Goal: Task Accomplishment & Management: Manage account settings

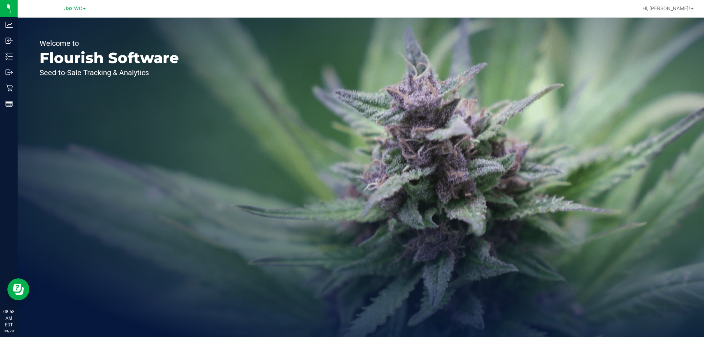
click at [77, 9] on span "Jax WC" at bounding box center [73, 8] width 18 height 7
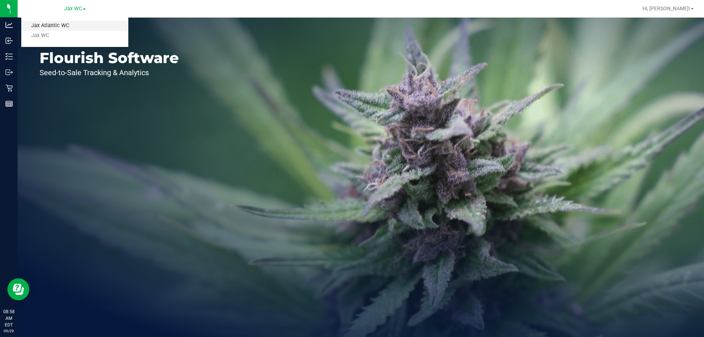
click at [76, 23] on link "Jax Atlantic WC" at bounding box center [74, 26] width 107 height 10
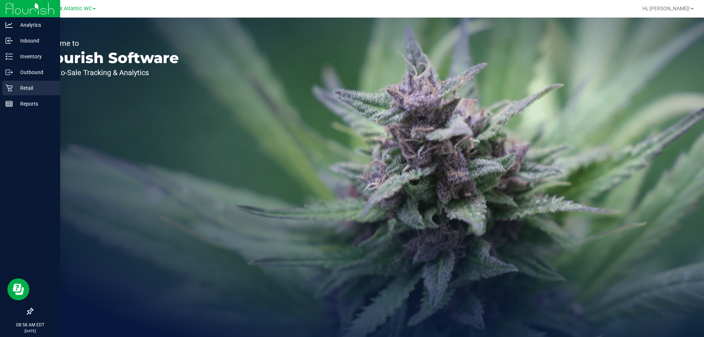
click at [15, 84] on p "Retail" at bounding box center [35, 88] width 44 height 9
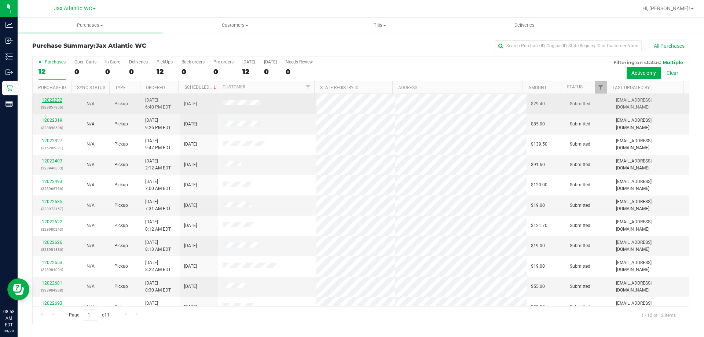
click at [55, 100] on link "12022232" at bounding box center [52, 100] width 21 height 5
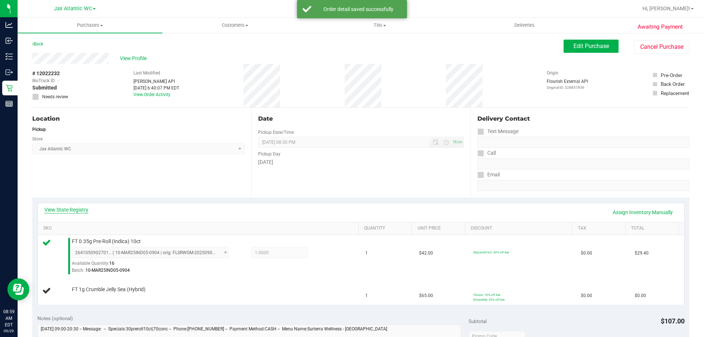
click at [72, 210] on link "View State Registry" at bounding box center [66, 209] width 44 height 7
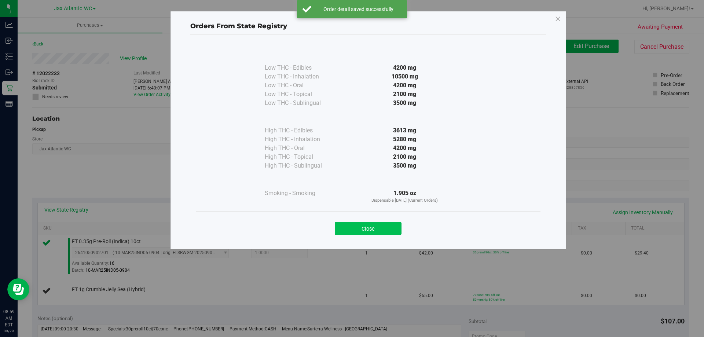
click at [369, 225] on button "Close" at bounding box center [368, 228] width 67 height 13
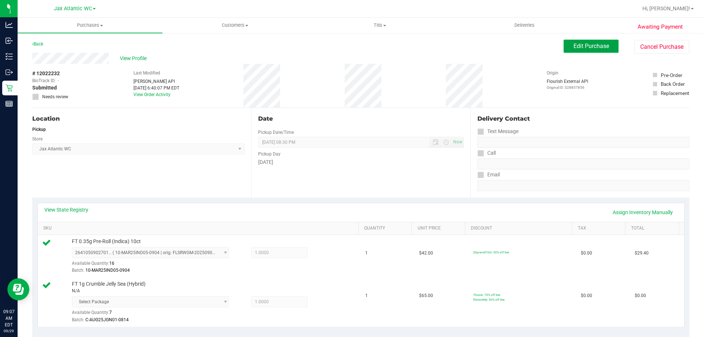
click at [588, 45] on span "Edit Purchase" at bounding box center [591, 46] width 36 height 7
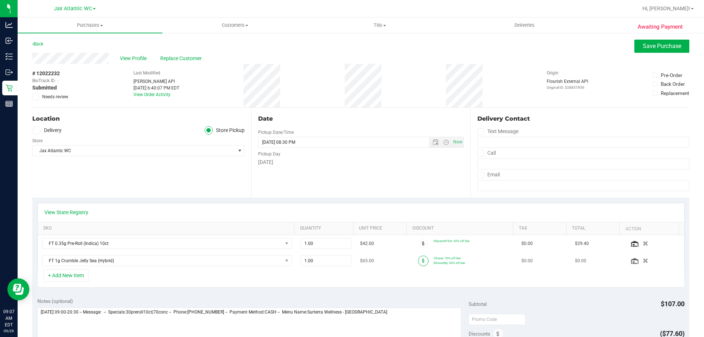
click at [422, 262] on icon at bounding box center [423, 260] width 3 height 4
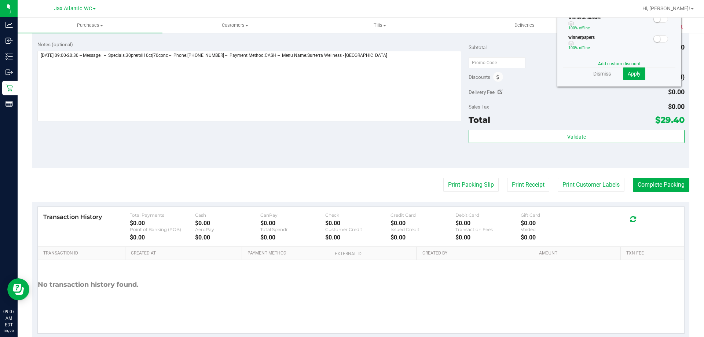
scroll to position [110, 0]
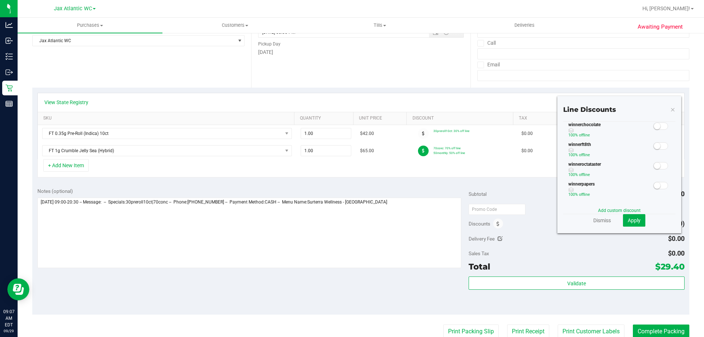
click at [670, 109] on icon at bounding box center [672, 109] width 5 height 9
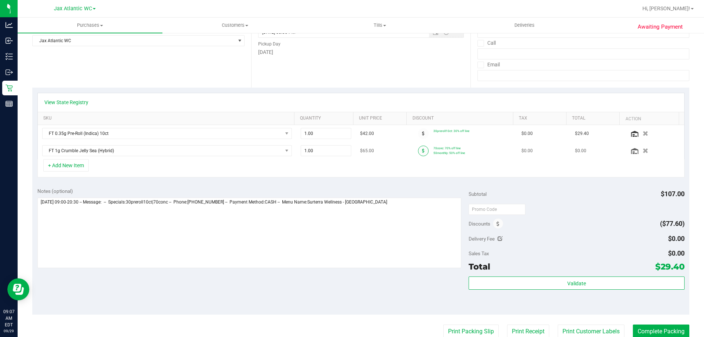
click at [418, 149] on span at bounding box center [423, 151] width 11 height 11
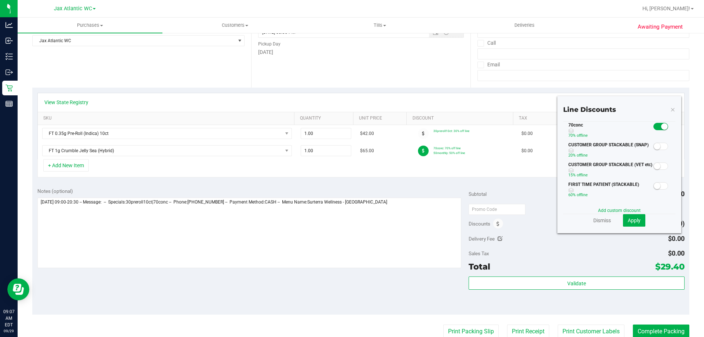
click at [672, 106] on div "Line Discounts 70conc 70% off line CUSTOMER GROUP STACKABLE (SNAP) 20% off line…" at bounding box center [619, 164] width 124 height 137
click at [670, 109] on icon at bounding box center [672, 109] width 5 height 9
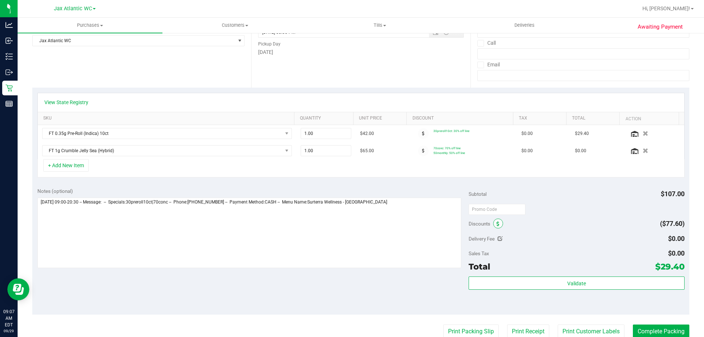
click at [496, 225] on icon at bounding box center [497, 223] width 3 height 5
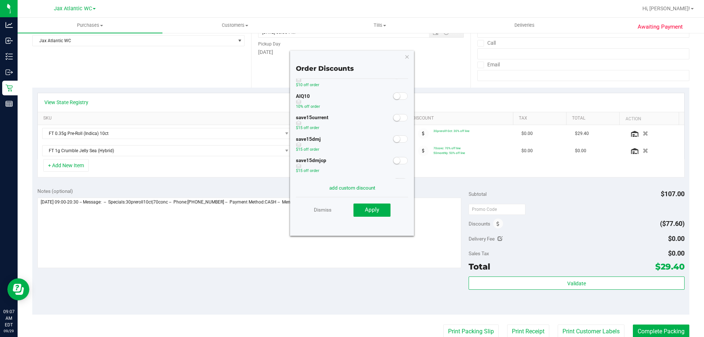
scroll to position [0, 0]
click at [406, 57] on icon "button" at bounding box center [406, 56] width 5 height 9
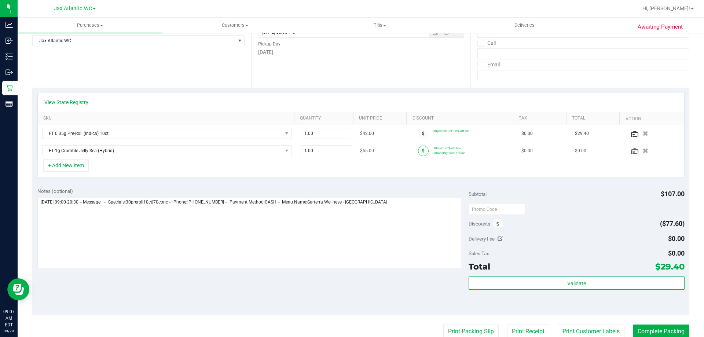
click at [422, 150] on icon at bounding box center [423, 150] width 3 height 4
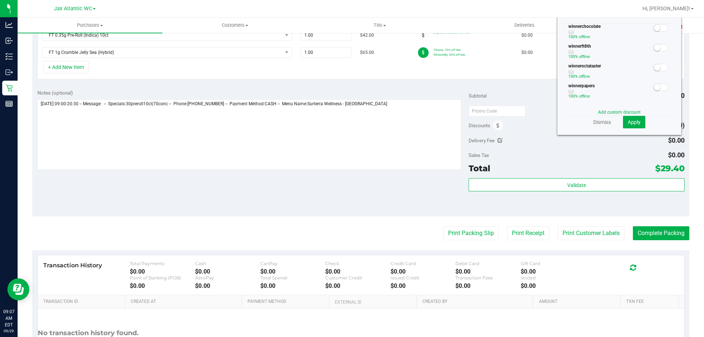
scroll to position [126, 0]
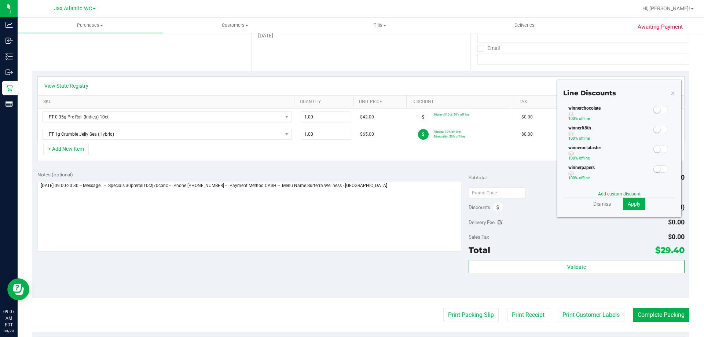
click at [670, 93] on icon at bounding box center [672, 92] width 5 height 9
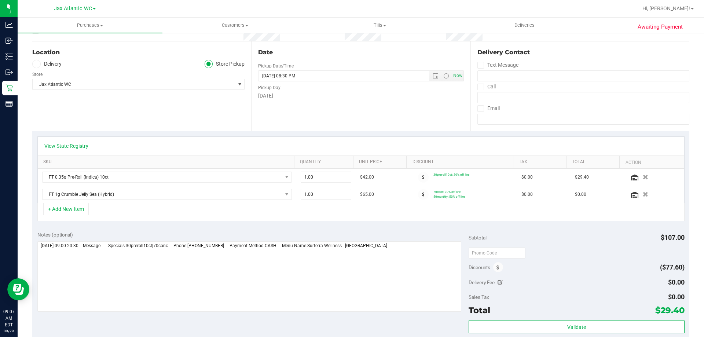
scroll to position [0, 0]
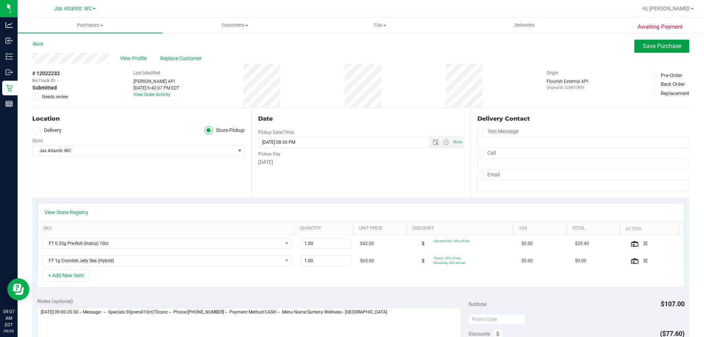
click at [643, 46] on span "Save Purchase" at bounding box center [662, 46] width 38 height 7
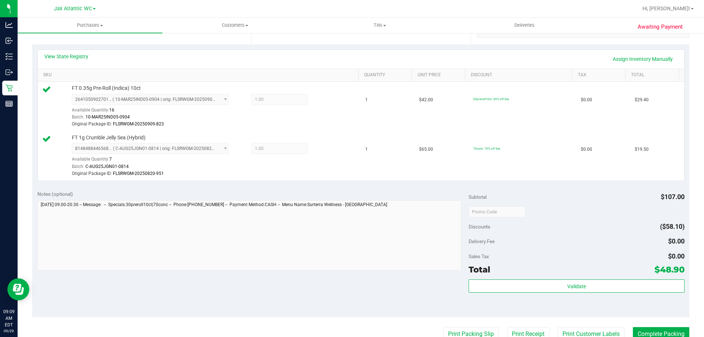
scroll to position [183, 0]
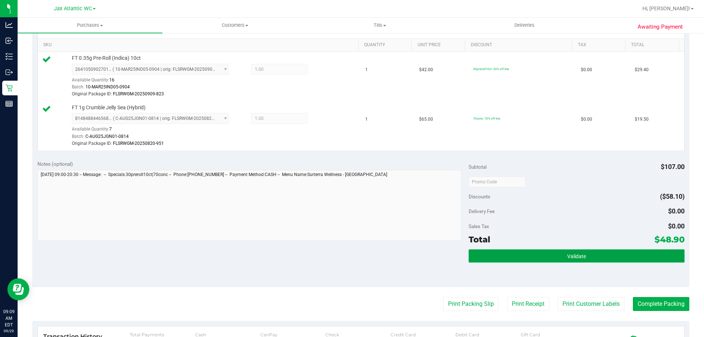
click at [508, 258] on button "Validate" at bounding box center [577, 255] width 216 height 13
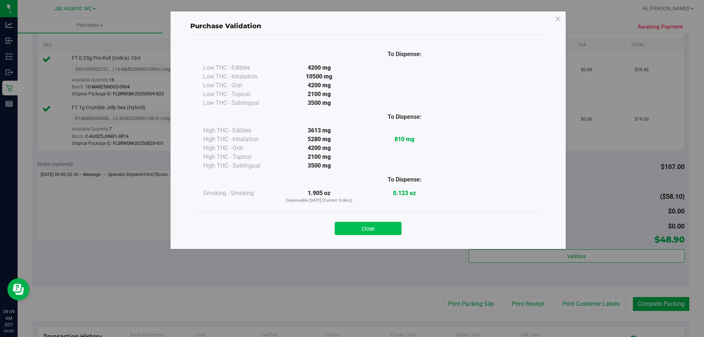
click at [384, 224] on button "Close" at bounding box center [368, 228] width 67 height 13
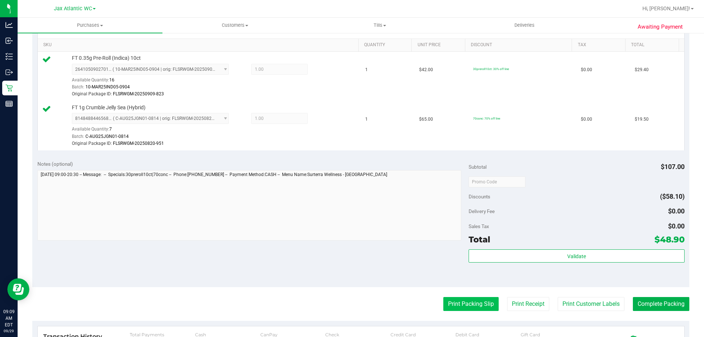
click at [452, 304] on button "Print Packing Slip" at bounding box center [470, 304] width 55 height 14
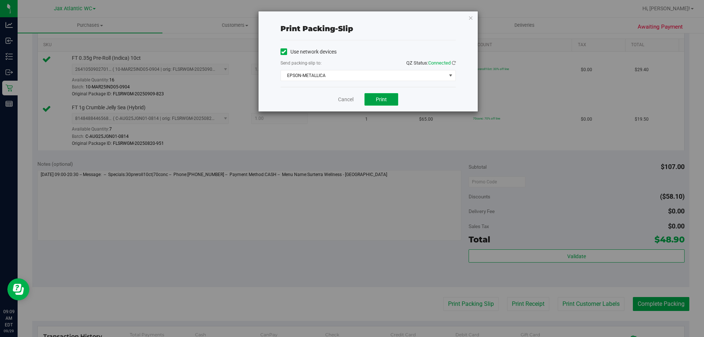
click at [379, 98] on span "Print" at bounding box center [381, 99] width 11 height 6
click at [346, 99] on link "Cancel" at bounding box center [345, 100] width 15 height 8
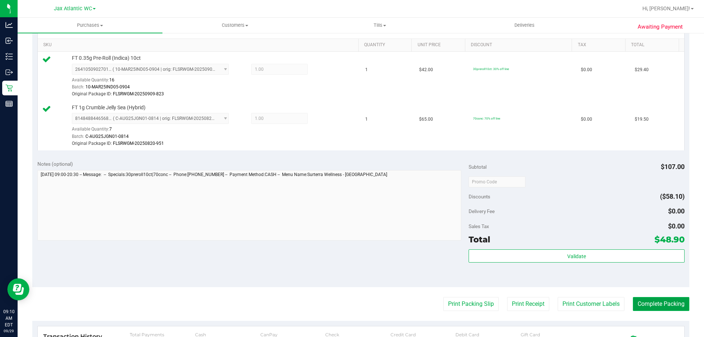
click at [658, 302] on button "Complete Packing" at bounding box center [661, 304] width 56 height 14
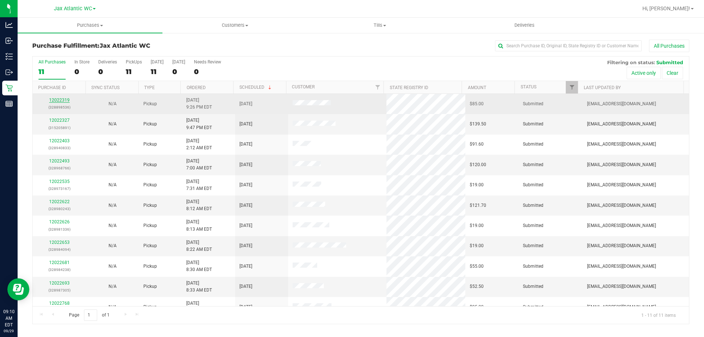
click at [64, 100] on link "12022319" at bounding box center [59, 100] width 21 height 5
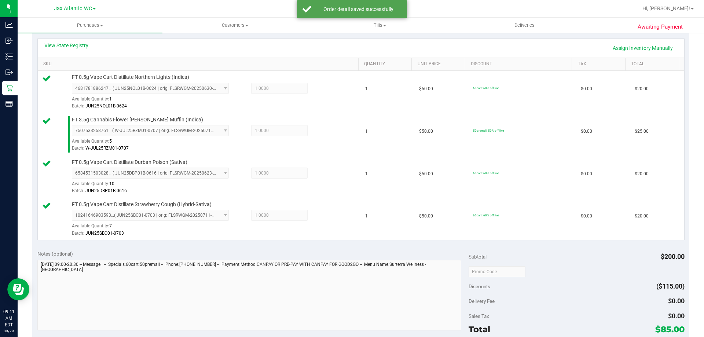
scroll to position [257, 0]
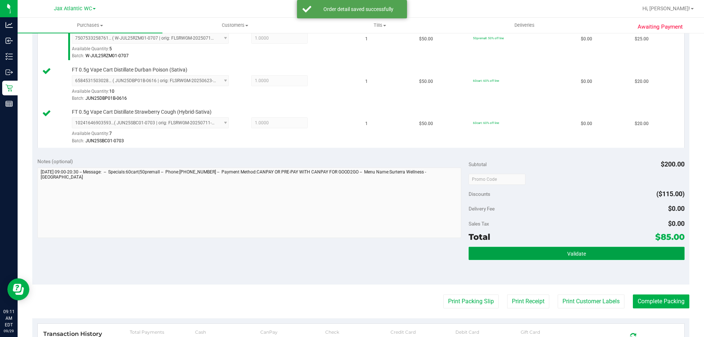
click at [535, 249] on button "Validate" at bounding box center [577, 253] width 216 height 13
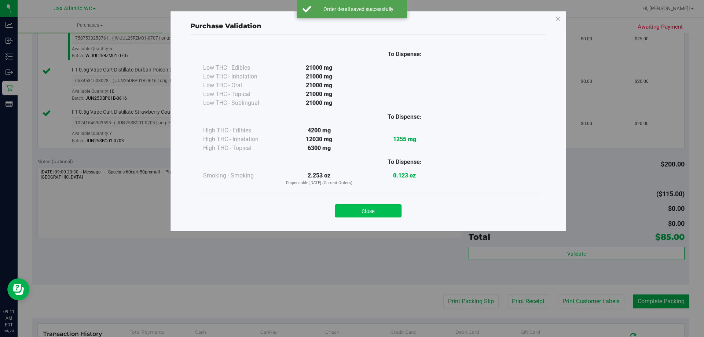
click at [371, 216] on button "Close" at bounding box center [368, 210] width 67 height 13
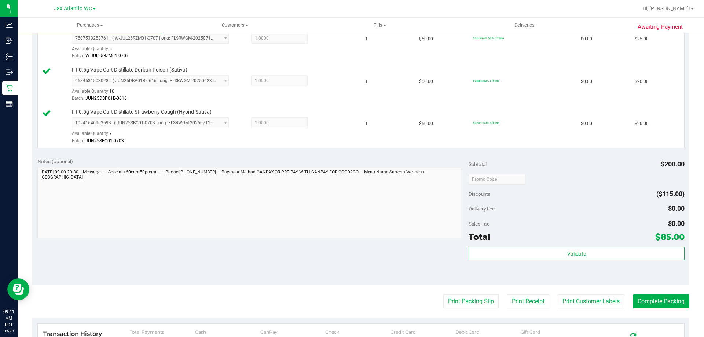
click at [477, 310] on purchase-details "Back Edit Purchase Cancel Purchase View Profile # 12022319 BioTrack ID: - Submi…" at bounding box center [360, 119] width 657 height 672
click at [476, 301] on button "Print Packing Slip" at bounding box center [470, 301] width 55 height 14
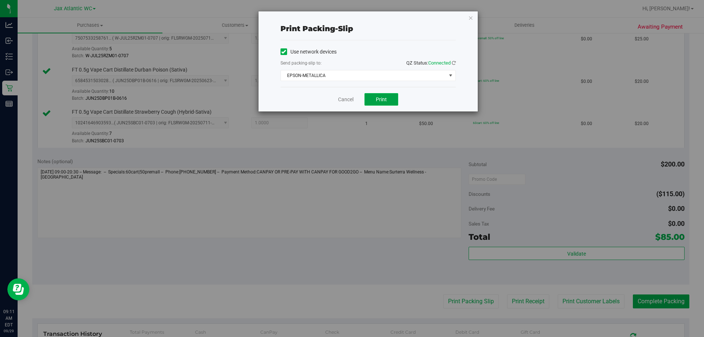
click at [387, 99] on button "Print" at bounding box center [381, 99] width 34 height 12
click at [348, 99] on link "Cancel" at bounding box center [345, 100] width 15 height 8
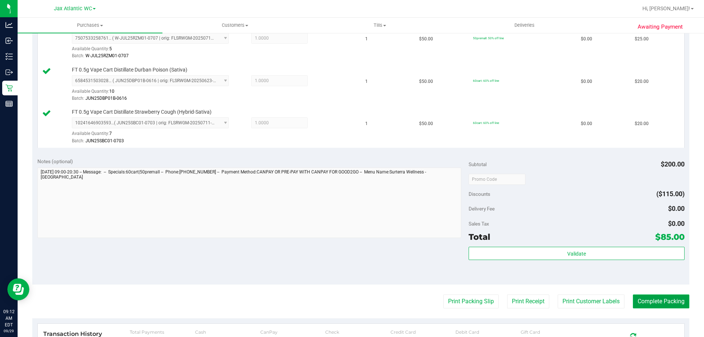
click at [644, 306] on button "Complete Packing" at bounding box center [661, 301] width 56 height 14
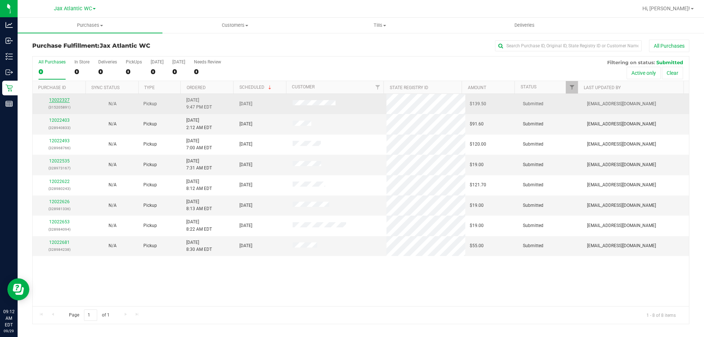
click at [62, 98] on link "12022327" at bounding box center [59, 100] width 21 height 5
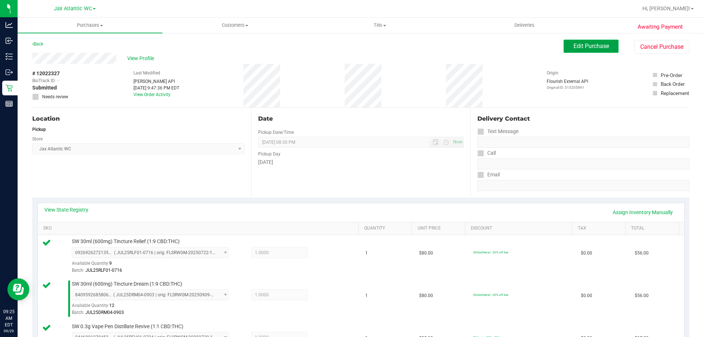
click at [589, 45] on span "Edit Purchase" at bounding box center [591, 46] width 36 height 7
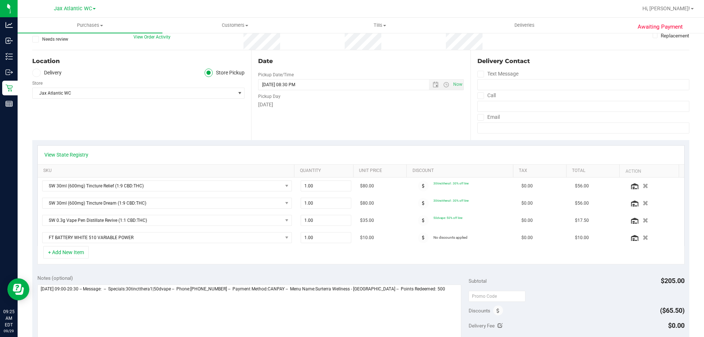
scroll to position [147, 0]
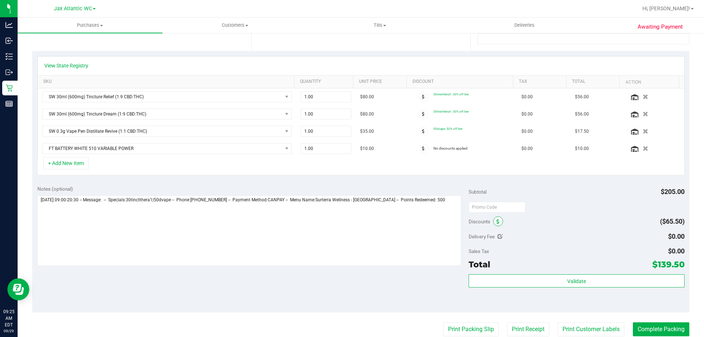
click at [497, 223] on span at bounding box center [498, 221] width 10 height 10
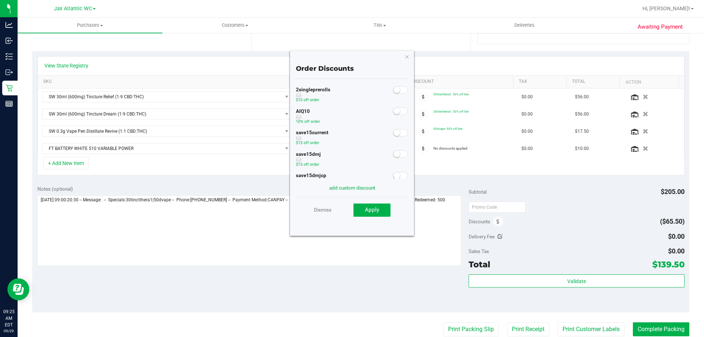
click at [393, 113] on small at bounding box center [396, 111] width 7 height 7
click at [374, 213] on span "Apply" at bounding box center [372, 209] width 14 height 7
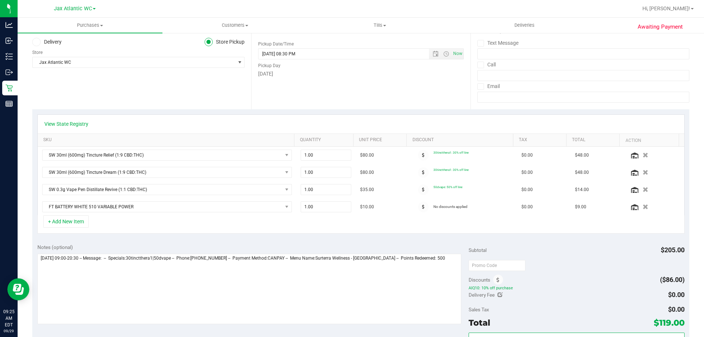
scroll to position [0, 0]
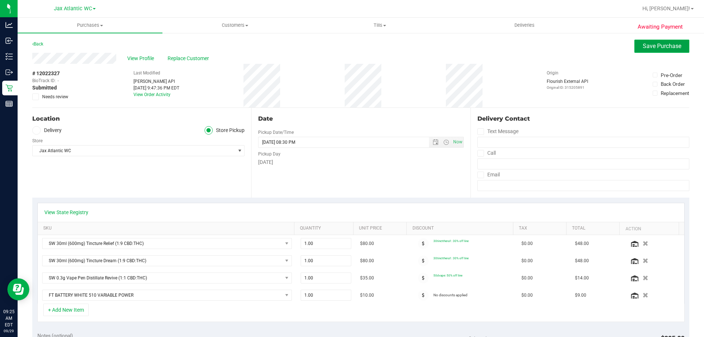
click at [644, 46] on span "Save Purchase" at bounding box center [662, 46] width 38 height 7
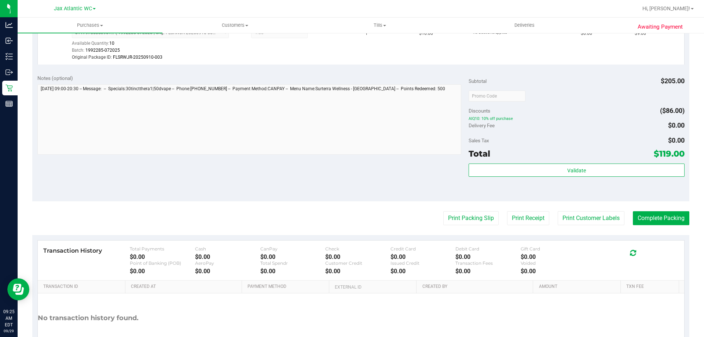
scroll to position [418, 0]
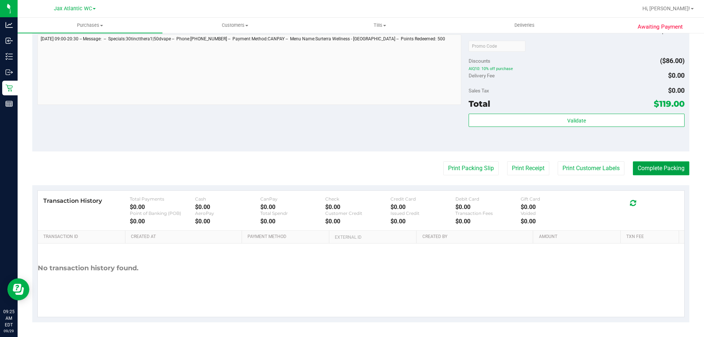
click at [647, 167] on button "Complete Packing" at bounding box center [661, 168] width 56 height 14
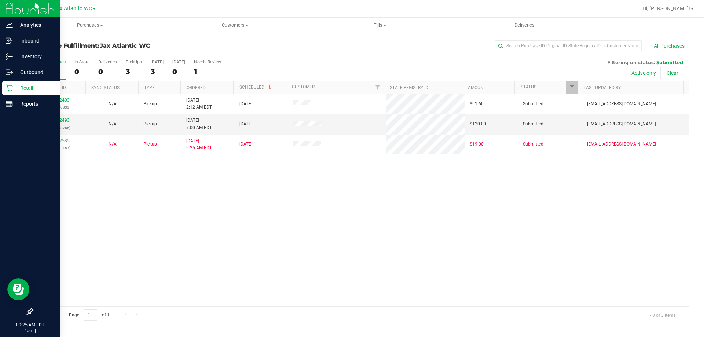
click at [13, 90] on p "Retail" at bounding box center [35, 88] width 44 height 9
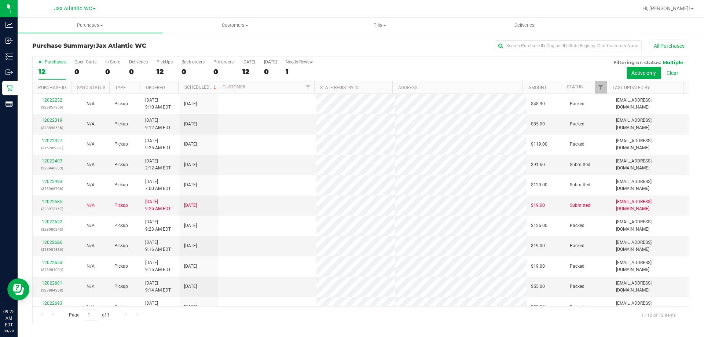
click at [46, 140] on link "12022327" at bounding box center [52, 140] width 21 height 5
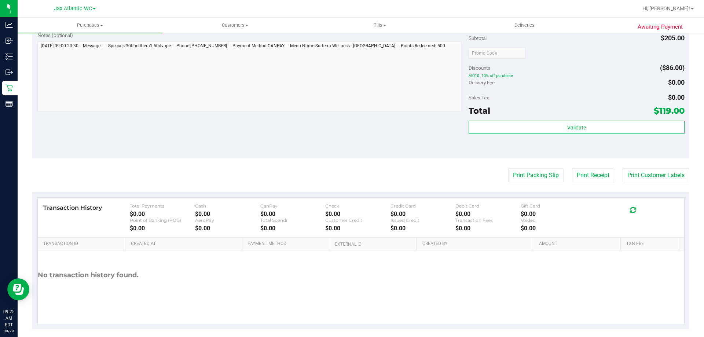
scroll to position [367, 0]
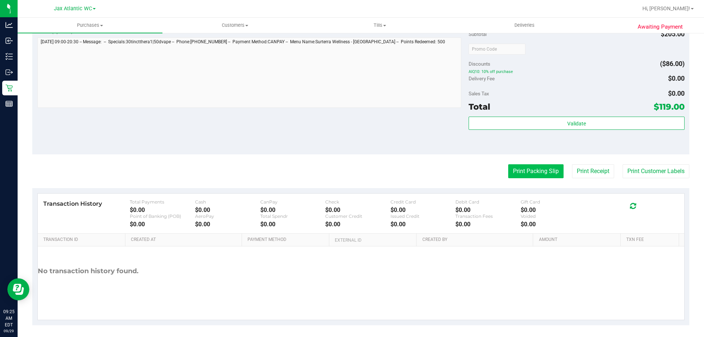
click at [534, 169] on button "Print Packing Slip" at bounding box center [535, 171] width 55 height 14
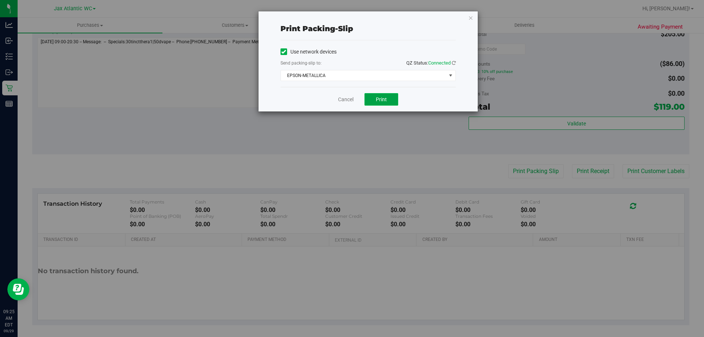
click at [380, 98] on span "Print" at bounding box center [381, 99] width 11 height 6
click at [341, 100] on link "Cancel" at bounding box center [345, 100] width 15 height 8
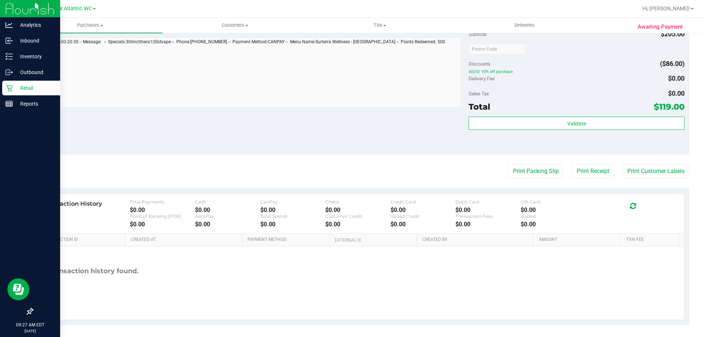
click at [12, 82] on div "Retail" at bounding box center [31, 88] width 58 height 15
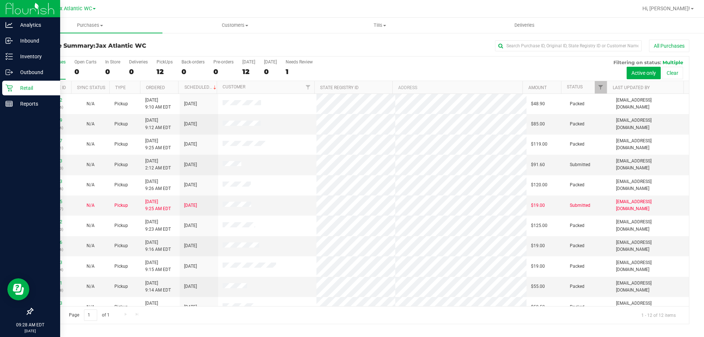
click at [14, 89] on p "Retail" at bounding box center [35, 88] width 44 height 9
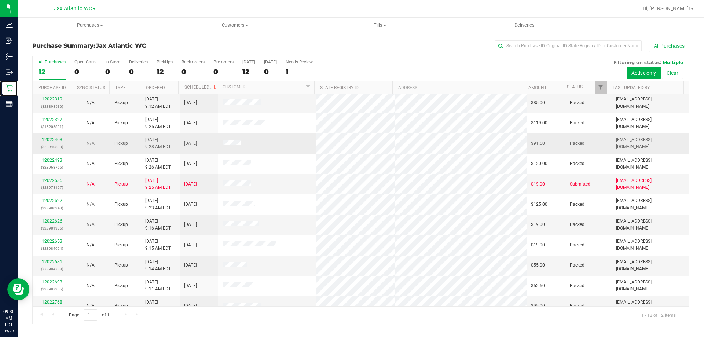
scroll to position [31, 0]
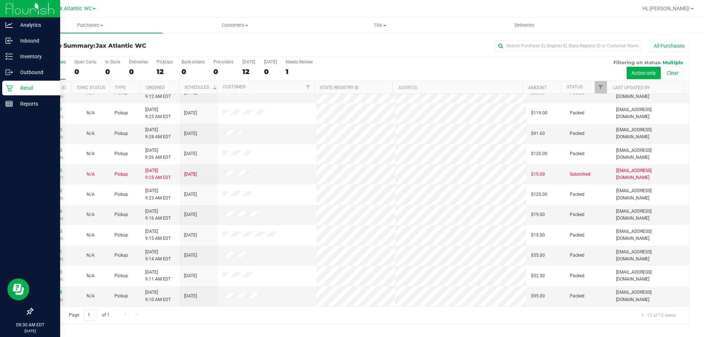
click at [18, 89] on p "Retail" at bounding box center [35, 88] width 44 height 9
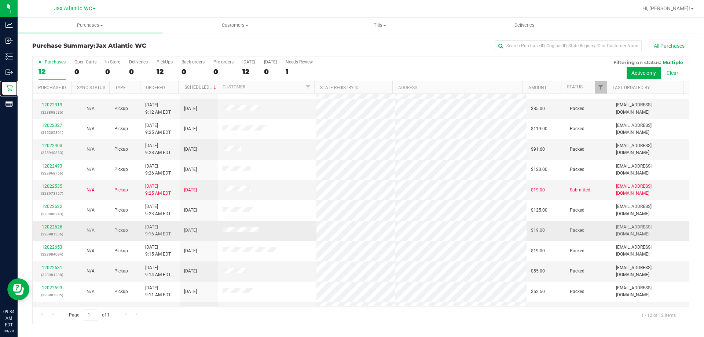
scroll to position [0, 0]
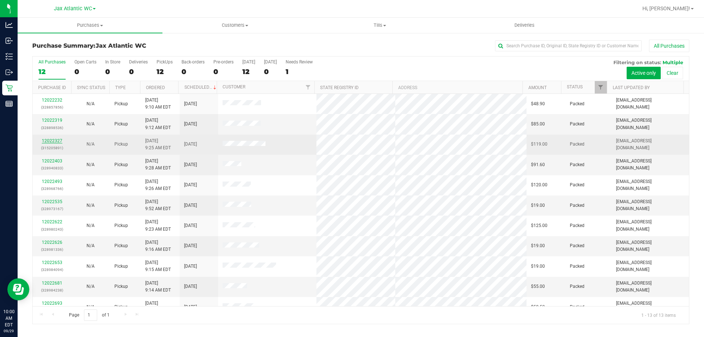
click at [51, 142] on link "12022327" at bounding box center [52, 140] width 21 height 5
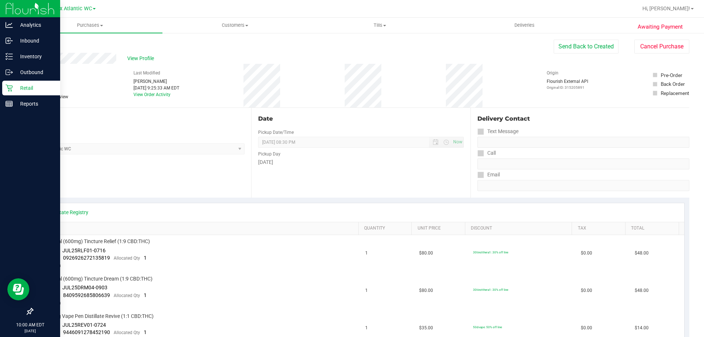
click at [22, 90] on p "Retail" at bounding box center [35, 88] width 44 height 9
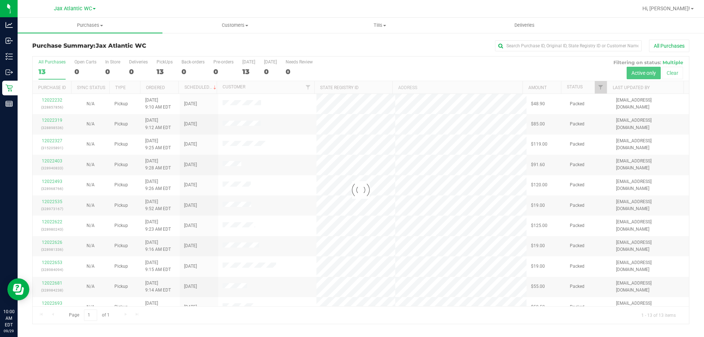
click at [56, 101] on div at bounding box center [361, 189] width 656 height 267
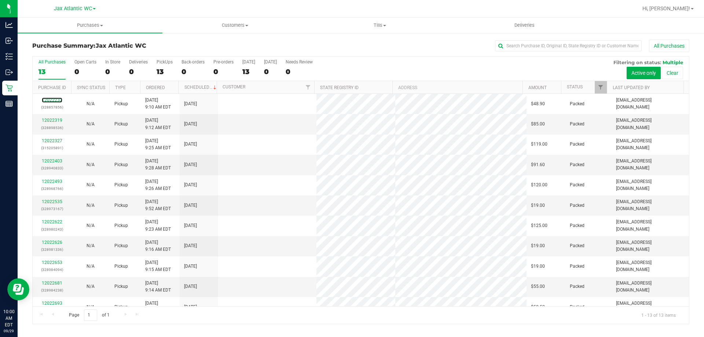
click at [54, 100] on link "12022232" at bounding box center [52, 100] width 21 height 5
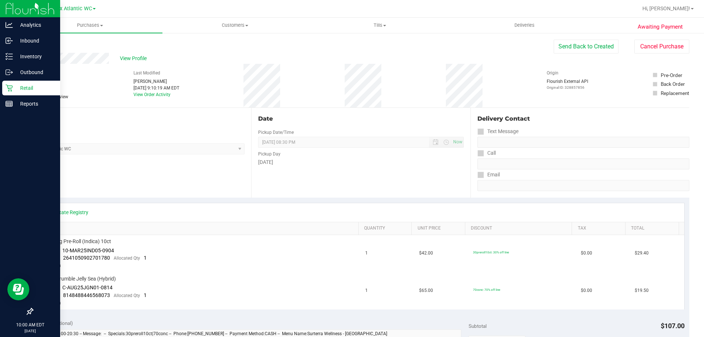
click at [35, 86] on p "Retail" at bounding box center [35, 88] width 44 height 9
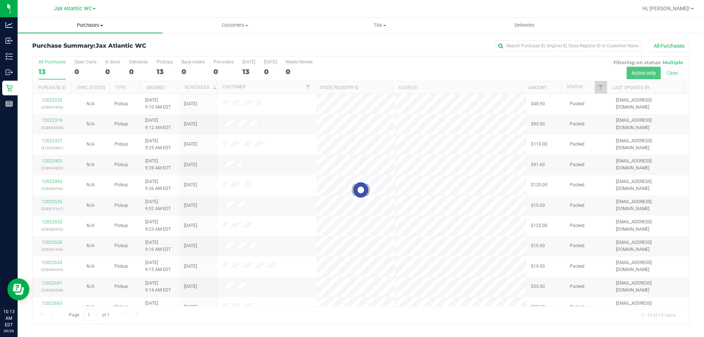
click at [95, 27] on span "Purchases" at bounding box center [90, 25] width 145 height 7
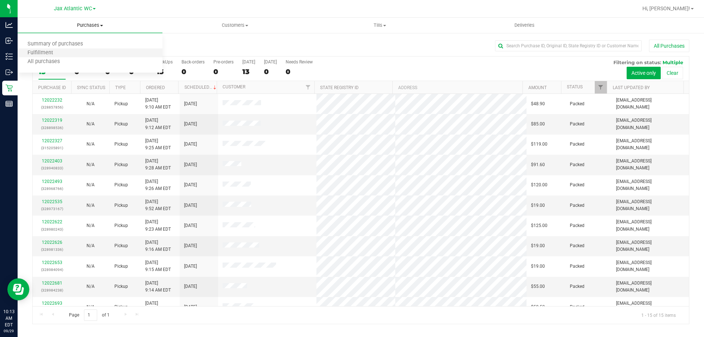
click at [71, 49] on li "Fulfillment" at bounding box center [90, 53] width 145 height 9
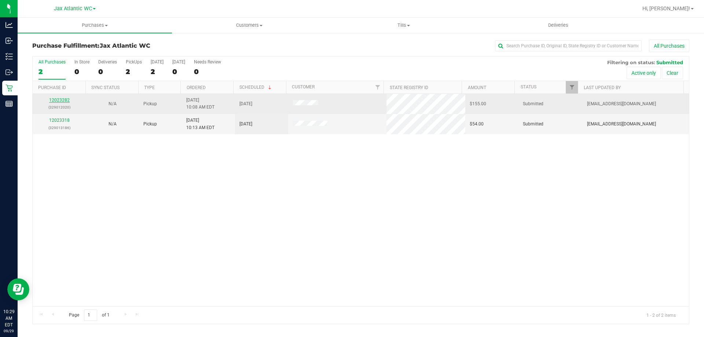
click at [65, 99] on link "12023282" at bounding box center [59, 100] width 21 height 5
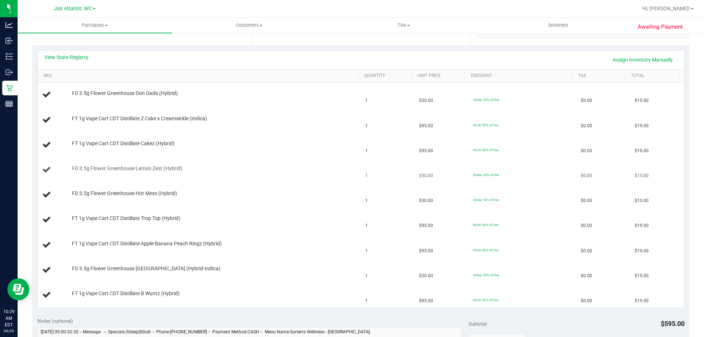
scroll to position [110, 0]
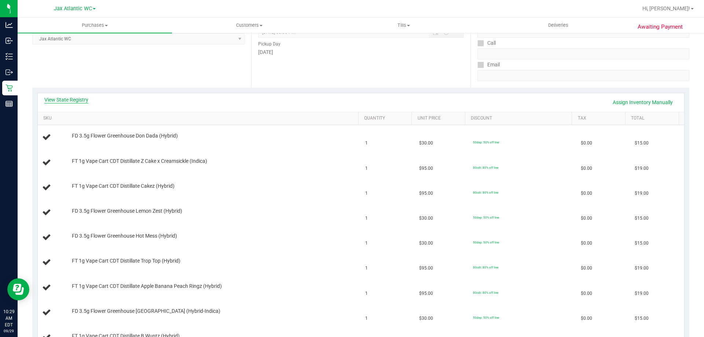
click at [81, 97] on link "View State Registry" at bounding box center [66, 99] width 44 height 7
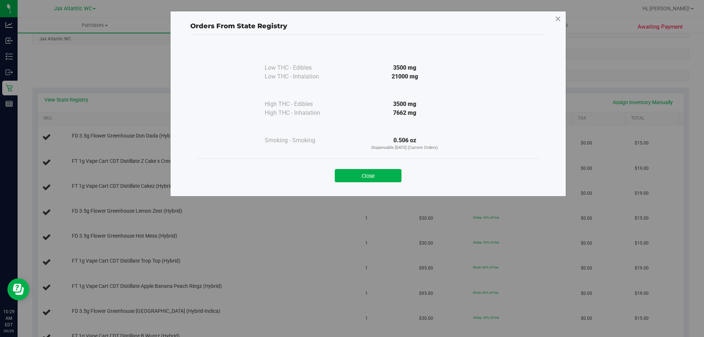
click at [559, 22] on icon at bounding box center [558, 19] width 7 height 12
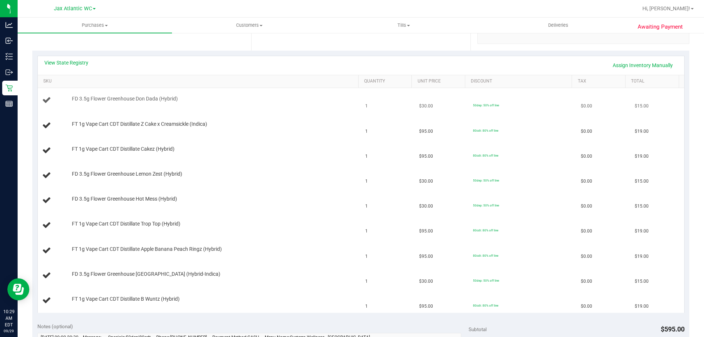
scroll to position [147, 0]
click at [82, 66] on link "View State Registry" at bounding box center [66, 62] width 44 height 7
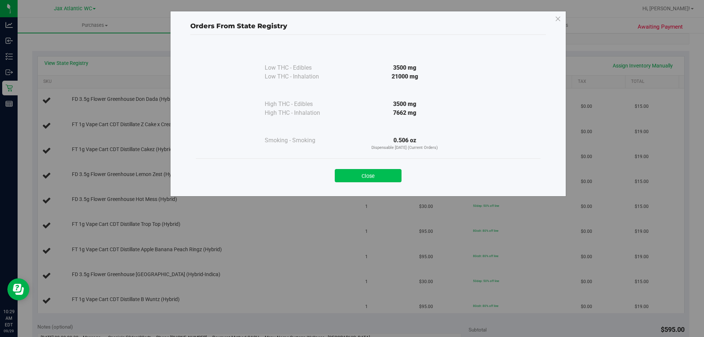
click at [375, 174] on button "Close" at bounding box center [368, 175] width 67 height 13
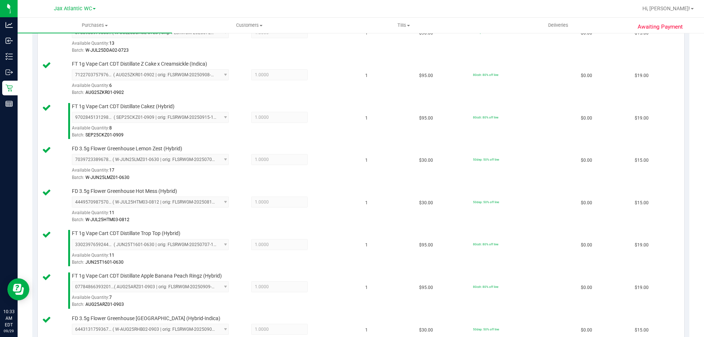
scroll to position [477, 0]
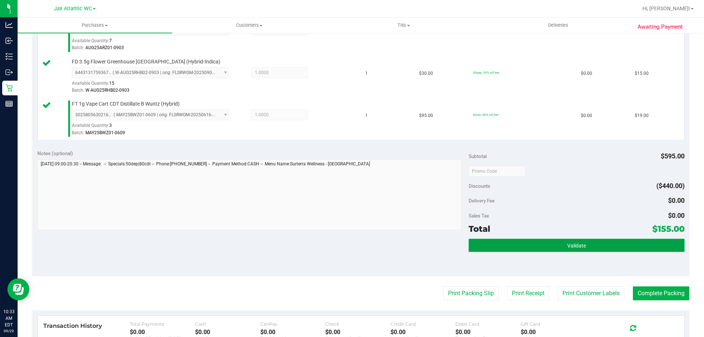
click at [596, 248] on button "Validate" at bounding box center [577, 245] width 216 height 13
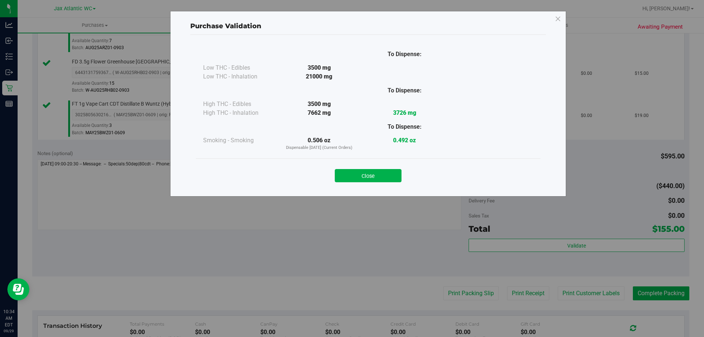
drag, startPoint x: 379, startPoint y: 177, endPoint x: 390, endPoint y: 183, distance: 12.1
click at [379, 177] on button "Close" at bounding box center [368, 175] width 67 height 13
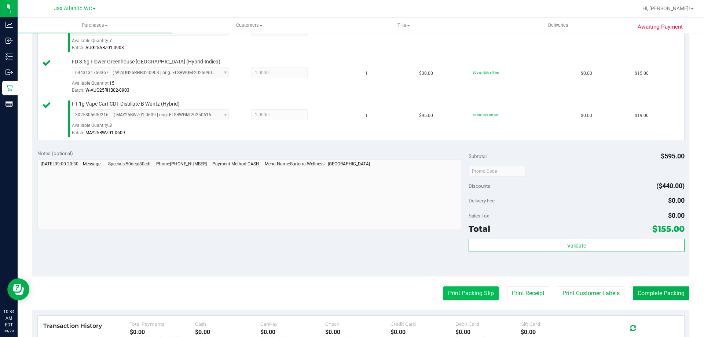
click at [482, 294] on button "Print Packing Slip" at bounding box center [470, 293] width 55 height 14
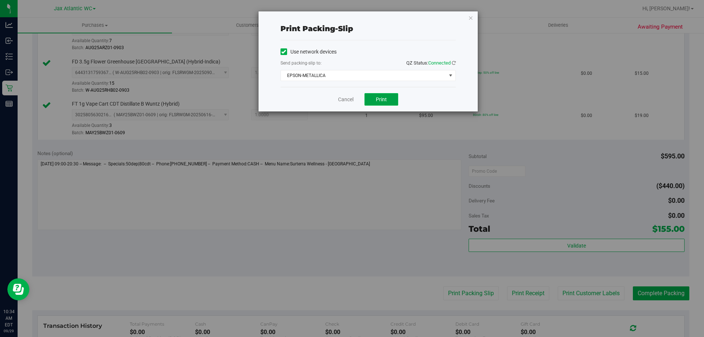
click at [380, 103] on button "Print" at bounding box center [381, 99] width 34 height 12
click at [342, 100] on link "Cancel" at bounding box center [345, 100] width 15 height 8
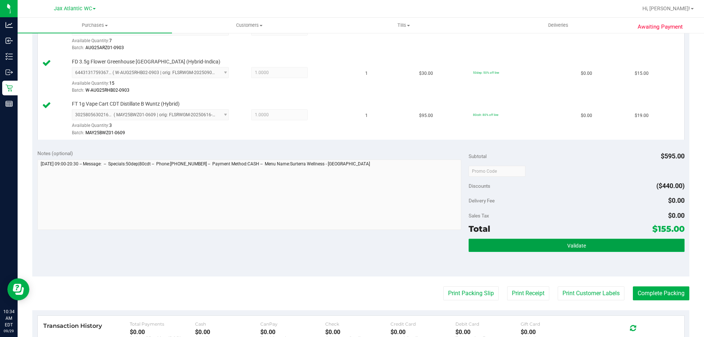
click at [528, 246] on button "Validate" at bounding box center [577, 245] width 216 height 13
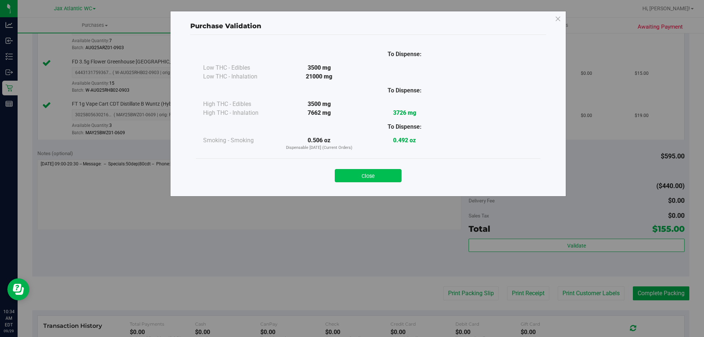
click at [361, 175] on button "Close" at bounding box center [368, 175] width 67 height 13
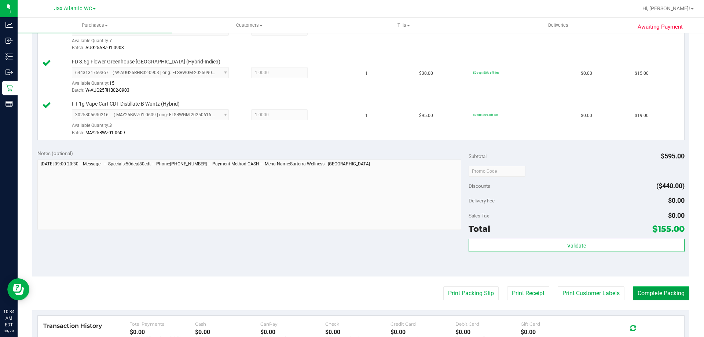
click at [671, 292] on button "Complete Packing" at bounding box center [661, 293] width 56 height 14
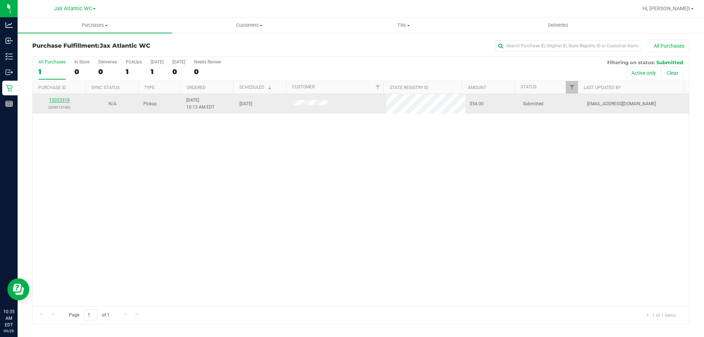
click at [58, 102] on link "12023318" at bounding box center [59, 100] width 21 height 5
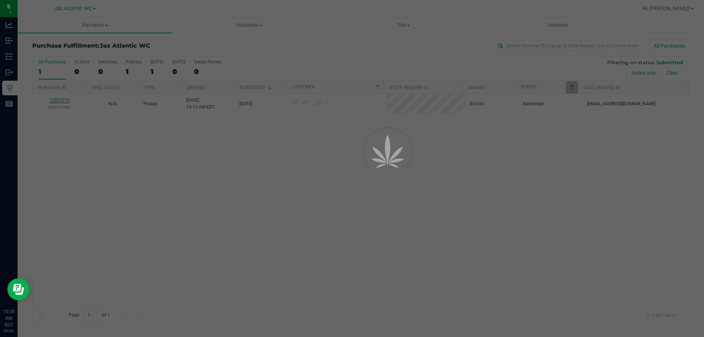
click at [59, 99] on div at bounding box center [352, 168] width 704 height 337
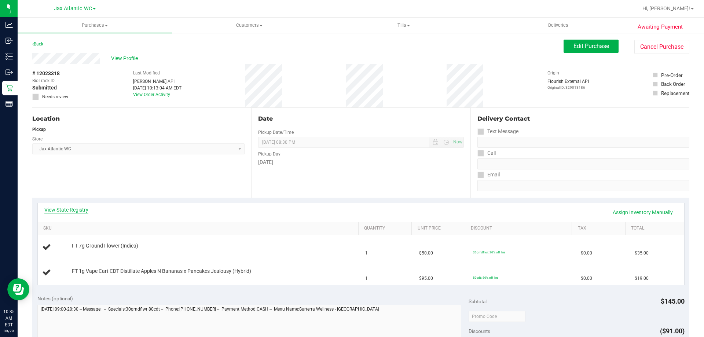
click at [76, 210] on link "View State Registry" at bounding box center [66, 209] width 44 height 7
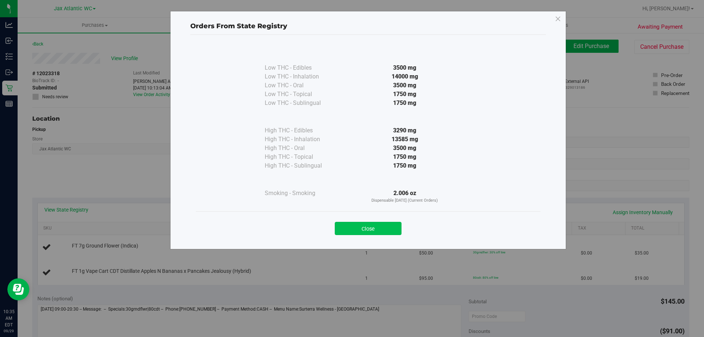
click at [368, 226] on button "Close" at bounding box center [368, 228] width 67 height 13
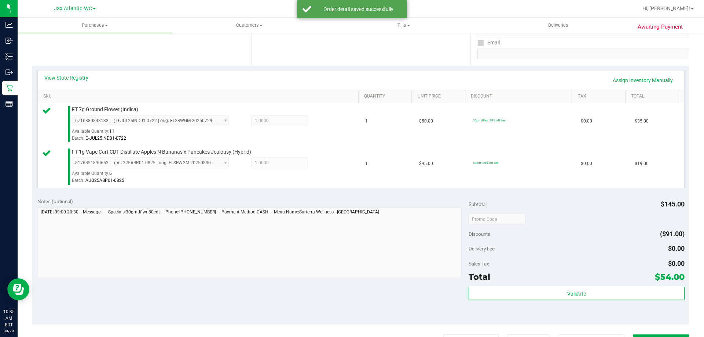
scroll to position [147, 0]
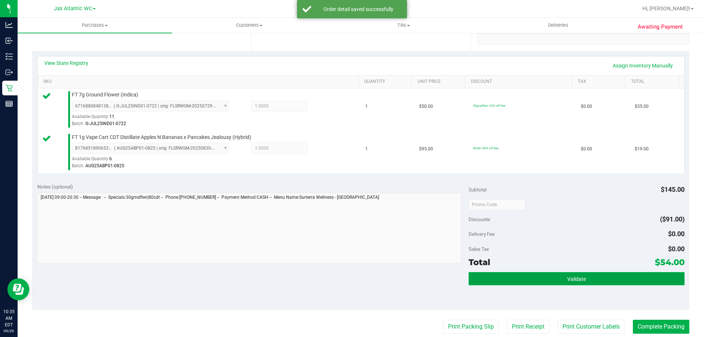
click at [567, 280] on span "Validate" at bounding box center [576, 279] width 19 height 6
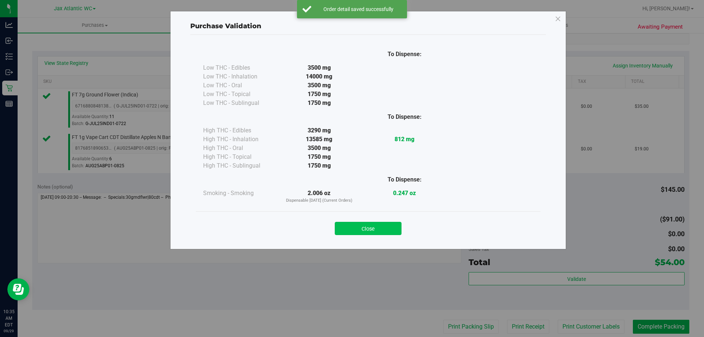
click at [359, 227] on button "Close" at bounding box center [368, 228] width 67 height 13
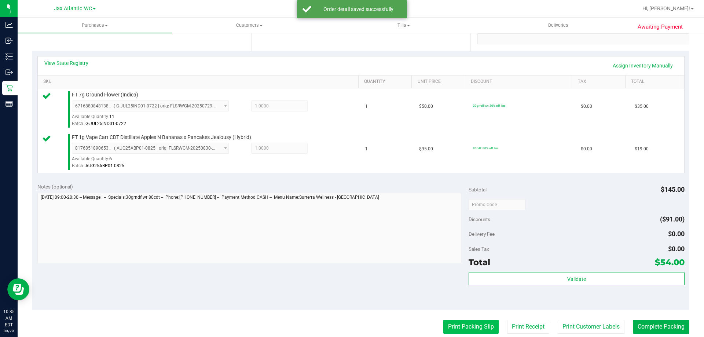
click at [470, 323] on button "Print Packing Slip" at bounding box center [470, 327] width 55 height 14
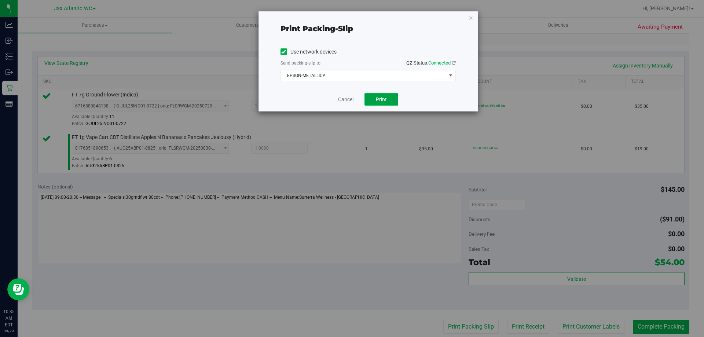
click at [377, 96] on span "Print" at bounding box center [381, 99] width 11 height 6
click at [349, 100] on link "Cancel" at bounding box center [345, 100] width 15 height 8
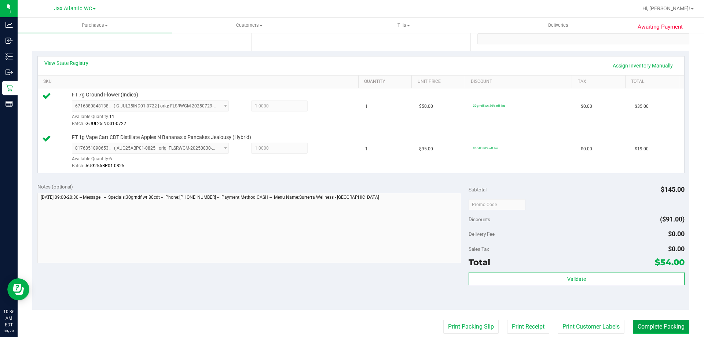
click at [660, 328] on button "Complete Packing" at bounding box center [661, 327] width 56 height 14
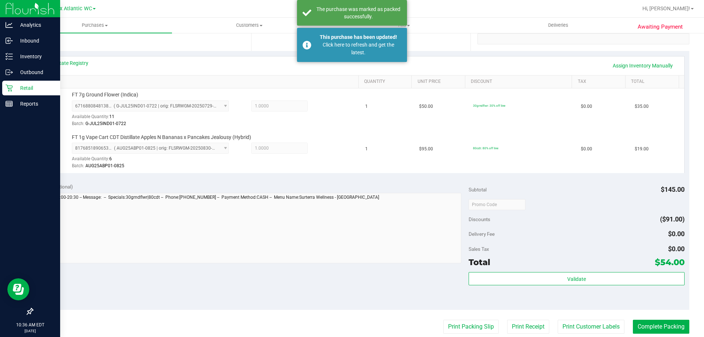
click at [8, 88] on icon at bounding box center [8, 87] width 7 height 7
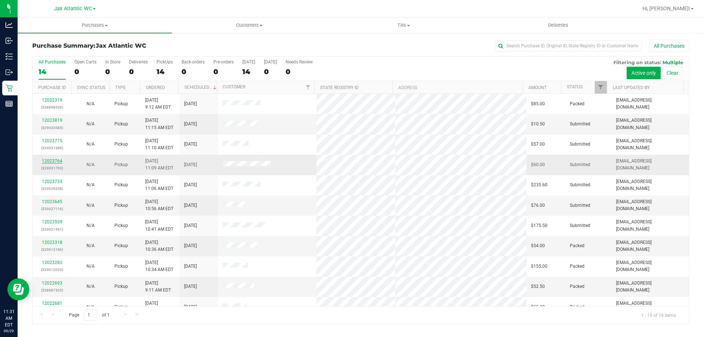
click at [50, 162] on link "12023764" at bounding box center [52, 160] width 21 height 5
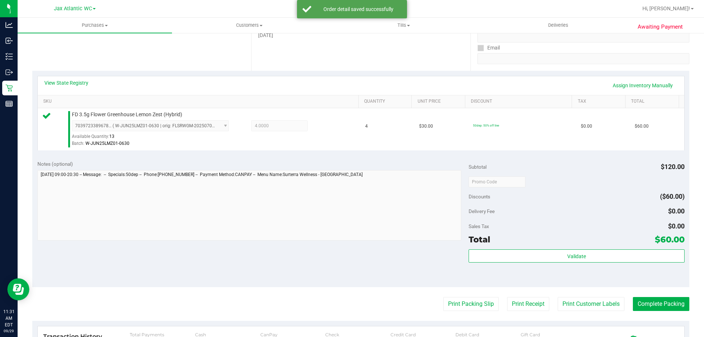
scroll to position [183, 0]
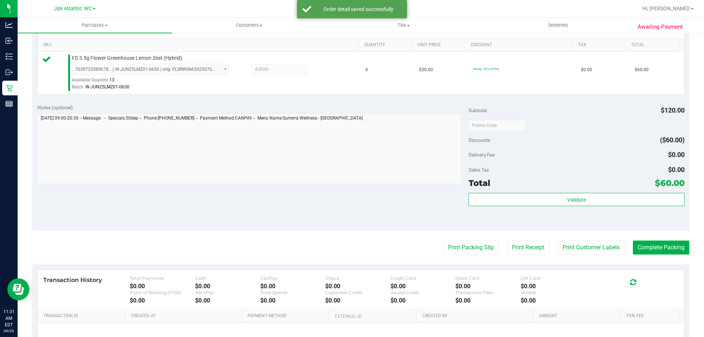
click at [539, 189] on div "Total $60.00" at bounding box center [577, 182] width 216 height 13
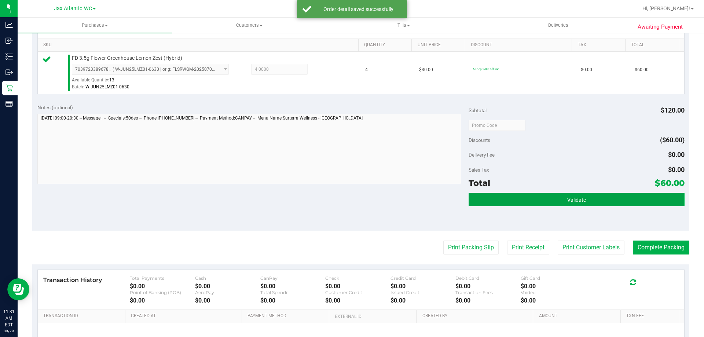
click at [544, 197] on button "Validate" at bounding box center [577, 199] width 216 height 13
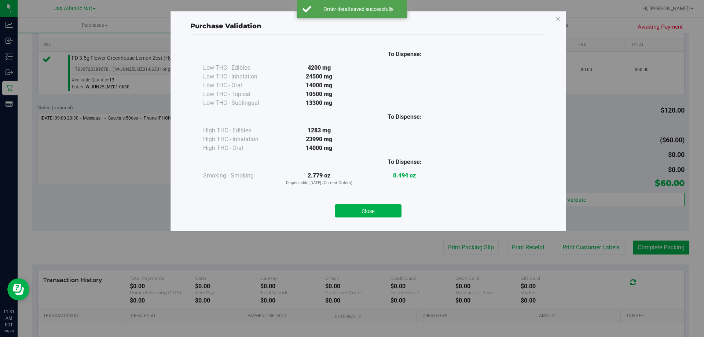
click at [388, 215] on button "Close" at bounding box center [368, 210] width 67 height 13
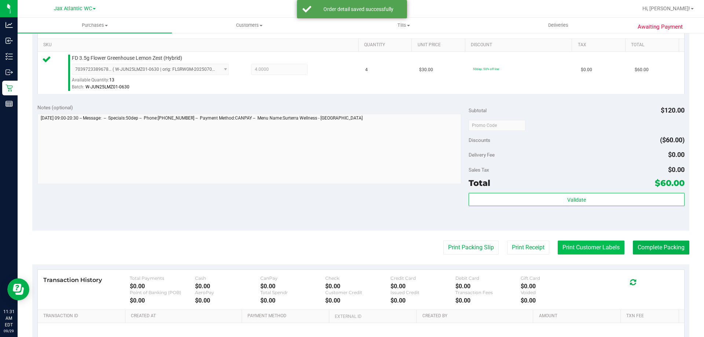
click at [558, 247] on button "Print Customer Labels" at bounding box center [591, 247] width 67 height 14
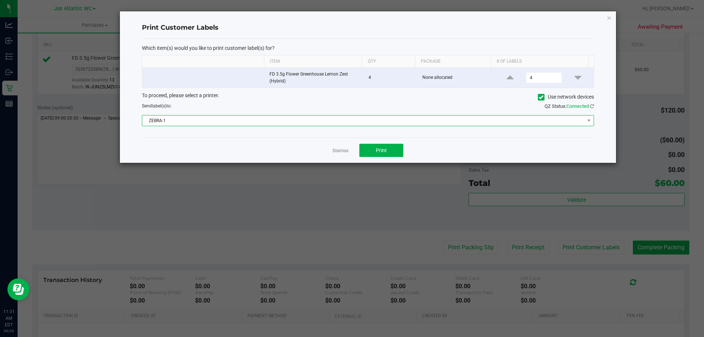
drag, startPoint x: 309, startPoint y: 122, endPoint x: 243, endPoint y: 121, distance: 65.3
click at [308, 122] on span "ZEBRA-1" at bounding box center [363, 120] width 442 height 10
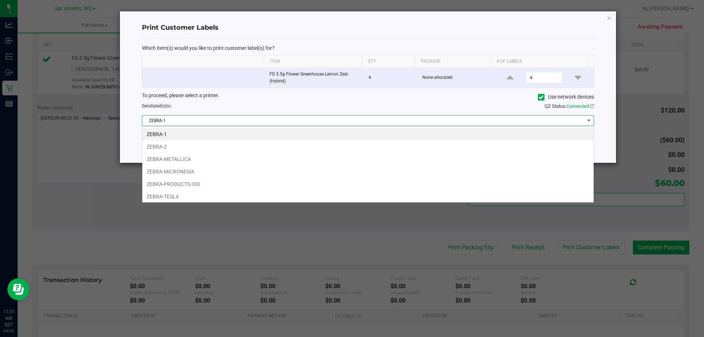
scroll to position [11, 452]
click at [210, 156] on li "ZEBRA-METALLICA" at bounding box center [367, 159] width 451 height 12
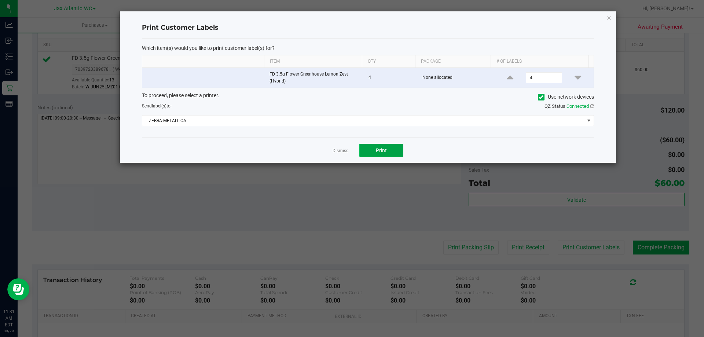
click at [385, 152] on span "Print" at bounding box center [381, 150] width 11 height 6
click at [339, 148] on link "Dismiss" at bounding box center [341, 151] width 16 height 6
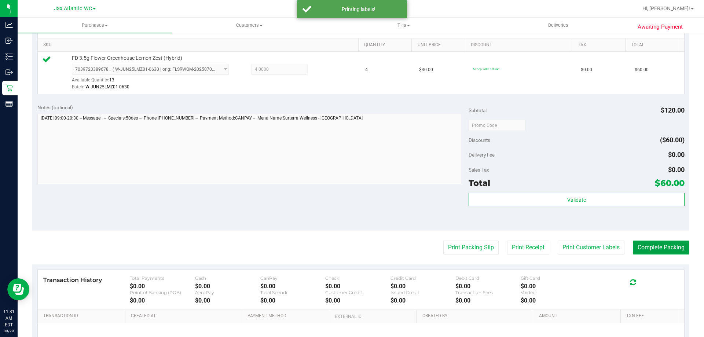
click at [663, 247] on button "Complete Packing" at bounding box center [661, 247] width 56 height 14
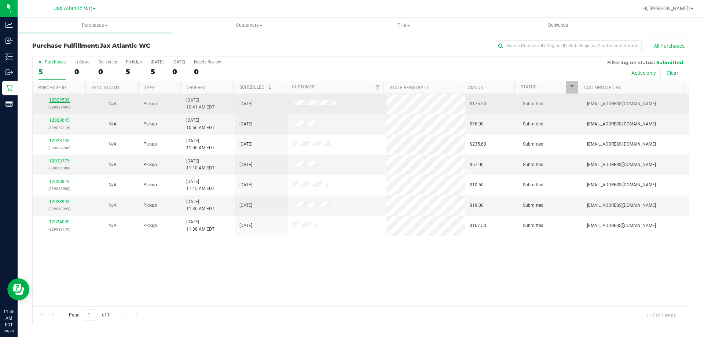
click at [61, 102] on link "12023539" at bounding box center [59, 100] width 21 height 5
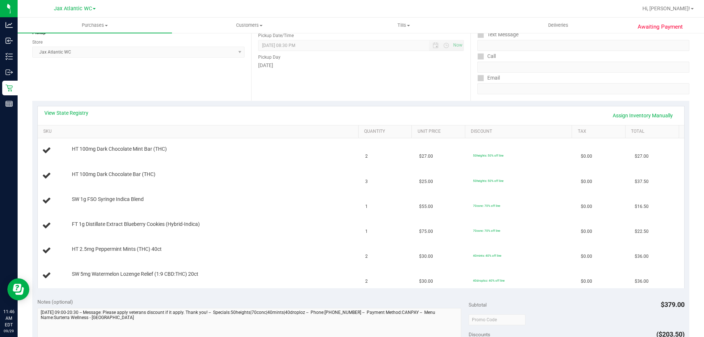
scroll to position [110, 0]
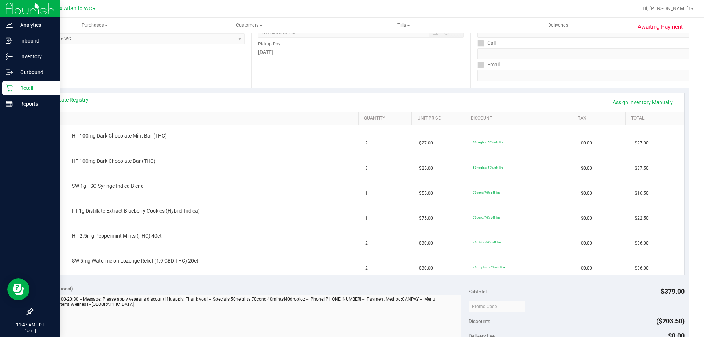
click at [15, 84] on p "Retail" at bounding box center [35, 88] width 44 height 9
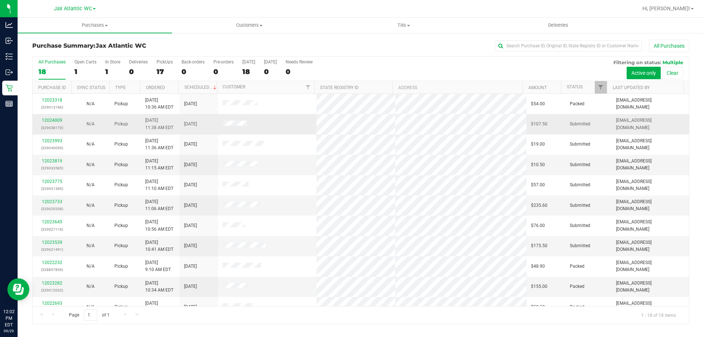
click at [57, 117] on div "12024009 (329038170)" at bounding box center [52, 124] width 30 height 14
click at [54, 119] on link "12024009" at bounding box center [52, 120] width 21 height 5
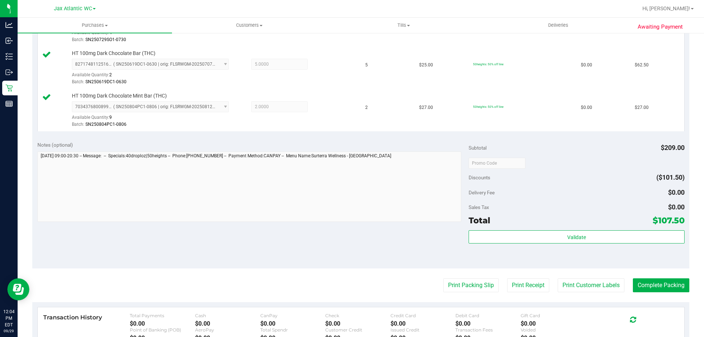
scroll to position [330, 0]
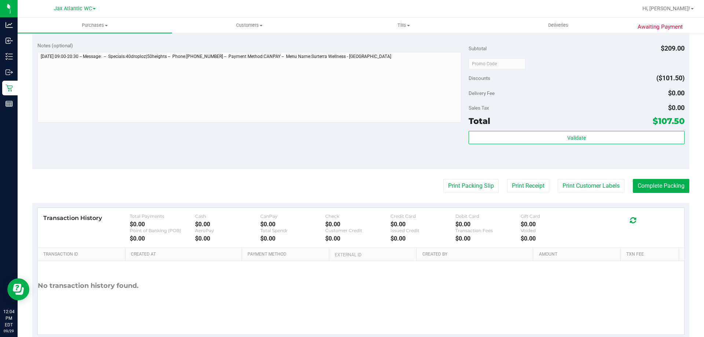
click at [530, 131] on div "Subtotal $209.00 Discounts ($101.50) Delivery Fee $0.00 Sales Tax $0.00 Total $…" at bounding box center [577, 103] width 216 height 122
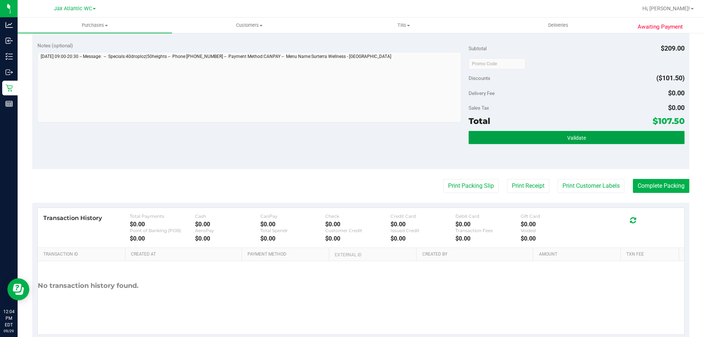
click at [530, 133] on button "Validate" at bounding box center [577, 137] width 216 height 13
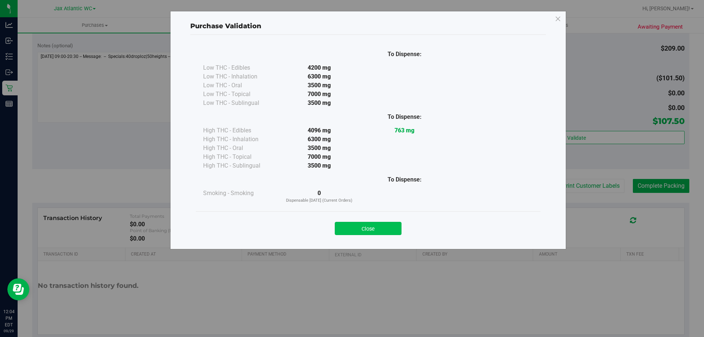
click at [387, 228] on button "Close" at bounding box center [368, 228] width 67 height 13
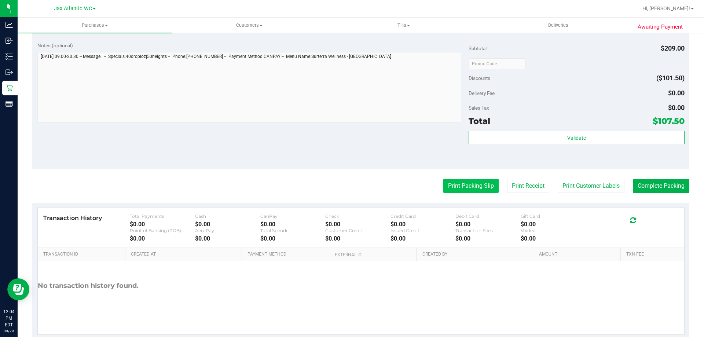
click at [475, 185] on button "Print Packing Slip" at bounding box center [470, 186] width 55 height 14
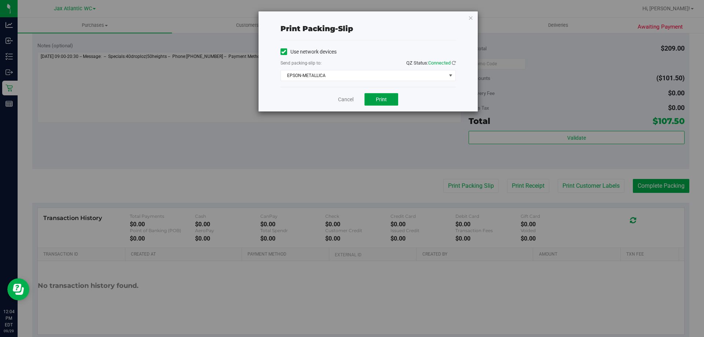
click at [379, 98] on span "Print" at bounding box center [381, 99] width 11 height 6
click at [347, 99] on link "Cancel" at bounding box center [345, 100] width 15 height 8
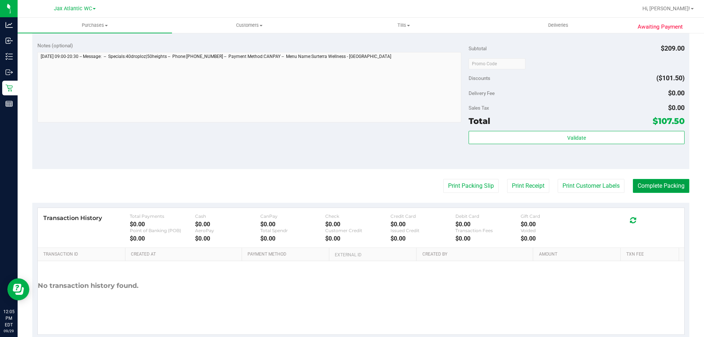
click at [646, 183] on button "Complete Packing" at bounding box center [661, 186] width 56 height 14
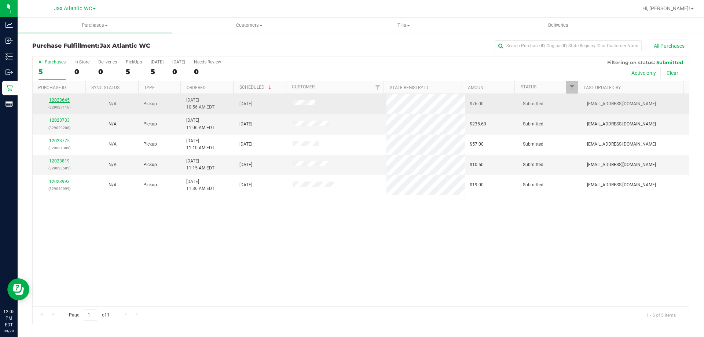
click at [59, 98] on link "12023645" at bounding box center [59, 100] width 21 height 5
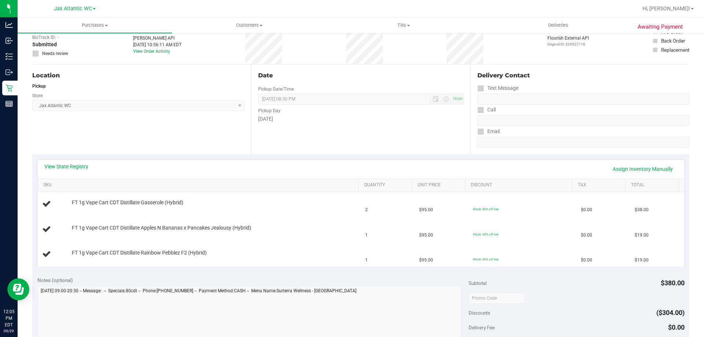
scroll to position [37, 0]
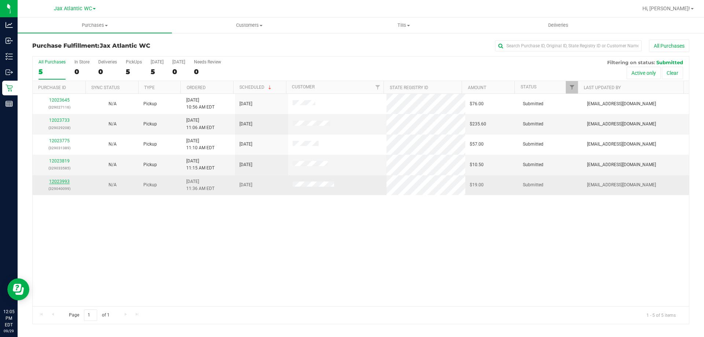
click at [58, 181] on link "12023993" at bounding box center [59, 181] width 21 height 5
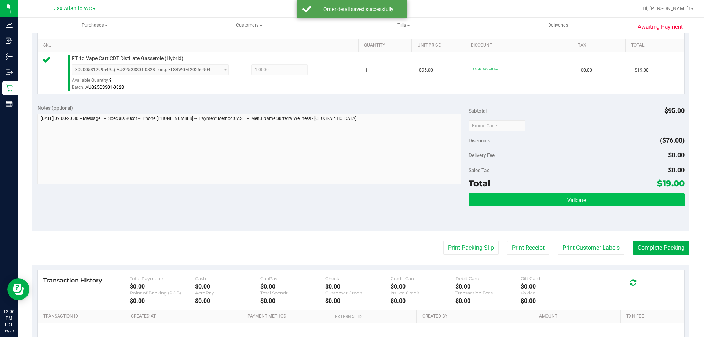
scroll to position [183, 0]
click at [547, 199] on button "Validate" at bounding box center [577, 199] width 216 height 13
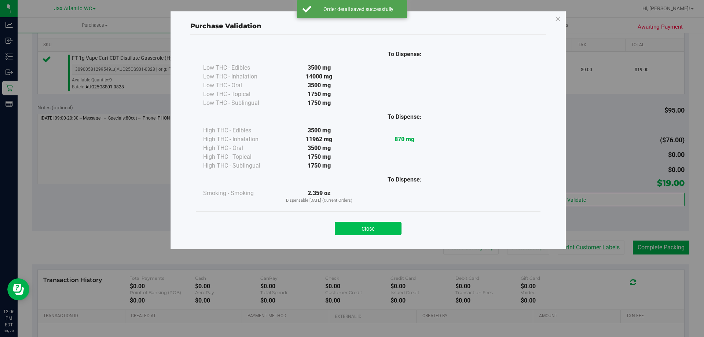
click at [379, 224] on button "Close" at bounding box center [368, 228] width 67 height 13
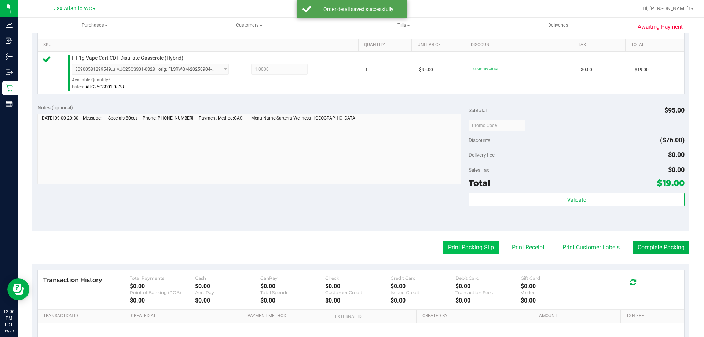
click at [469, 246] on button "Print Packing Slip" at bounding box center [470, 247] width 55 height 14
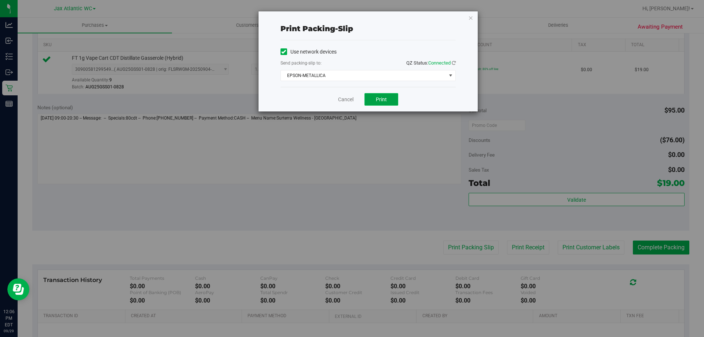
click at [379, 101] on span "Print" at bounding box center [381, 99] width 11 height 6
click at [351, 99] on link "Cancel" at bounding box center [345, 100] width 15 height 8
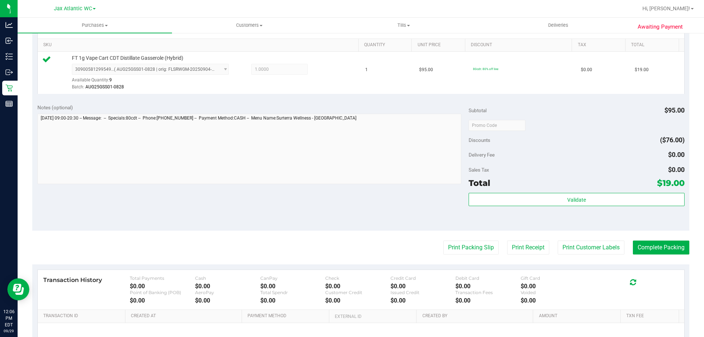
click at [663, 255] on purchase-details "Back Edit Purchase Cancel Purchase View Profile # 12023993 BioTrack ID: - Submi…" at bounding box center [360, 128] width 657 height 545
click at [667, 250] on button "Complete Packing" at bounding box center [661, 247] width 56 height 14
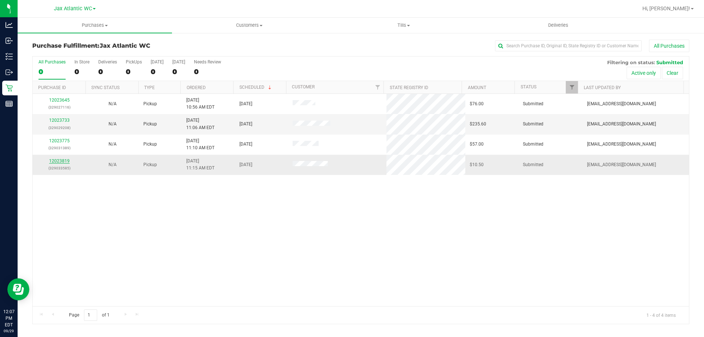
click at [65, 160] on link "12023819" at bounding box center [59, 160] width 21 height 5
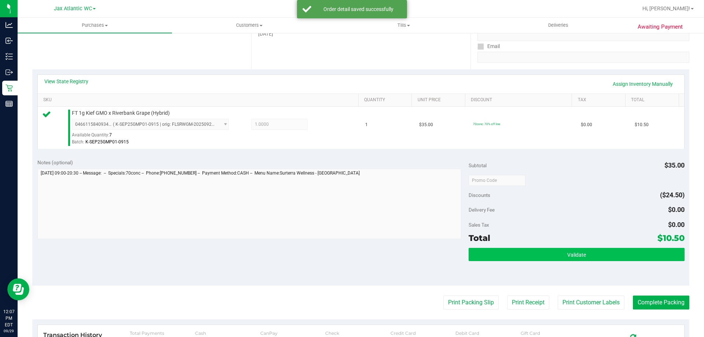
scroll to position [147, 0]
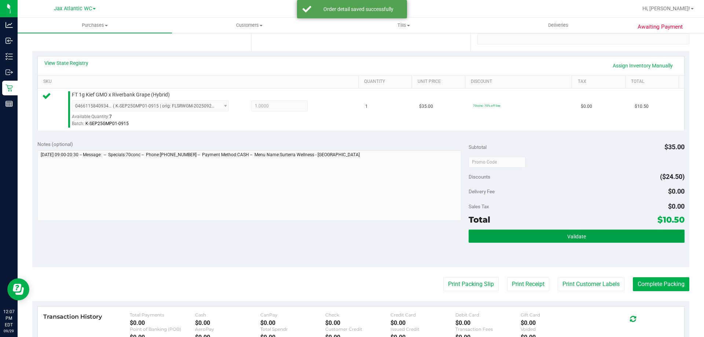
click at [567, 231] on button "Validate" at bounding box center [577, 235] width 216 height 13
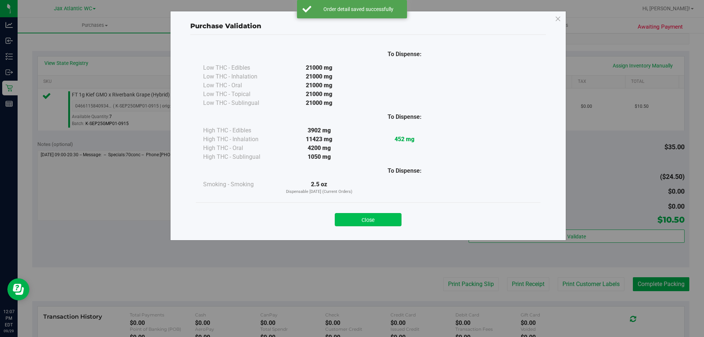
click at [369, 224] on button "Close" at bounding box center [368, 219] width 67 height 13
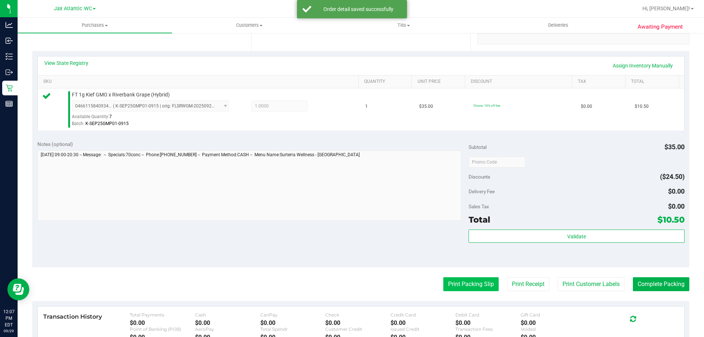
click at [468, 285] on button "Print Packing Slip" at bounding box center [470, 284] width 55 height 14
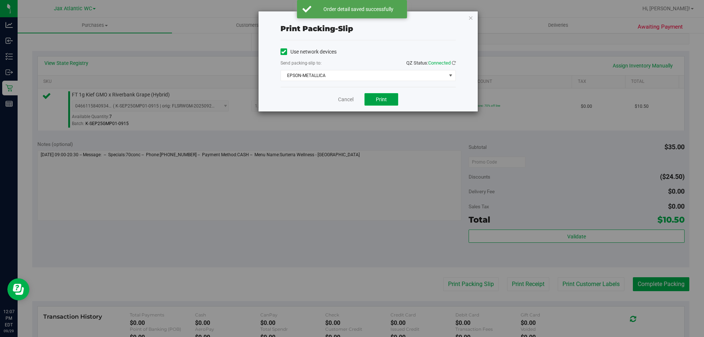
click at [386, 98] on span "Print" at bounding box center [381, 99] width 11 height 6
click at [349, 98] on link "Cancel" at bounding box center [345, 100] width 15 height 8
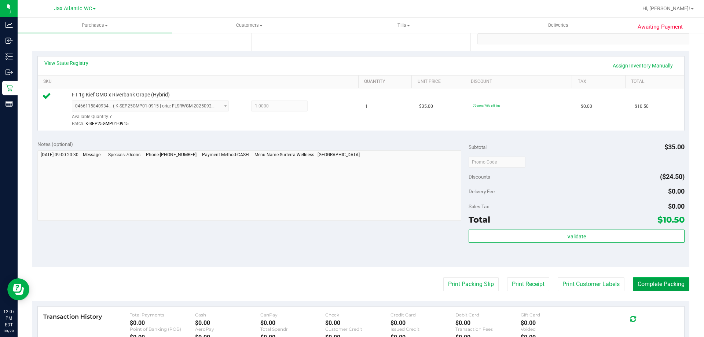
click at [648, 286] on button "Complete Packing" at bounding box center [661, 284] width 56 height 14
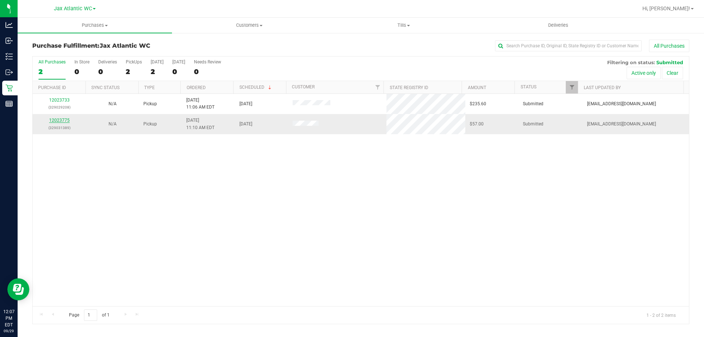
click at [63, 120] on link "12023775" at bounding box center [59, 120] width 21 height 5
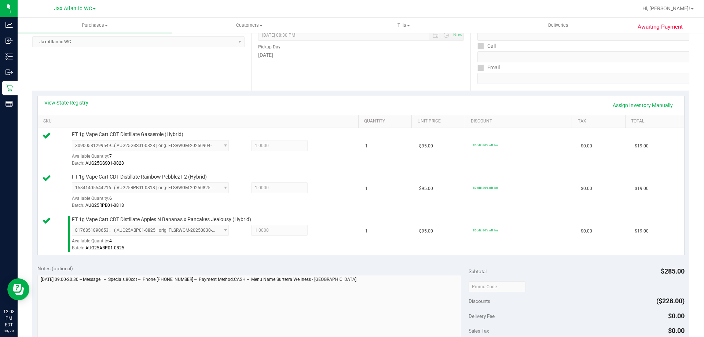
scroll to position [220, 0]
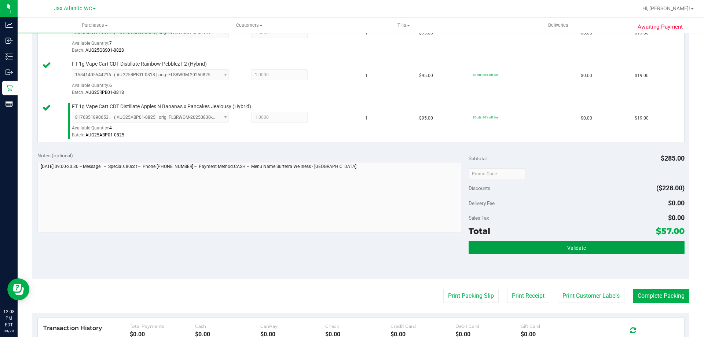
click at [575, 246] on span "Validate" at bounding box center [576, 248] width 19 height 6
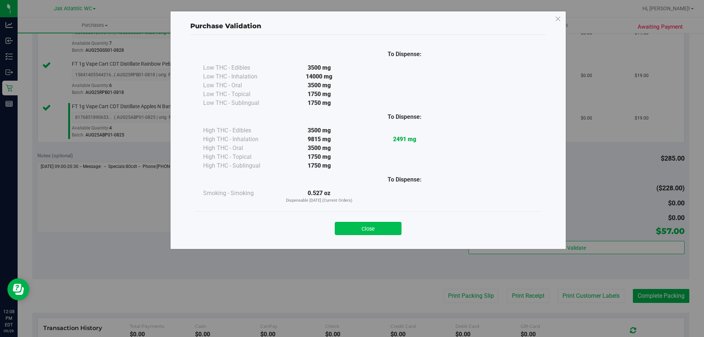
click at [360, 230] on button "Close" at bounding box center [368, 228] width 67 height 13
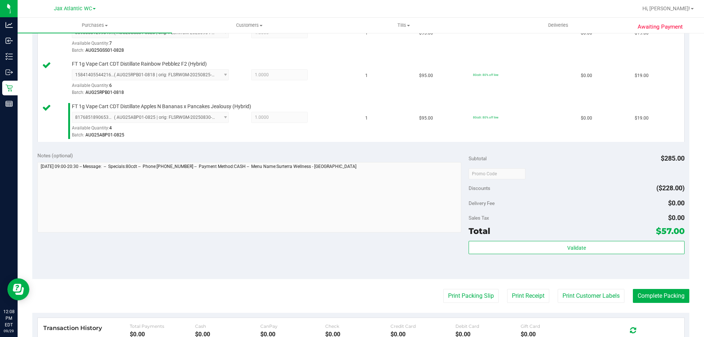
click at [435, 297] on div "Print Packing Slip Print Receipt Print Customer Labels Complete Packing" at bounding box center [360, 296] width 657 height 14
drag, startPoint x: 460, startPoint y: 286, endPoint x: 460, endPoint y: 296, distance: 10.7
click at [460, 286] on purchase-details "Back Edit Purchase Cancel Purchase View Profile # 12023775 BioTrack ID: - Submi…" at bounding box center [360, 135] width 657 height 630
click at [460, 296] on button "Print Packing Slip" at bounding box center [470, 296] width 55 height 14
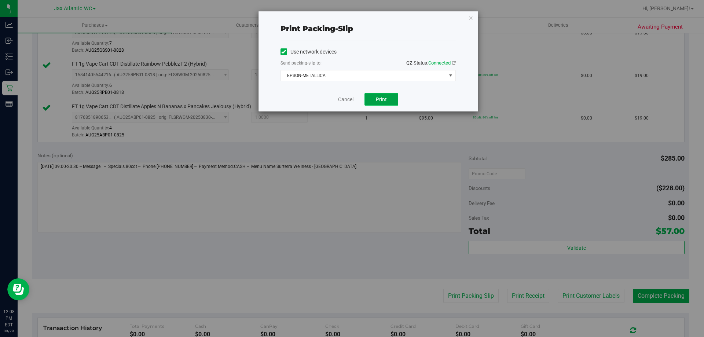
click at [379, 96] on span "Print" at bounding box center [381, 99] width 11 height 6
click at [343, 103] on link "Cancel" at bounding box center [345, 100] width 15 height 8
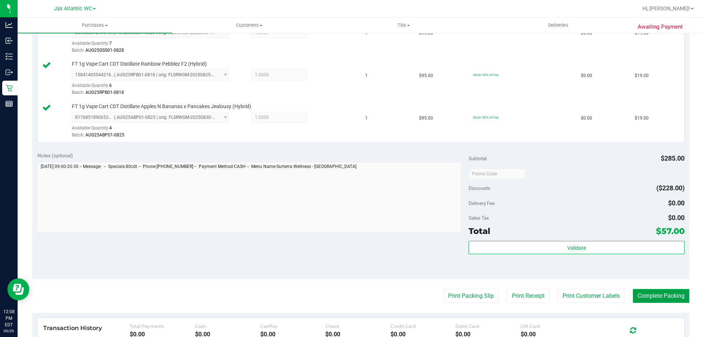
click at [662, 296] on button "Complete Packing" at bounding box center [661, 296] width 56 height 14
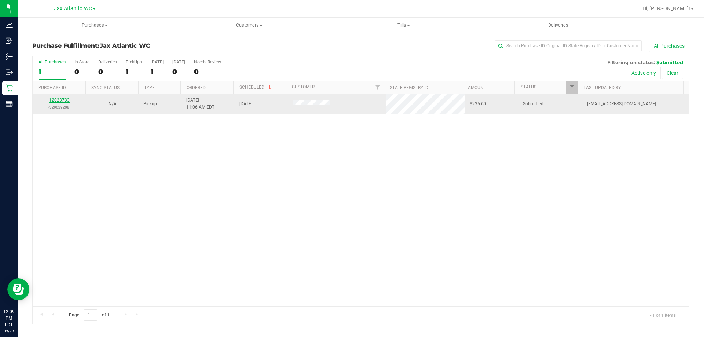
click at [62, 102] on link "12023733" at bounding box center [59, 100] width 21 height 5
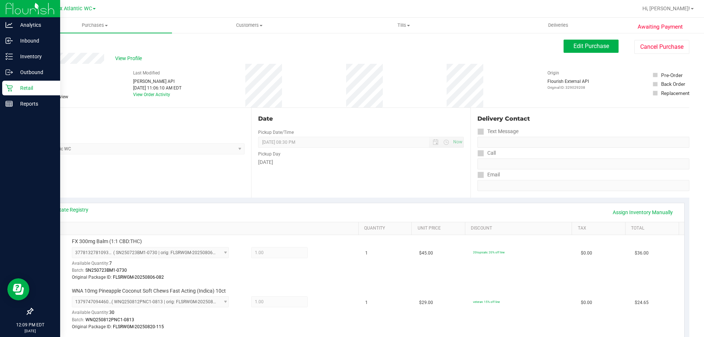
click at [11, 85] on icon at bounding box center [8, 87] width 7 height 7
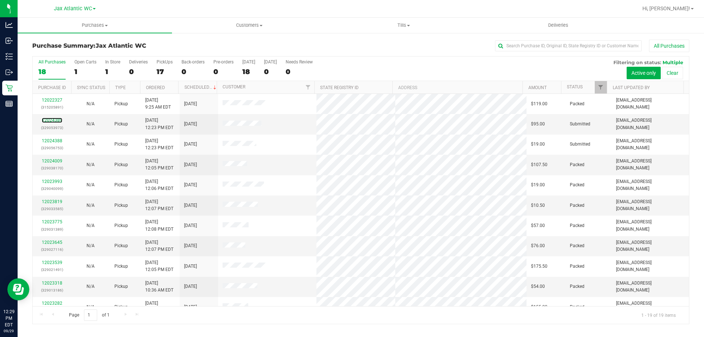
click at [53, 120] on link "12024389" at bounding box center [52, 120] width 21 height 5
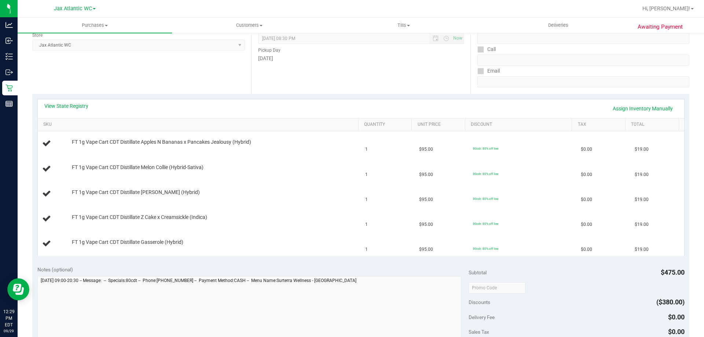
scroll to position [110, 0]
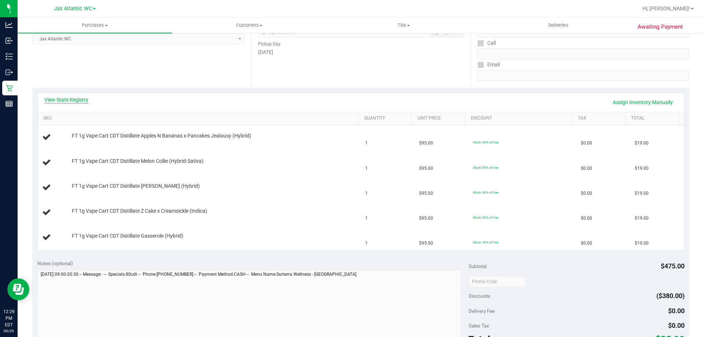
click at [85, 102] on link "View State Registry" at bounding box center [66, 99] width 44 height 7
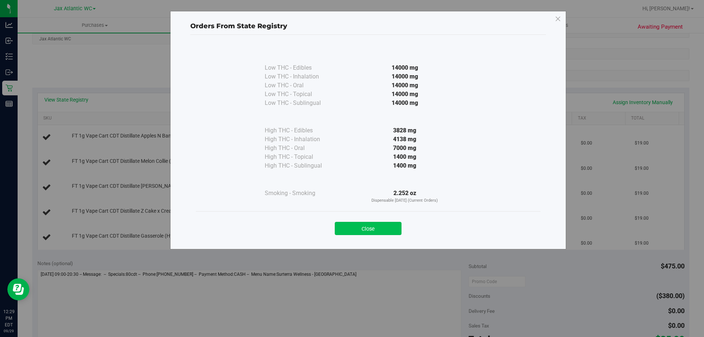
click at [378, 227] on button "Close" at bounding box center [368, 228] width 67 height 13
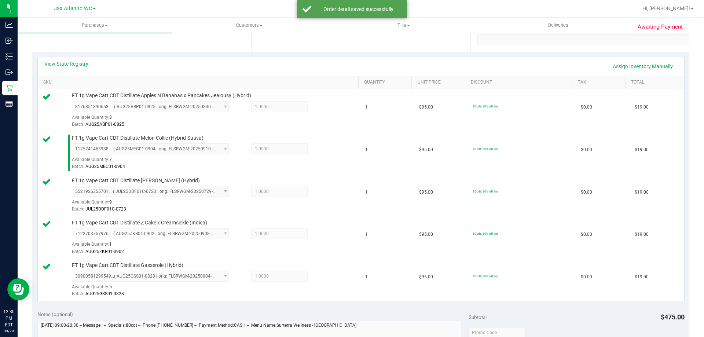
scroll to position [257, 0]
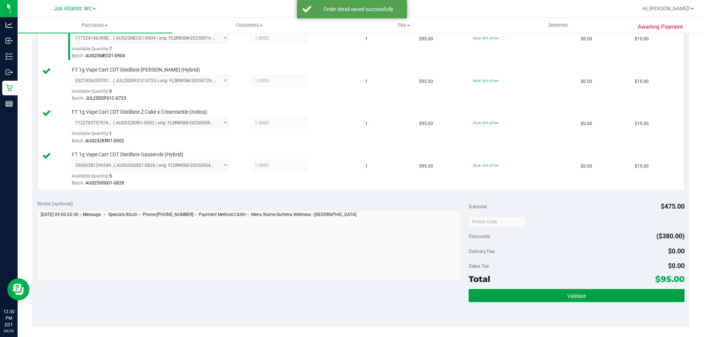
click at [605, 292] on button "Validate" at bounding box center [577, 295] width 216 height 13
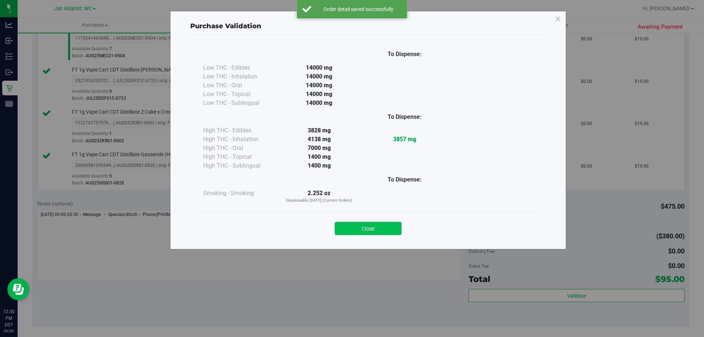
click at [392, 228] on button "Close" at bounding box center [368, 228] width 67 height 13
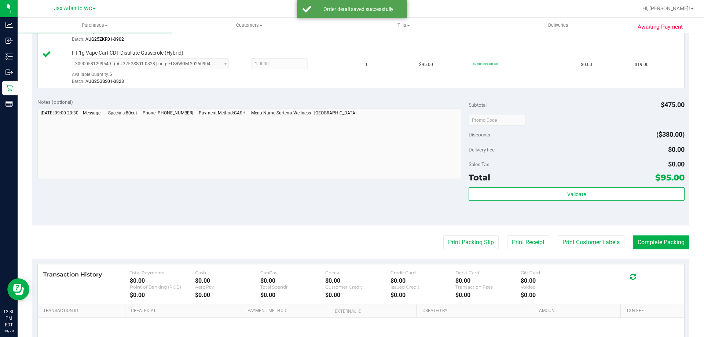
scroll to position [432, 0]
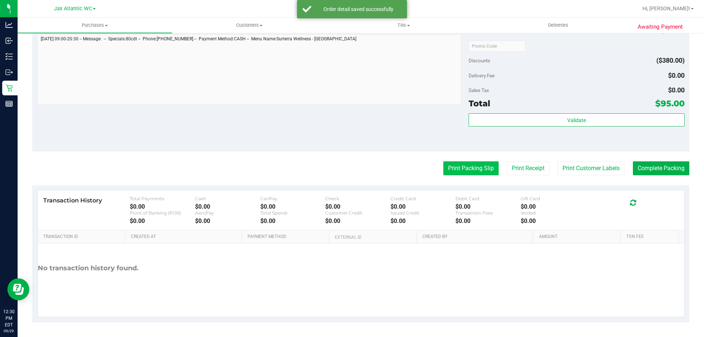
click at [461, 168] on button "Print Packing Slip" at bounding box center [470, 168] width 55 height 14
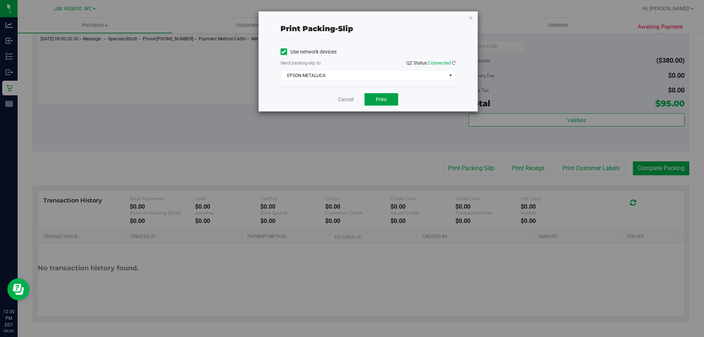
click at [383, 97] on span "Print" at bounding box center [381, 99] width 11 height 6
drag, startPoint x: 348, startPoint y: 99, endPoint x: 361, endPoint y: 102, distance: 14.2
click at [348, 99] on link "Cancel" at bounding box center [345, 100] width 15 height 8
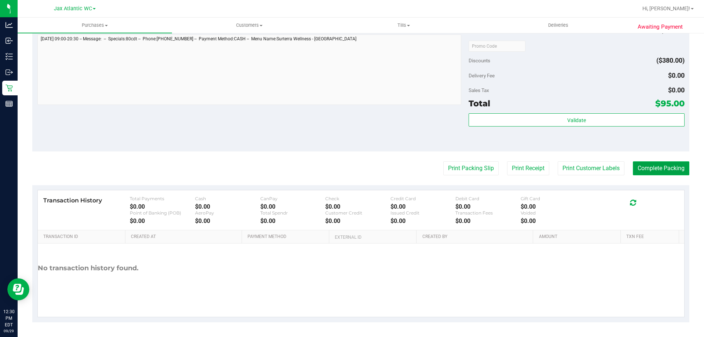
click at [654, 166] on button "Complete Packing" at bounding box center [661, 168] width 56 height 14
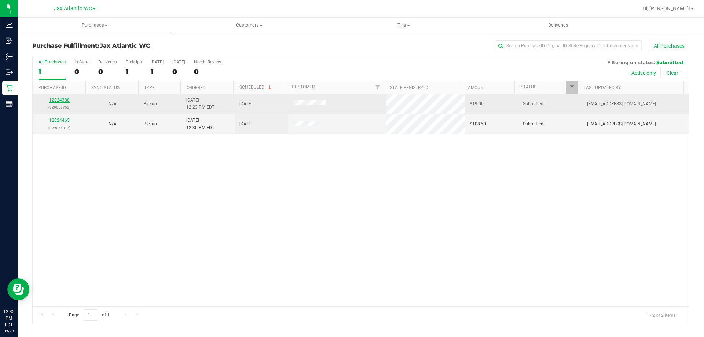
click at [63, 99] on link "12024388" at bounding box center [59, 100] width 21 height 5
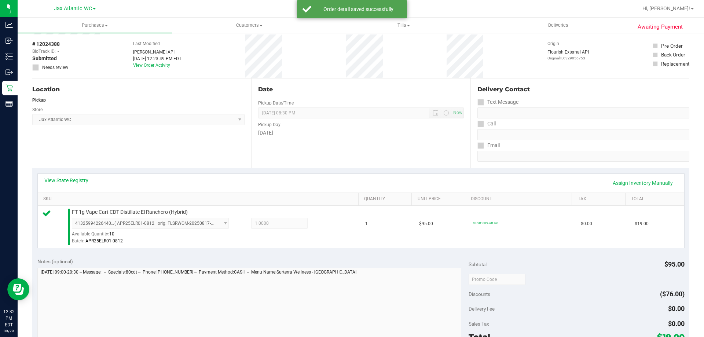
scroll to position [110, 0]
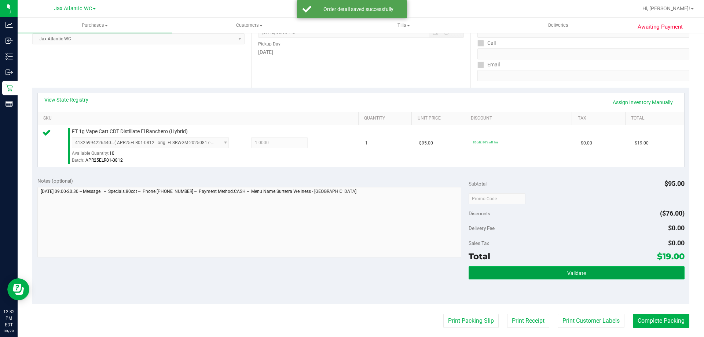
click at [563, 268] on button "Validate" at bounding box center [577, 272] width 216 height 13
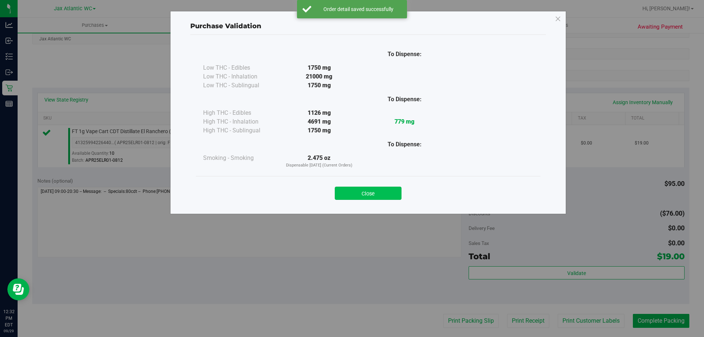
click at [350, 193] on button "Close" at bounding box center [368, 193] width 67 height 13
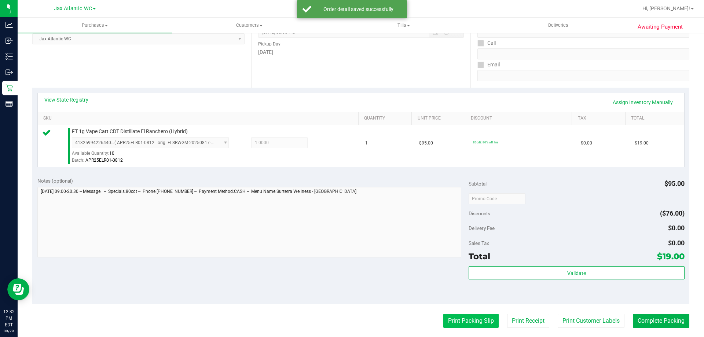
click at [457, 315] on button "Print Packing Slip" at bounding box center [470, 321] width 55 height 14
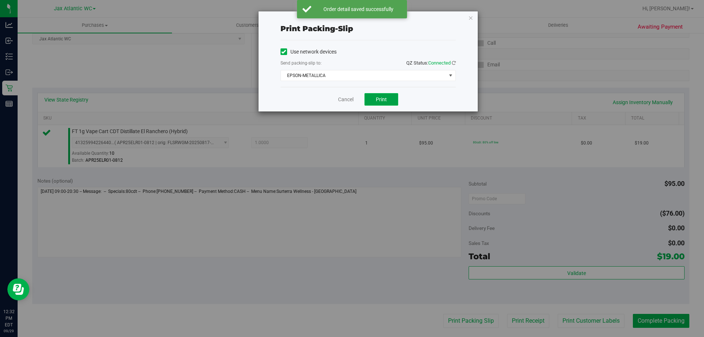
click at [385, 101] on span "Print" at bounding box center [381, 99] width 11 height 6
click at [347, 98] on link "Cancel" at bounding box center [345, 100] width 15 height 8
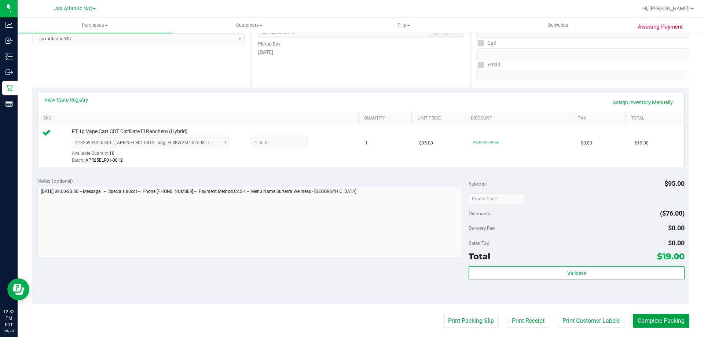
click at [654, 322] on button "Complete Packing" at bounding box center [661, 321] width 56 height 14
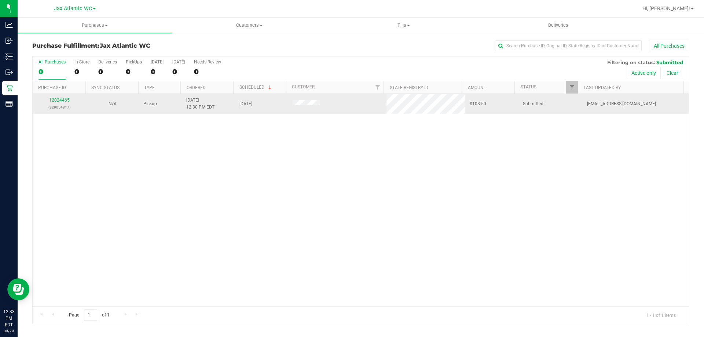
click at [60, 96] on td "12024465 (329054817)" at bounding box center [59, 104] width 53 height 20
click at [61, 97] on div "12024465 (329054817)" at bounding box center [59, 104] width 44 height 14
click at [63, 98] on link "12024465" at bounding box center [59, 100] width 21 height 5
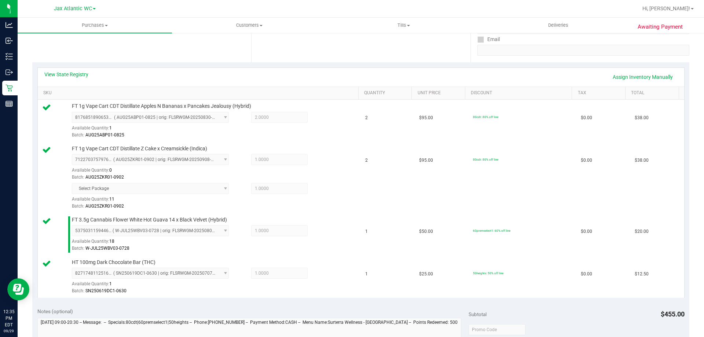
scroll to position [257, 0]
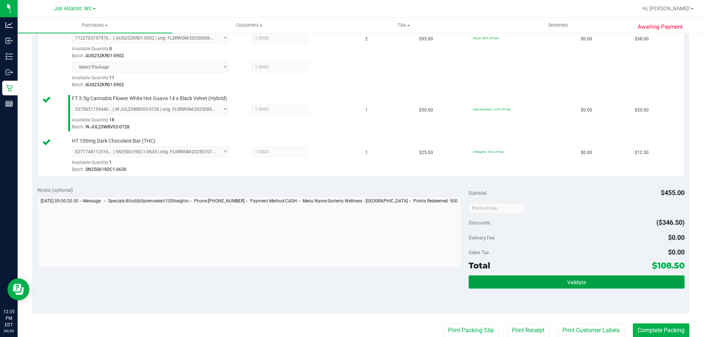
click at [592, 280] on button "Validate" at bounding box center [577, 281] width 216 height 13
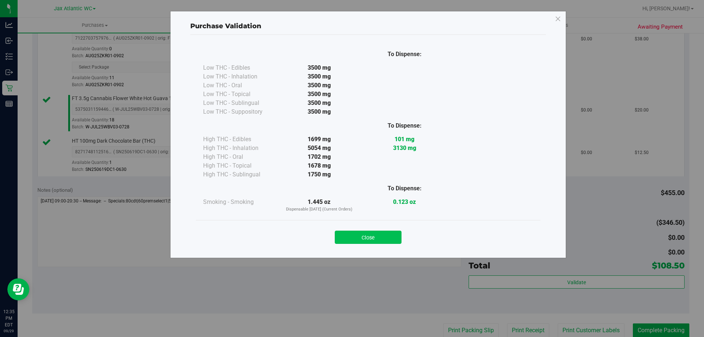
click at [356, 240] on button "Close" at bounding box center [368, 237] width 67 height 13
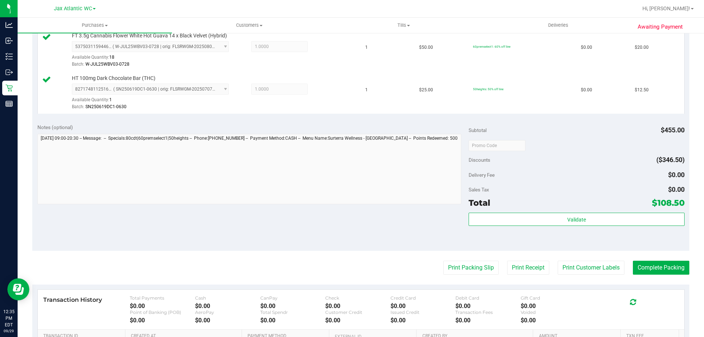
scroll to position [330, 0]
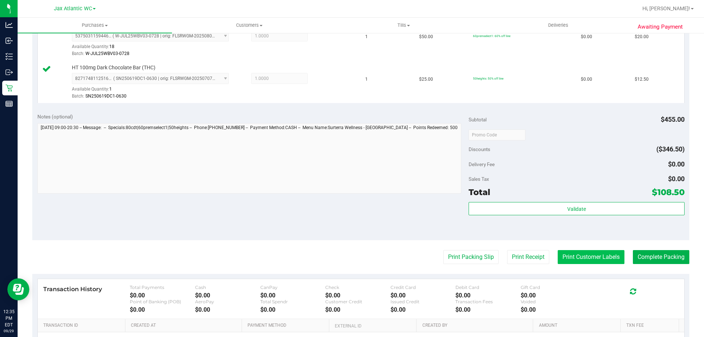
click at [569, 257] on button "Print Customer Labels" at bounding box center [591, 257] width 67 height 14
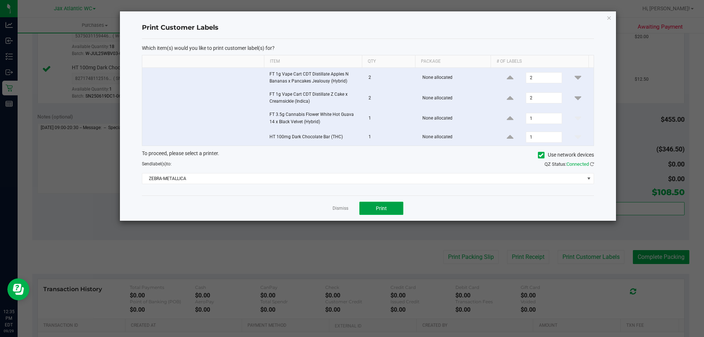
click at [377, 211] on span "Print" at bounding box center [381, 208] width 11 height 6
click at [335, 205] on link "Dismiss" at bounding box center [341, 208] width 16 height 6
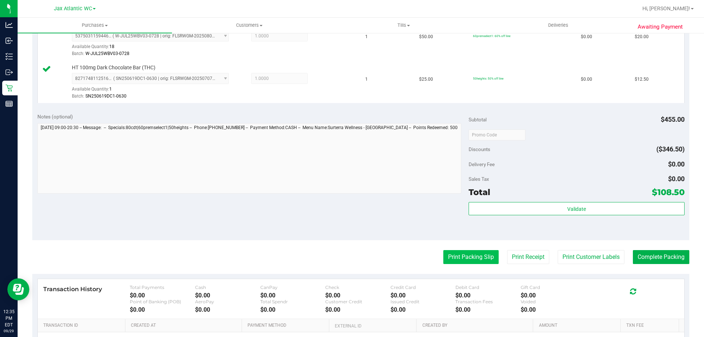
click at [459, 261] on button "Print Packing Slip" at bounding box center [470, 257] width 55 height 14
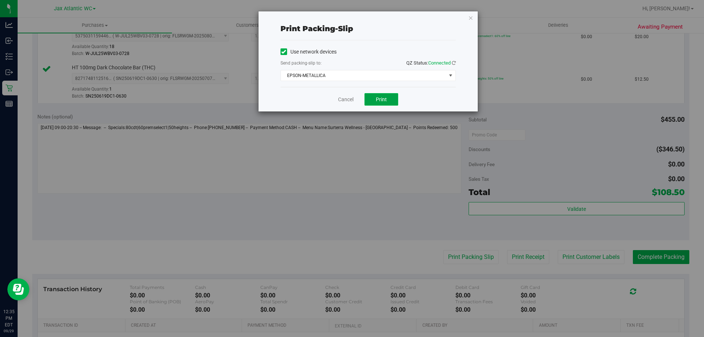
click at [383, 100] on span "Print" at bounding box center [381, 99] width 11 height 6
click at [342, 97] on link "Cancel" at bounding box center [345, 100] width 15 height 8
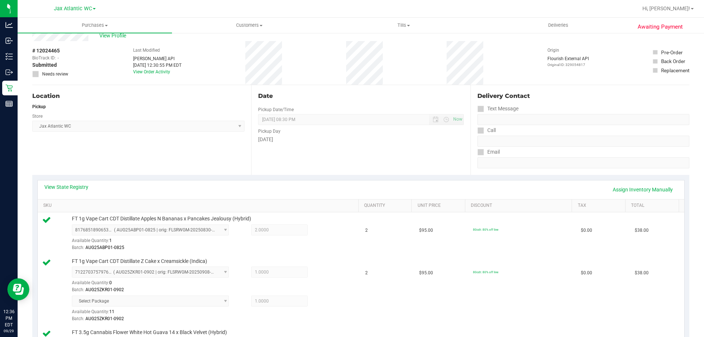
scroll to position [0, 0]
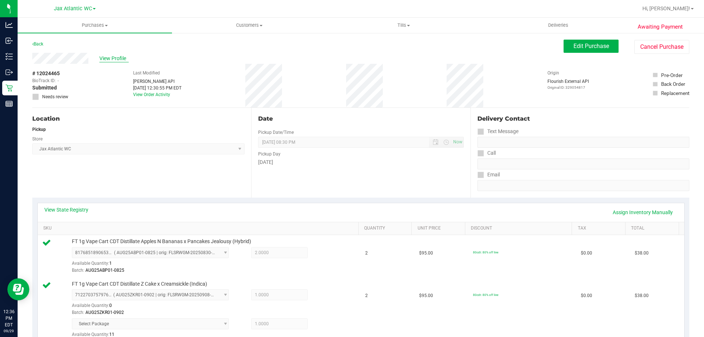
click at [120, 57] on span "View Profile" at bounding box center [113, 59] width 29 height 8
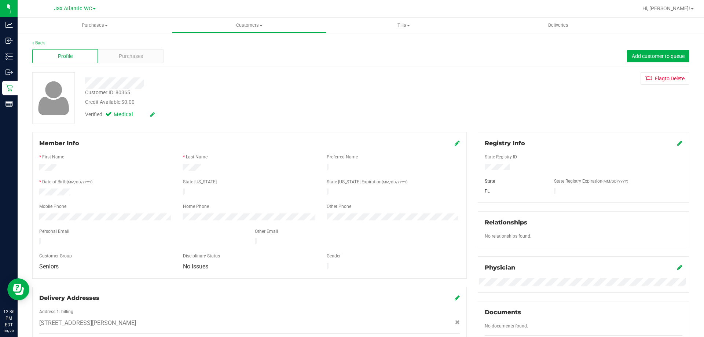
click at [125, 92] on div "Customer ID: 80365" at bounding box center [107, 93] width 45 height 8
click at [123, 93] on div "Customer ID: 80365" at bounding box center [107, 93] width 45 height 8
copy div "80365"
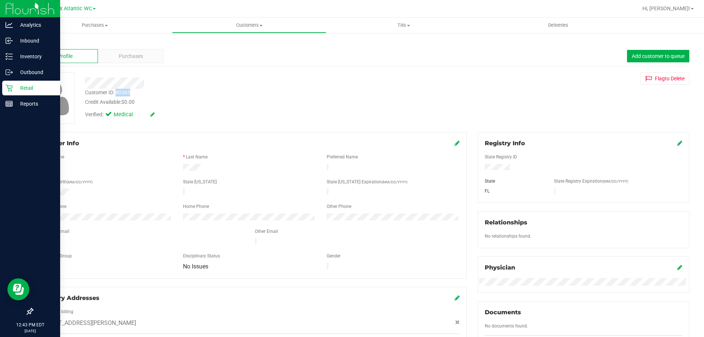
click at [15, 87] on p "Retail" at bounding box center [35, 88] width 44 height 9
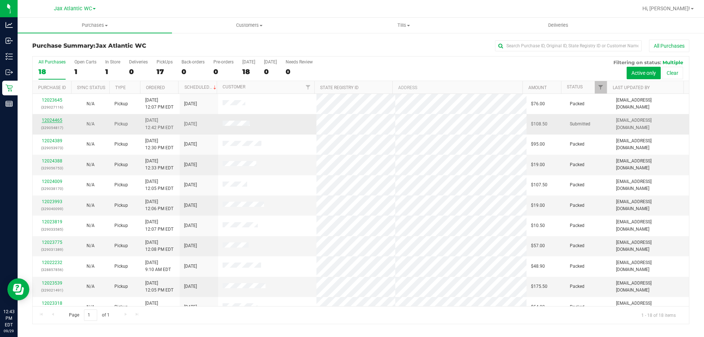
click at [56, 119] on link "12024465" at bounding box center [52, 120] width 21 height 5
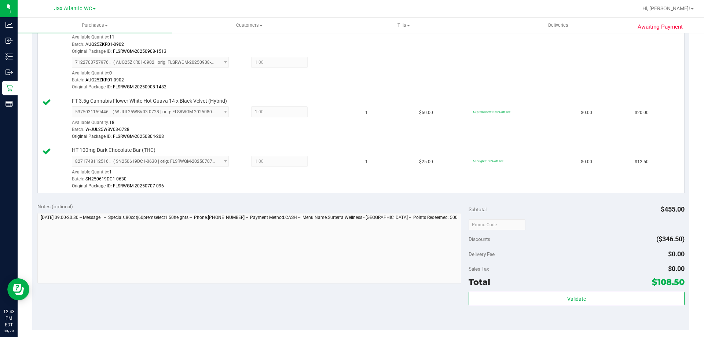
scroll to position [147, 0]
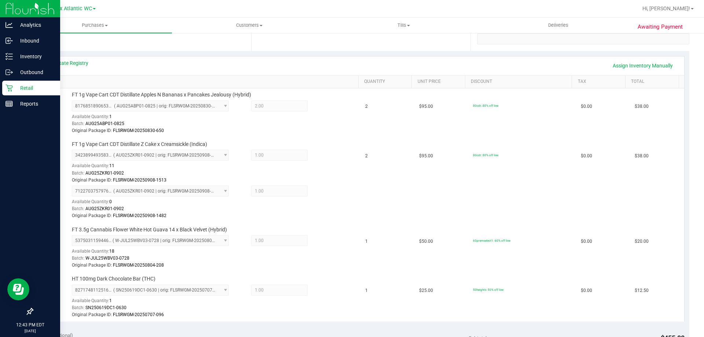
click at [3, 90] on div "Retail" at bounding box center [31, 88] width 58 height 15
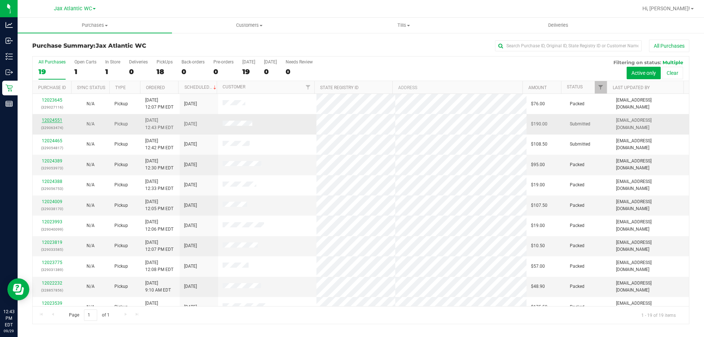
click at [59, 121] on link "12024551" at bounding box center [52, 120] width 21 height 5
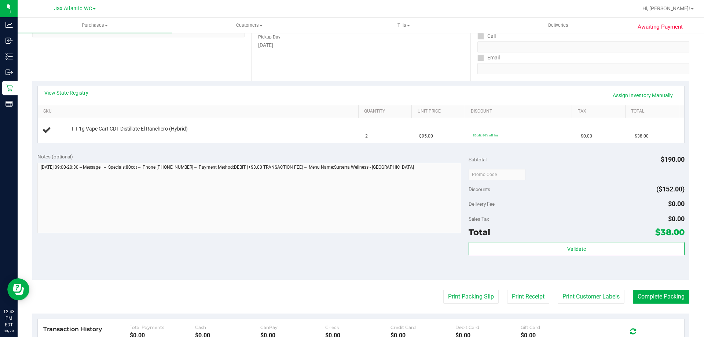
scroll to position [147, 0]
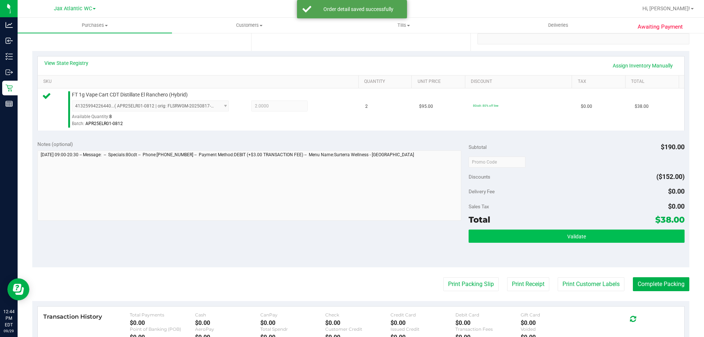
drag, startPoint x: 583, startPoint y: 229, endPoint x: 583, endPoint y: 234, distance: 4.8
click at [583, 231] on div "Subtotal $190.00 Discounts ($152.00) Delivery Fee $0.00 Sales Tax $0.00 Total $…" at bounding box center [577, 201] width 216 height 122
click at [583, 234] on button "Validate" at bounding box center [577, 235] width 216 height 13
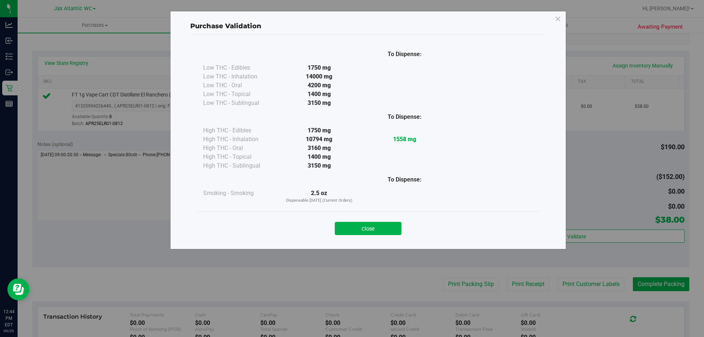
click at [384, 234] on button "Close" at bounding box center [368, 228] width 67 height 13
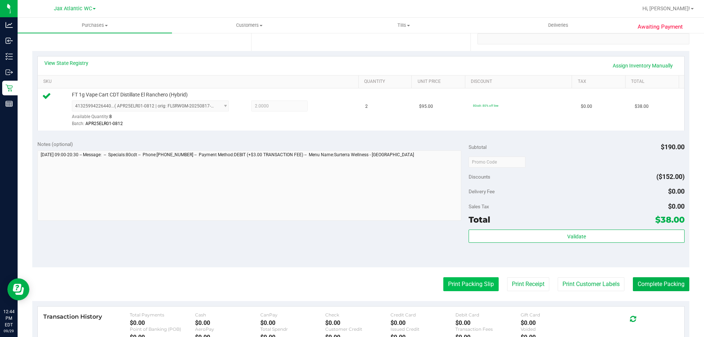
click at [478, 287] on button "Print Packing Slip" at bounding box center [470, 284] width 55 height 14
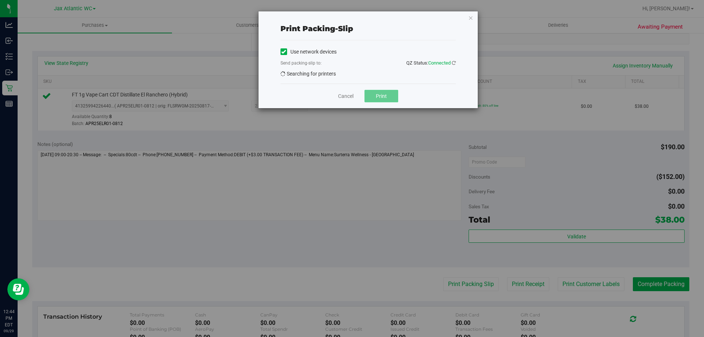
click at [386, 99] on span "Print" at bounding box center [381, 96] width 11 height 6
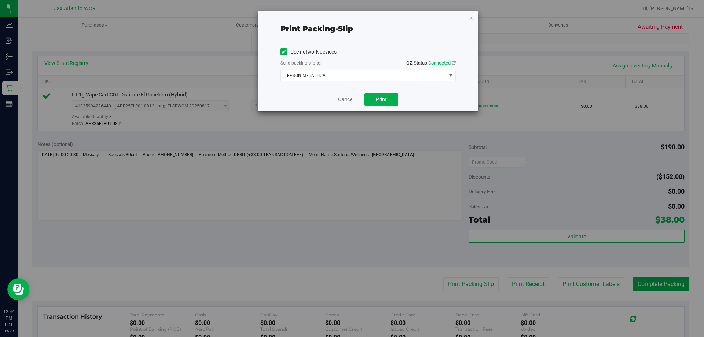
click at [344, 99] on link "Cancel" at bounding box center [345, 100] width 15 height 8
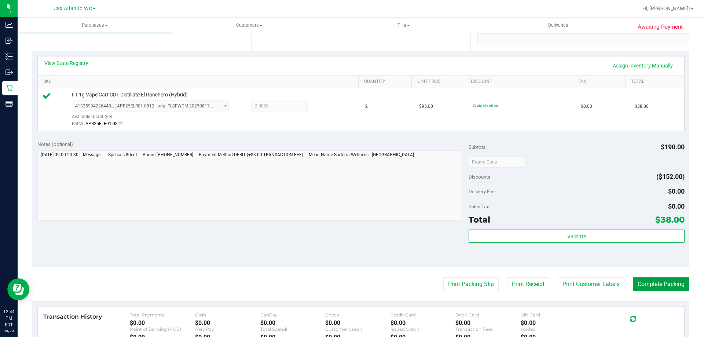
click at [660, 283] on button "Complete Packing" at bounding box center [661, 284] width 56 height 14
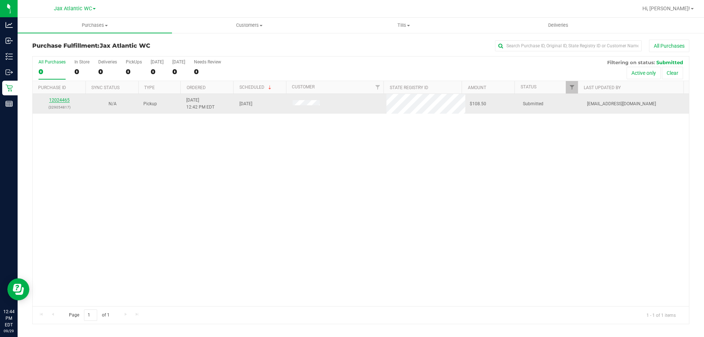
click at [57, 100] on link "12024465" at bounding box center [59, 100] width 21 height 5
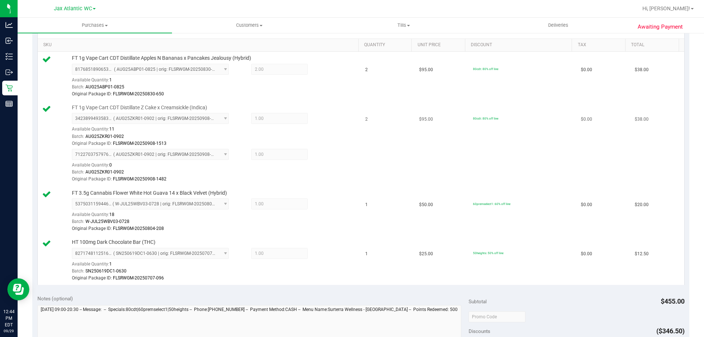
scroll to position [330, 0]
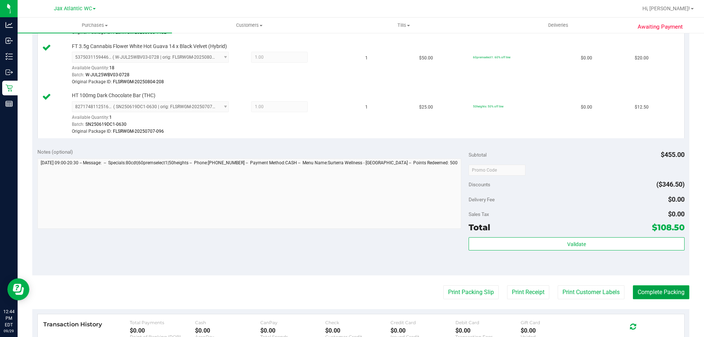
click at [642, 290] on button "Complete Packing" at bounding box center [661, 292] width 56 height 14
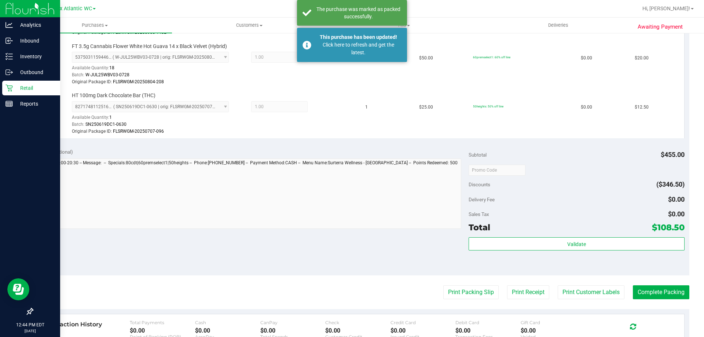
click at [16, 88] on p "Retail" at bounding box center [35, 88] width 44 height 9
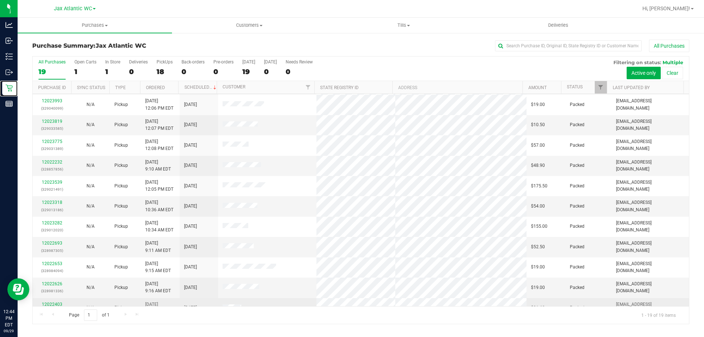
scroll to position [173, 0]
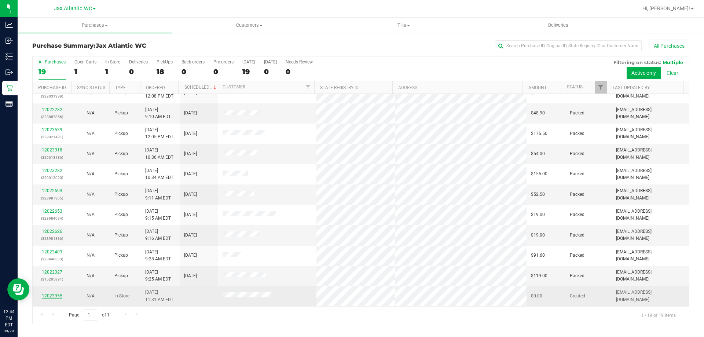
click at [56, 295] on link "12023955" at bounding box center [52, 295] width 21 height 5
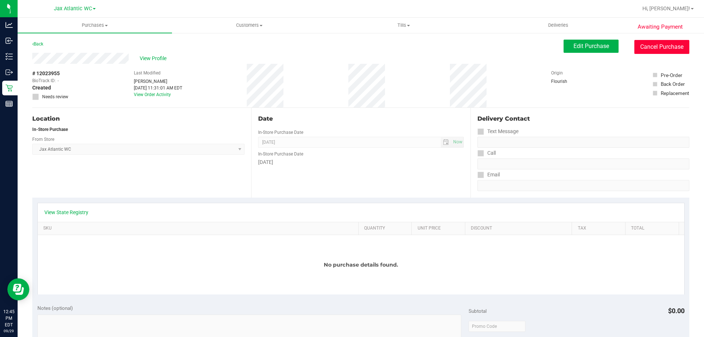
click at [651, 47] on button "Cancel Purchase" at bounding box center [661, 47] width 55 height 14
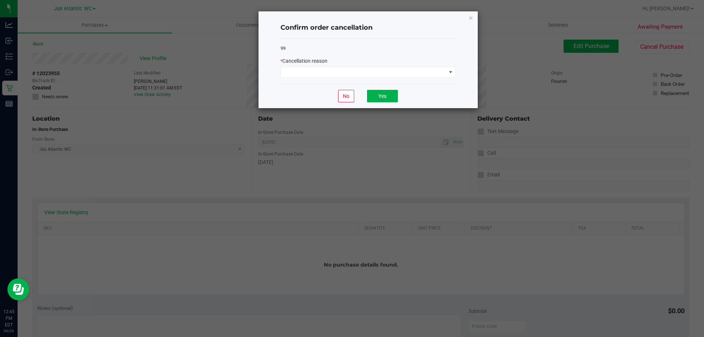
click at [328, 66] on div "* Cancellation reason" at bounding box center [367, 67] width 175 height 21
click at [322, 71] on span at bounding box center [363, 72] width 165 height 10
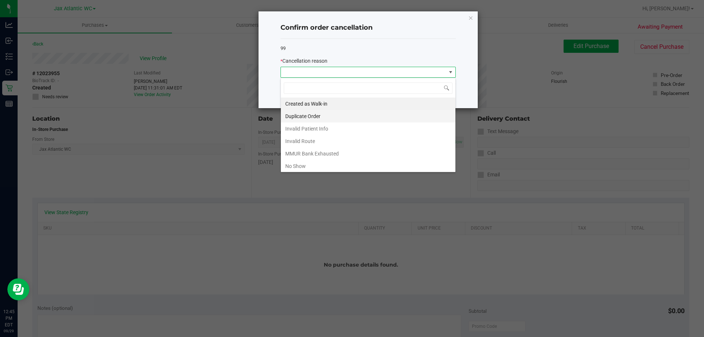
click at [322, 119] on li "Duplicate Order" at bounding box center [368, 116] width 175 height 12
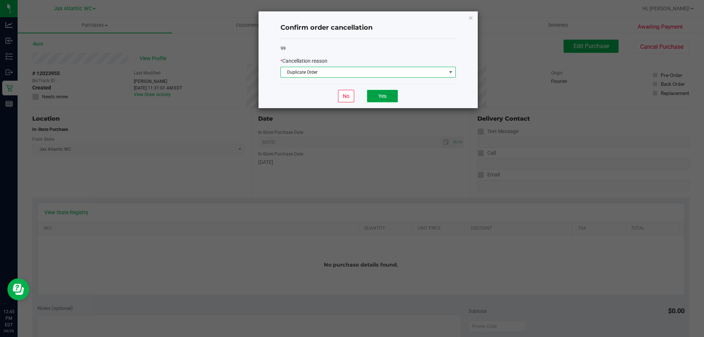
click at [382, 98] on button "Yes" at bounding box center [382, 96] width 31 height 12
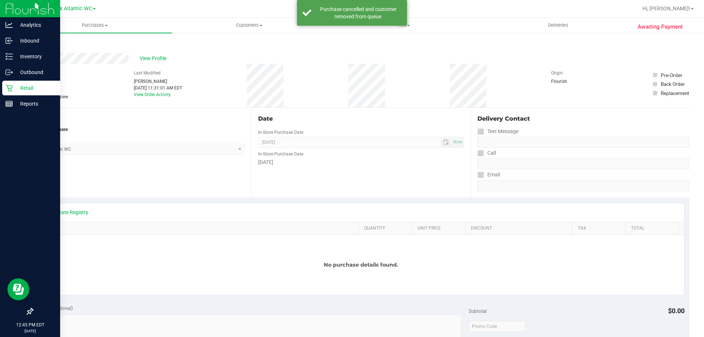
click at [28, 88] on p "Retail" at bounding box center [35, 88] width 44 height 9
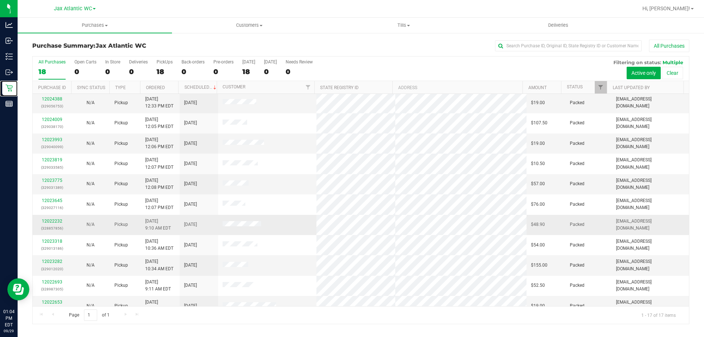
scroll to position [133, 0]
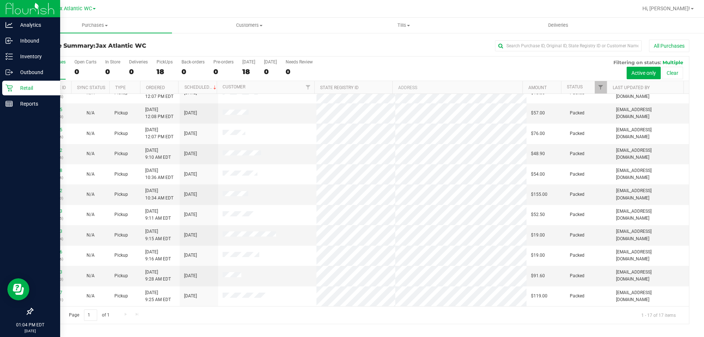
click at [17, 87] on p "Retail" at bounding box center [35, 88] width 44 height 9
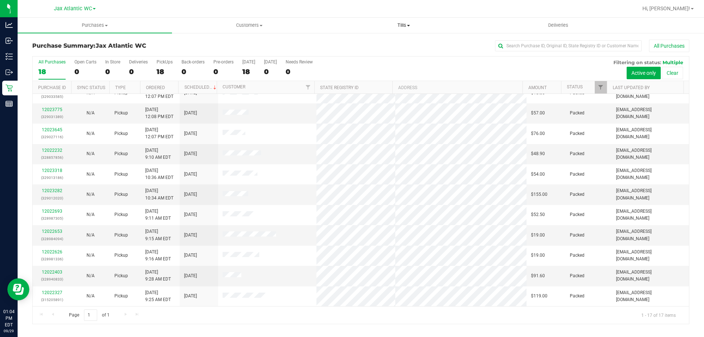
click at [403, 25] on span "Tills" at bounding box center [404, 25] width 154 height 7
click at [374, 43] on span "Manage tills" at bounding box center [350, 44] width 49 height 6
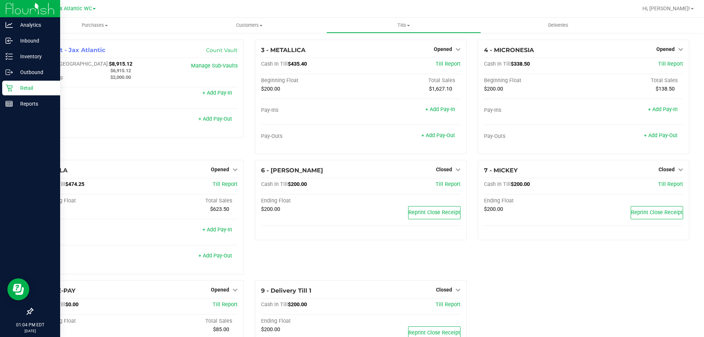
click at [35, 91] on p "Retail" at bounding box center [35, 88] width 44 height 9
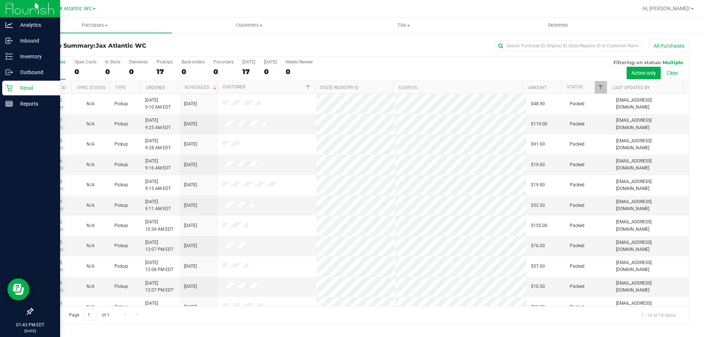
click at [7, 90] on icon at bounding box center [8, 87] width 7 height 7
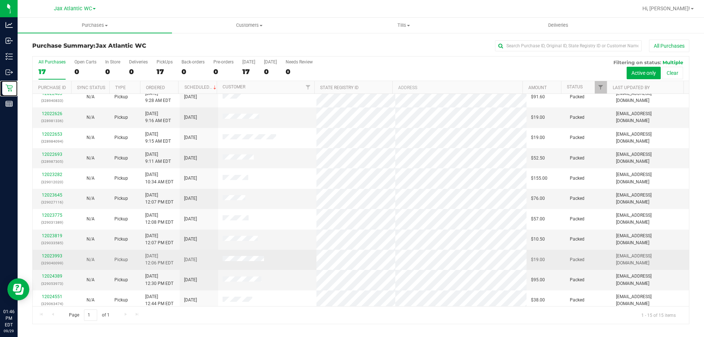
scroll to position [92, 0]
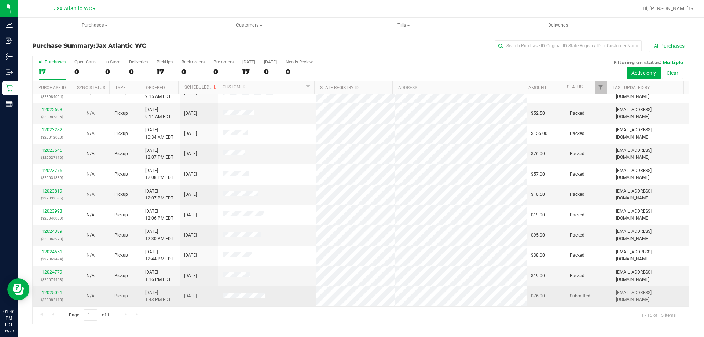
click at [57, 289] on div "12025021 (329082118)" at bounding box center [52, 296] width 30 height 14
click at [56, 291] on link "12025021" at bounding box center [52, 292] width 21 height 5
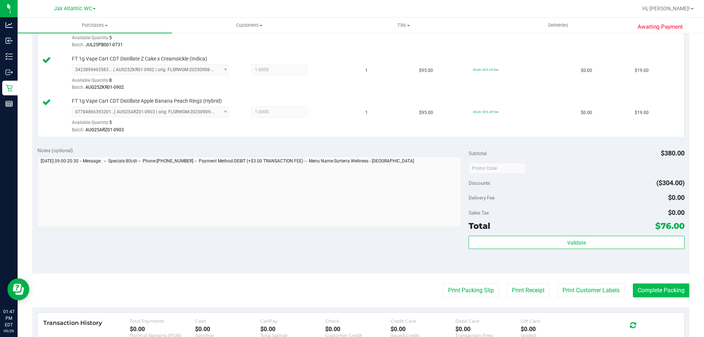
scroll to position [293, 0]
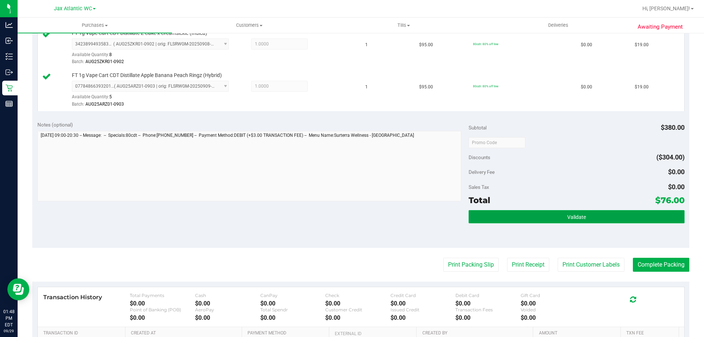
click at [600, 218] on button "Validate" at bounding box center [577, 216] width 216 height 13
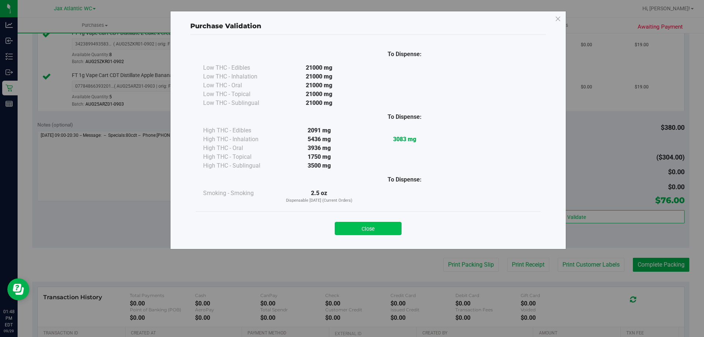
click at [370, 225] on button "Close" at bounding box center [368, 228] width 67 height 13
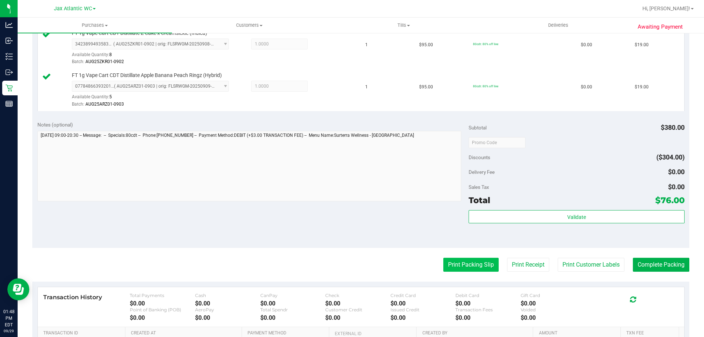
click at [449, 262] on button "Print Packing Slip" at bounding box center [470, 265] width 55 height 14
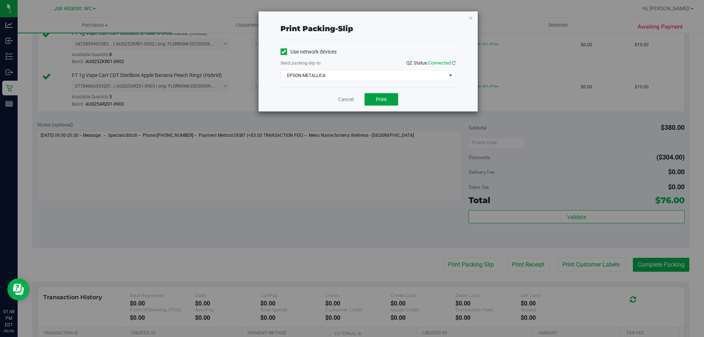
click at [377, 96] on span "Print" at bounding box center [381, 99] width 11 height 6
click at [348, 103] on link "Cancel" at bounding box center [345, 100] width 15 height 8
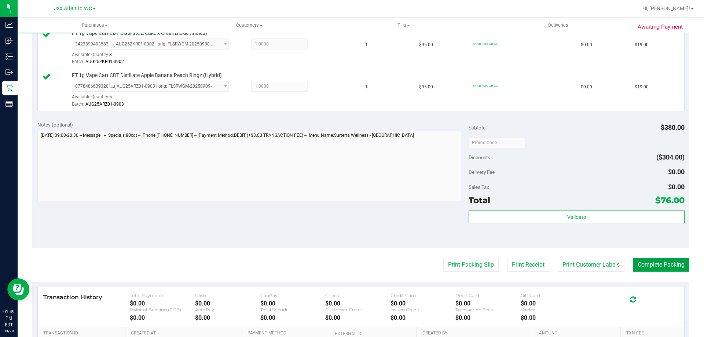
click at [654, 269] on button "Complete Packing" at bounding box center [661, 265] width 56 height 14
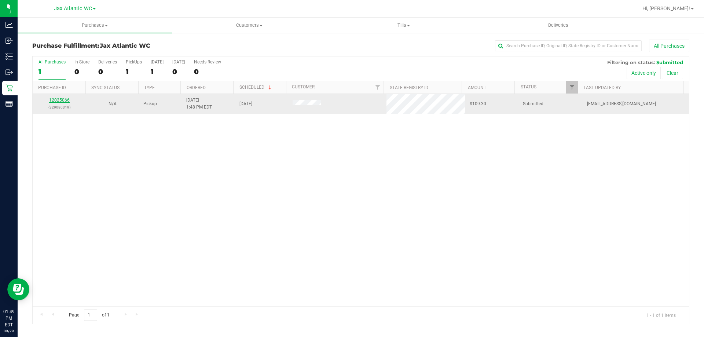
click at [62, 100] on link "12025066" at bounding box center [59, 100] width 21 height 5
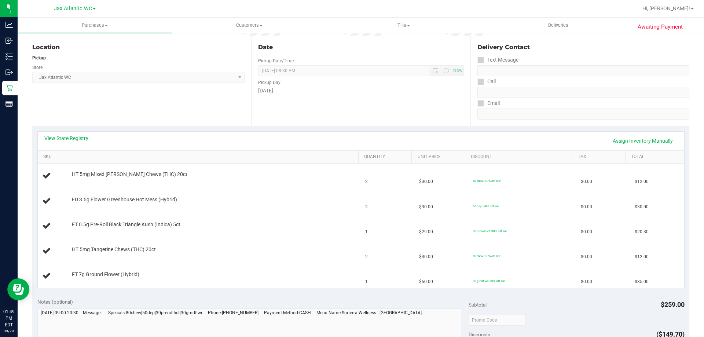
scroll to position [73, 0]
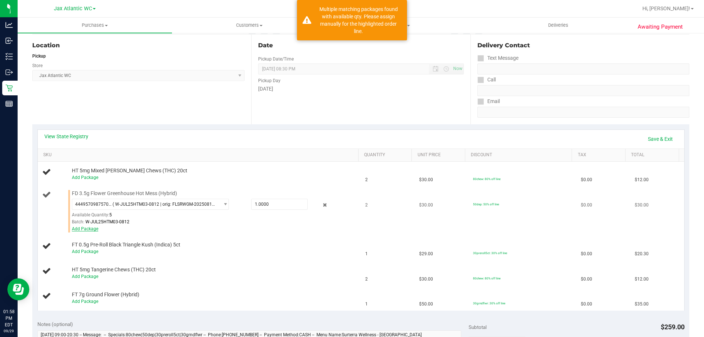
click at [91, 231] on link "Add Package" at bounding box center [85, 228] width 26 height 5
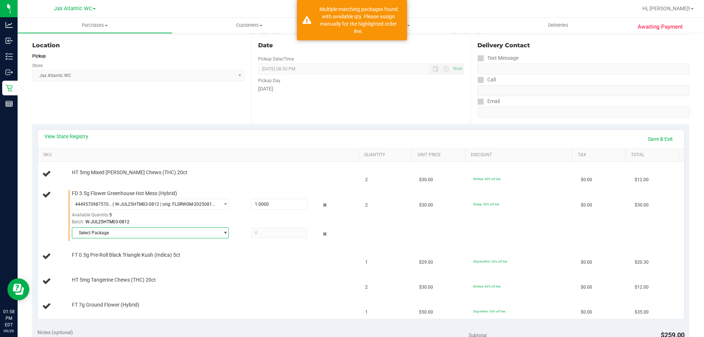
click at [101, 232] on span "Select Package" at bounding box center [145, 233] width 147 height 10
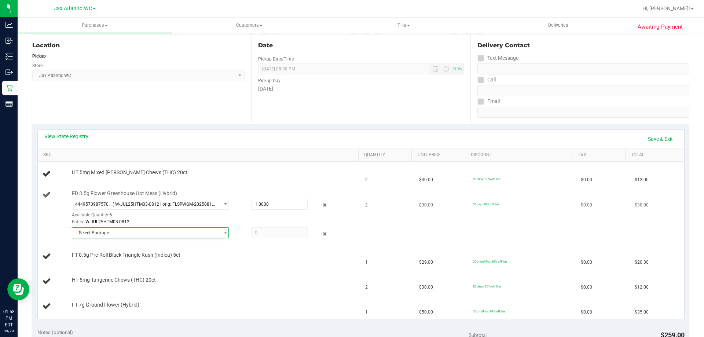
click at [49, 222] on div "FD 3.5g Flower Greenhouse Hot Mess (Hybrid) 4449570987570909 ( W-JUL25HTM03-081…" at bounding box center [199, 215] width 315 height 51
click at [121, 235] on span "Select Package" at bounding box center [145, 233] width 147 height 10
click at [33, 220] on div "View State Registry Save & Exit SKU Quantity Unit Price Discount Tax Total HT 5…" at bounding box center [360, 223] width 657 height 199
click at [53, 210] on div "FD 3.5g Flower Greenhouse Hot Mess (Hybrid) 4449570987570909 ( W-JUL25HTM03-081…" at bounding box center [199, 215] width 315 height 51
click at [655, 138] on link "Save & Exit" at bounding box center [660, 139] width 34 height 12
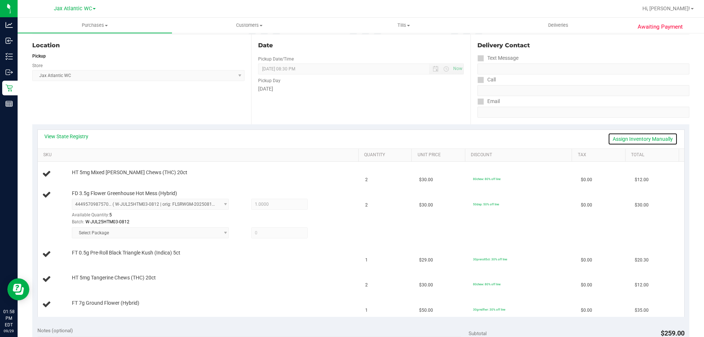
click at [638, 139] on link "Assign Inventory Manually" at bounding box center [643, 139] width 70 height 12
click at [195, 234] on span "Select Package" at bounding box center [145, 233] width 147 height 10
click at [651, 137] on link "Save & Exit" at bounding box center [660, 139] width 34 height 12
click at [141, 234] on span "Select Package" at bounding box center [150, 232] width 157 height 11
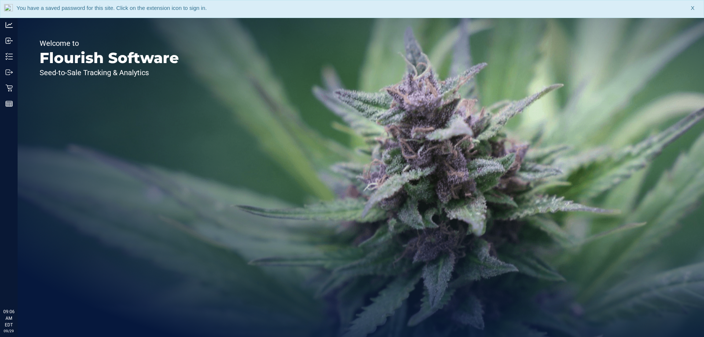
click at [695, 5] on div "You have a saved password for this site. Click on the extension icon to sign in…" at bounding box center [352, 9] width 704 height 18
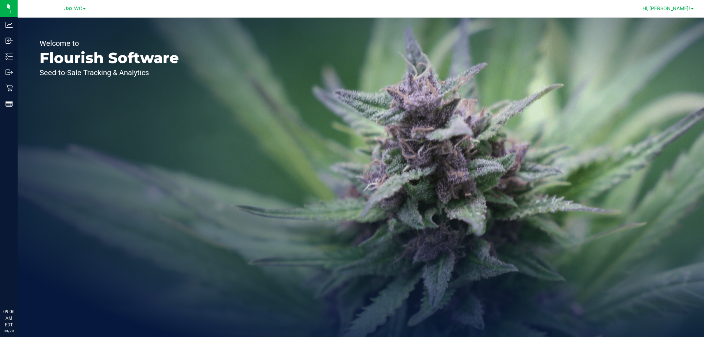
click at [691, 8] on span at bounding box center [692, 8] width 3 height 1
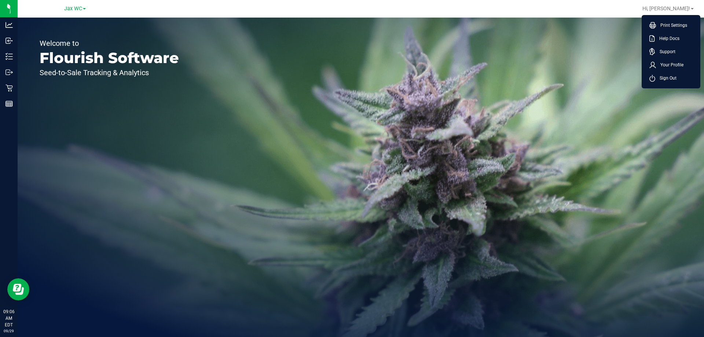
click at [77, 14] on div "Jax WC" at bounding box center [74, 8] width 107 height 11
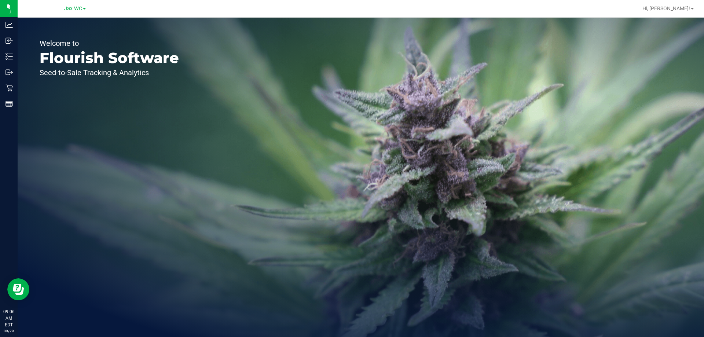
click at [75, 8] on span "Jax WC" at bounding box center [73, 8] width 18 height 7
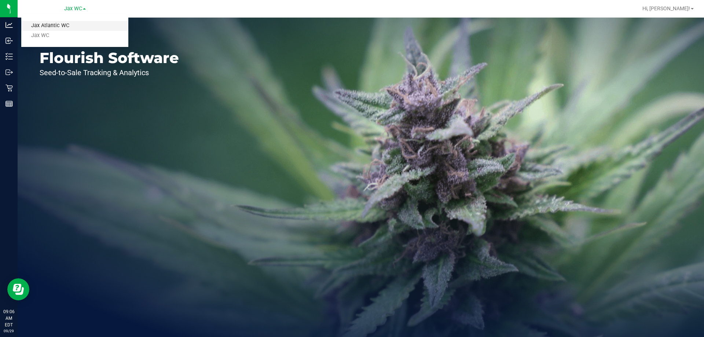
click at [69, 25] on link "Jax Atlantic WC" at bounding box center [74, 26] width 107 height 10
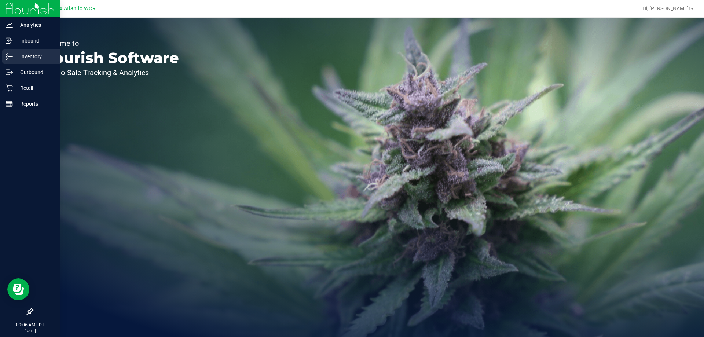
click at [15, 51] on div "Inventory" at bounding box center [31, 56] width 58 height 15
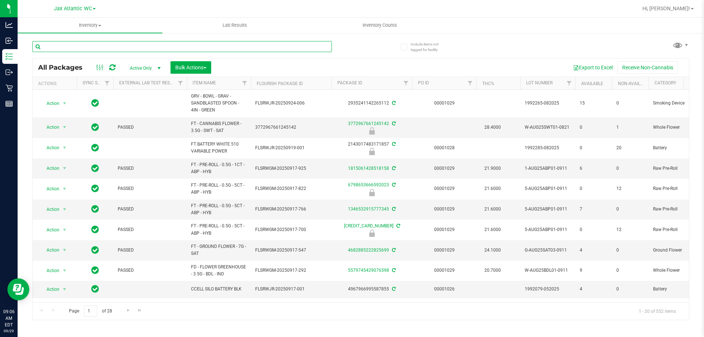
click at [99, 47] on input "text" at bounding box center [182, 46] width 300 height 11
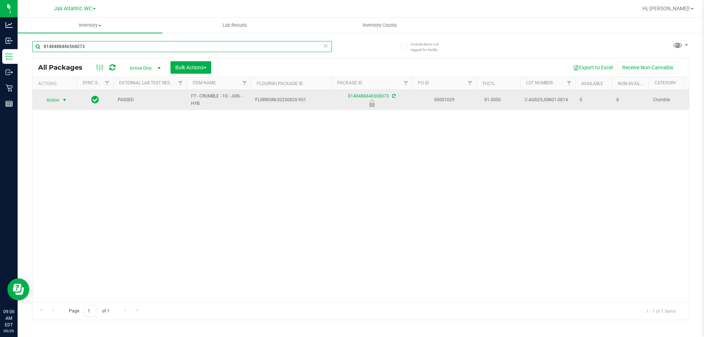
type input "8148488446568073"
click at [53, 102] on span "Action" at bounding box center [50, 100] width 20 height 10
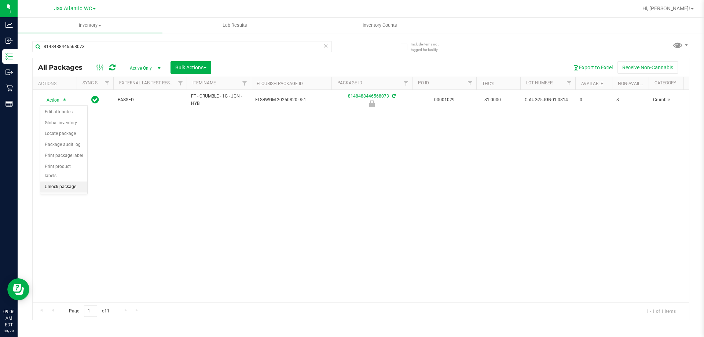
click at [66, 181] on li "Unlock package" at bounding box center [63, 186] width 47 height 11
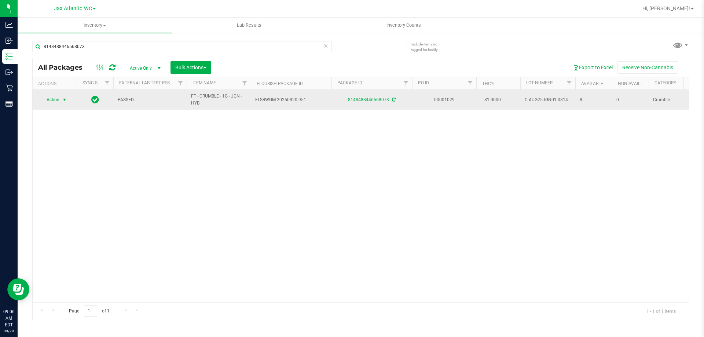
click at [57, 98] on span "Action" at bounding box center [50, 100] width 20 height 10
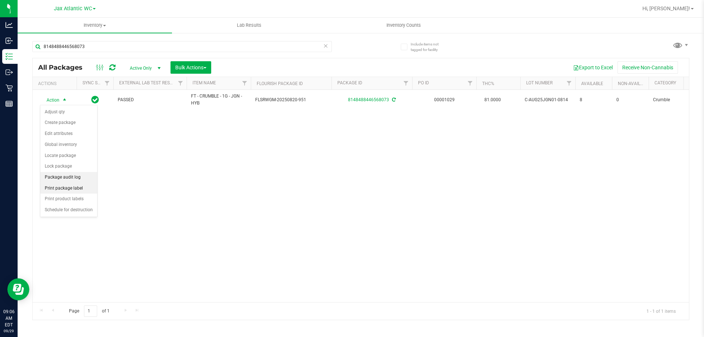
click at [84, 184] on li "Print package label" at bounding box center [68, 188] width 57 height 11
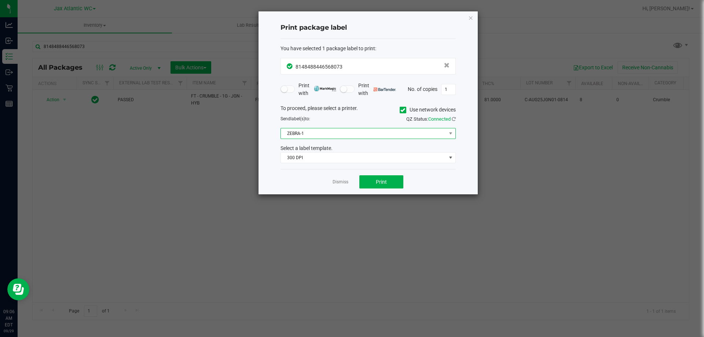
click at [337, 133] on span "ZEBRA-1" at bounding box center [363, 133] width 165 height 10
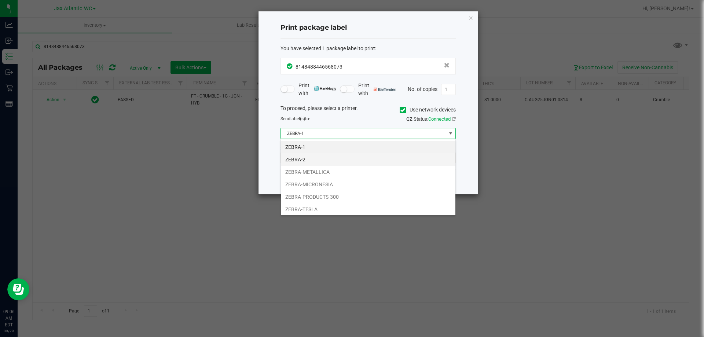
scroll to position [11, 175]
click at [332, 172] on li "ZEBRA-METALLICA" at bounding box center [368, 172] width 175 height 12
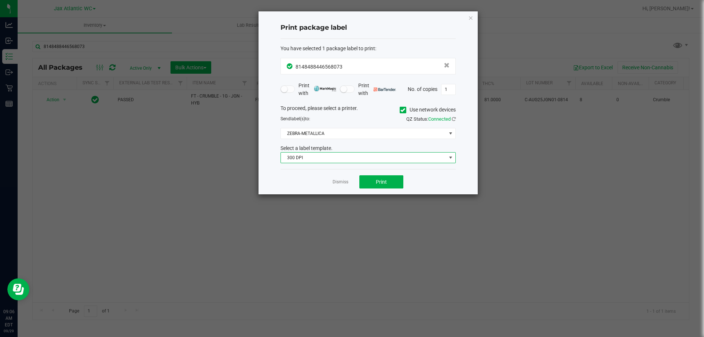
click at [320, 159] on span "300 DPI" at bounding box center [363, 158] width 165 height 10
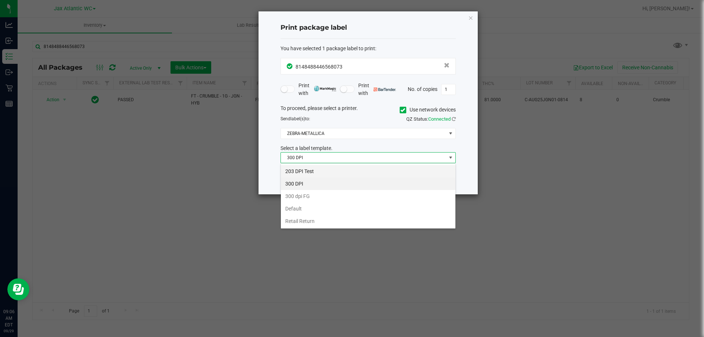
click at [317, 171] on li "203 DPI Test" at bounding box center [368, 171] width 175 height 12
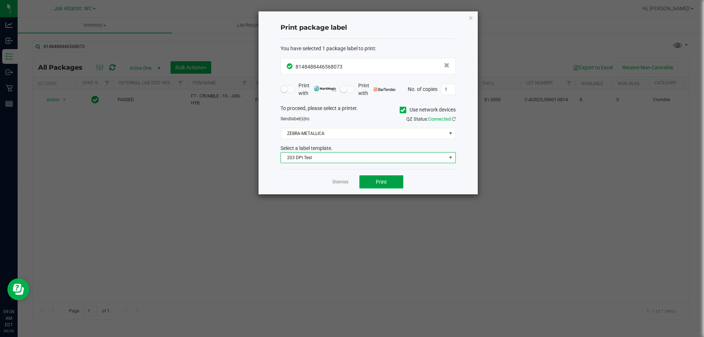
click at [375, 184] on button "Print" at bounding box center [381, 181] width 44 height 13
click at [344, 180] on link "Dismiss" at bounding box center [341, 182] width 16 height 6
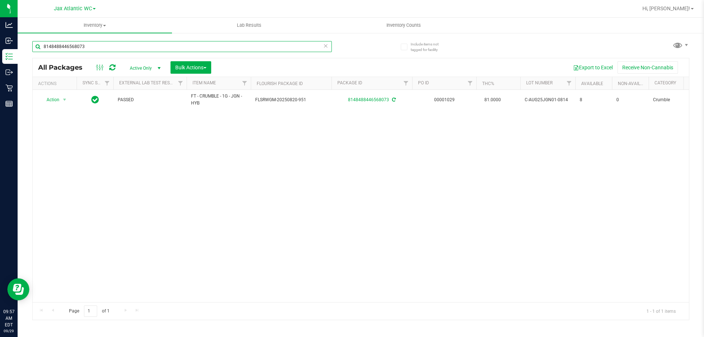
click at [96, 52] on input "8148488446568073" at bounding box center [182, 46] width 300 height 11
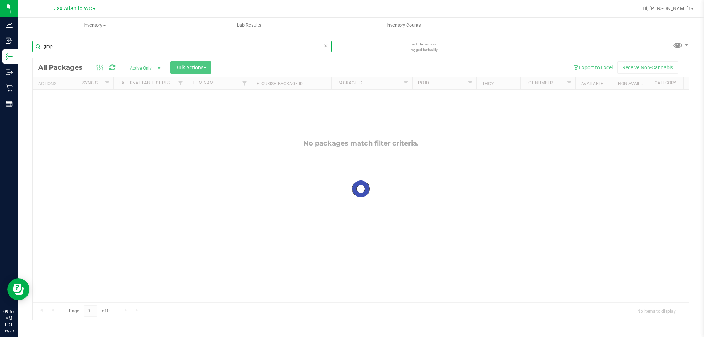
type input "gmp"
click at [80, 8] on span "Jax Atlantic WC" at bounding box center [73, 8] width 38 height 7
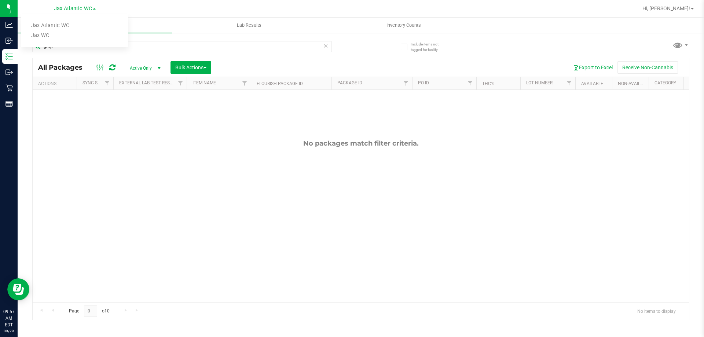
click at [67, 34] on link "Jax WC" at bounding box center [74, 36] width 107 height 10
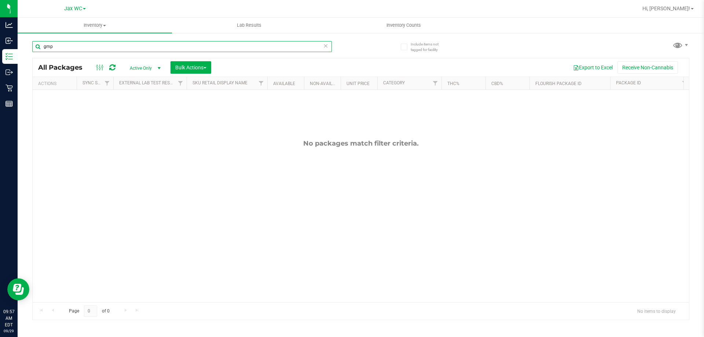
click at [73, 44] on input "gmp" at bounding box center [182, 46] width 300 height 11
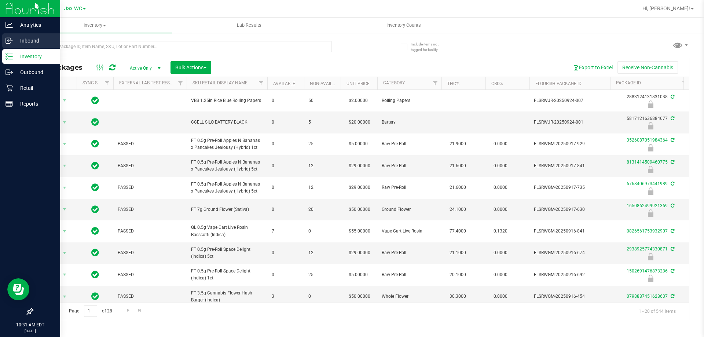
click at [26, 39] on p "Inbound" at bounding box center [35, 40] width 44 height 9
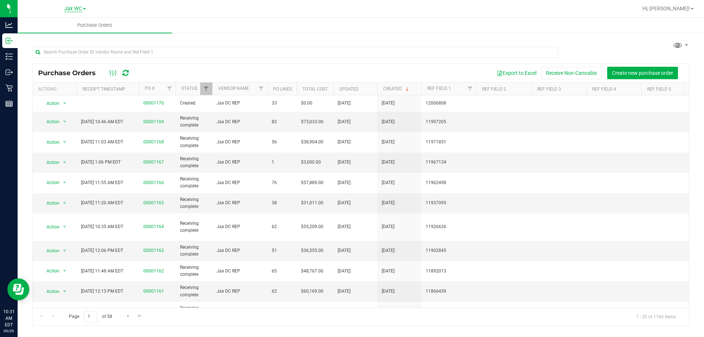
click at [71, 7] on span "Jax WC" at bounding box center [73, 8] width 18 height 7
click at [66, 27] on link "Jax Atlantic WC" at bounding box center [74, 26] width 107 height 10
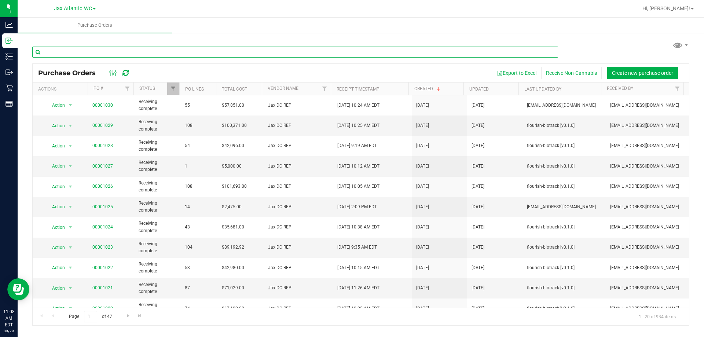
click at [63, 56] on input "text" at bounding box center [295, 52] width 526 height 11
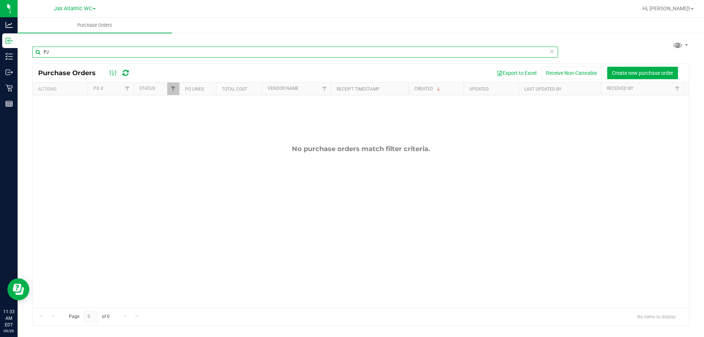
click at [100, 55] on input "PJ" at bounding box center [295, 52] width 526 height 11
click at [73, 52] on input "RHB" at bounding box center [295, 52] width 526 height 11
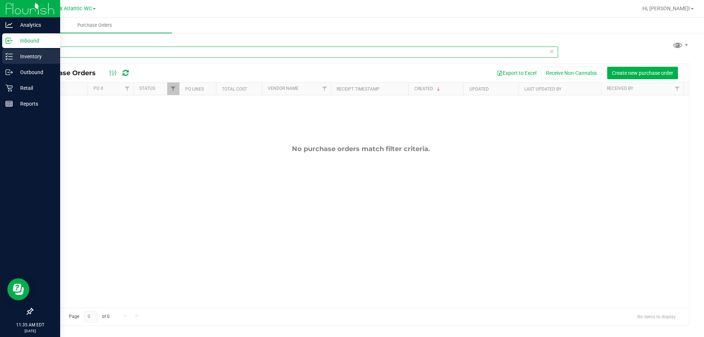
type input "WBV"
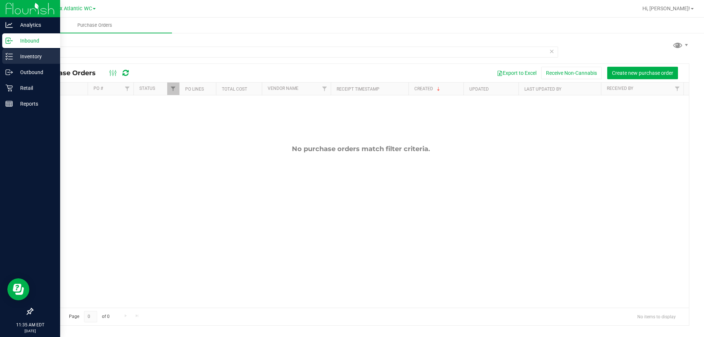
click at [12, 58] on icon at bounding box center [8, 56] width 7 height 7
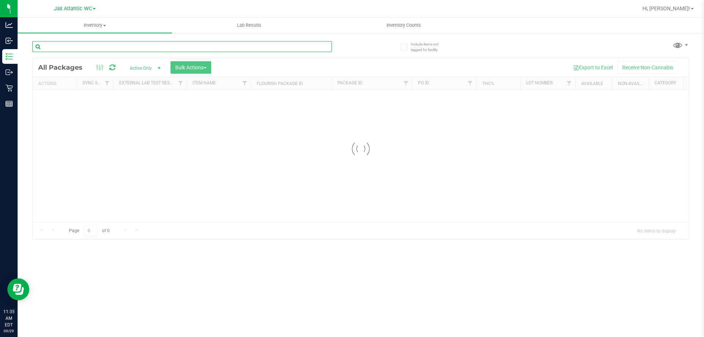
click at [91, 45] on input "text" at bounding box center [182, 46] width 300 height 11
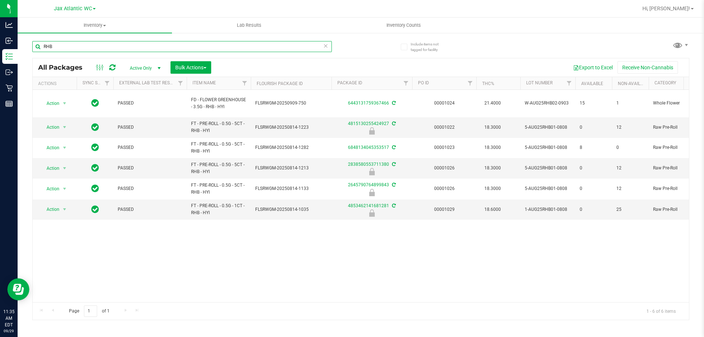
click at [76, 44] on input "RHB" at bounding box center [182, 46] width 300 height 11
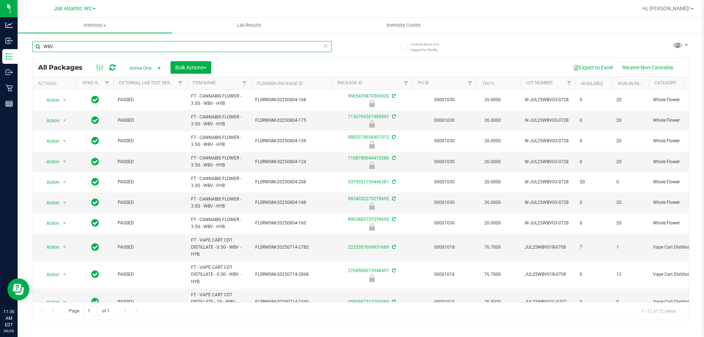
click at [88, 44] on input "WBV" at bounding box center [182, 46] width 300 height 11
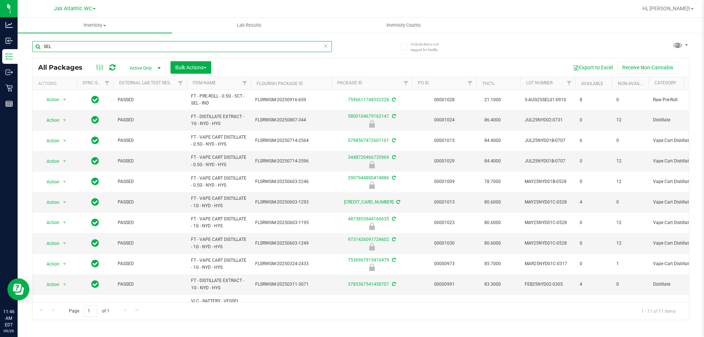
type input "SEL"
click at [93, 47] on input "SEL" at bounding box center [182, 46] width 300 height 11
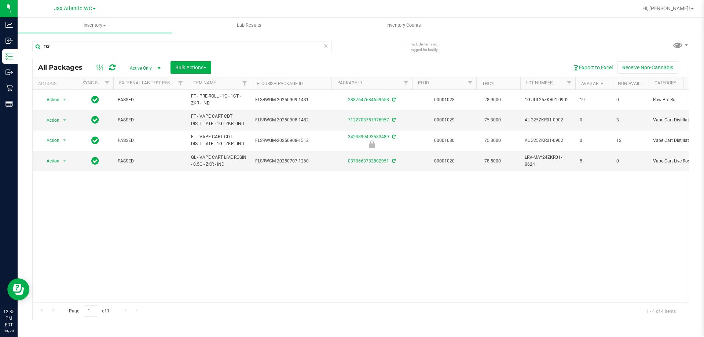
type input "zkr"
click at [325, 47] on icon at bounding box center [325, 45] width 5 height 9
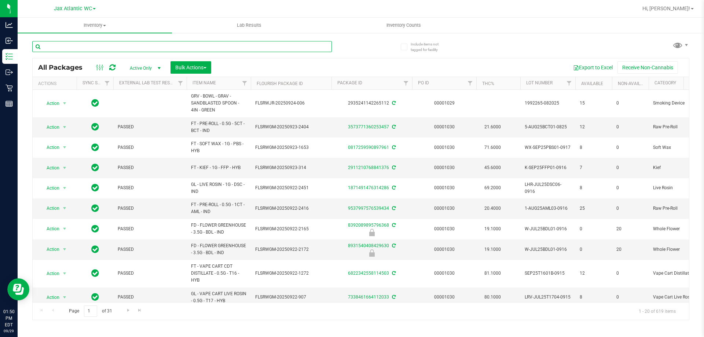
click at [78, 49] on input "text" at bounding box center [182, 46] width 300 height 11
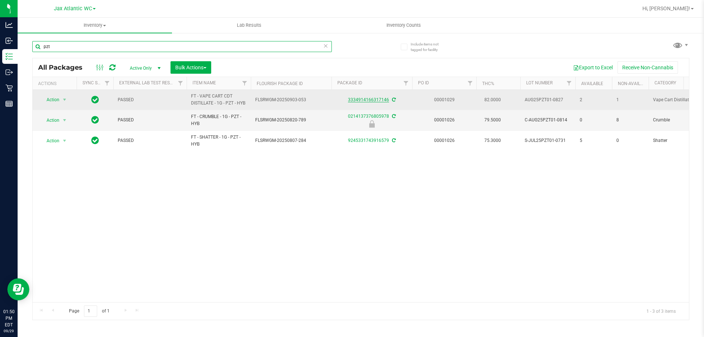
type input "pzt"
click at [362, 100] on link "3334914166317146" at bounding box center [368, 99] width 41 height 5
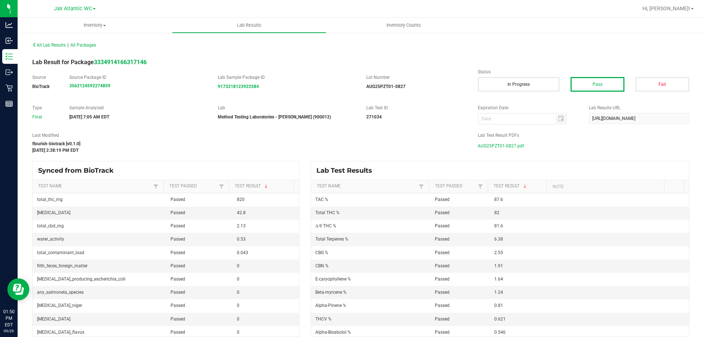
click at [512, 147] on span "AUG25PZT01-0827.pdf" at bounding box center [501, 145] width 46 height 11
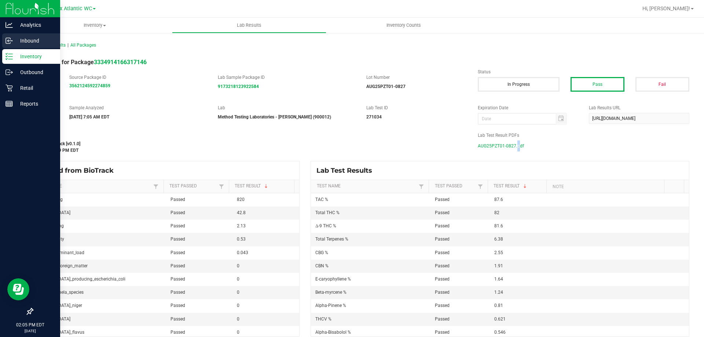
click at [8, 42] on icon at bounding box center [7, 41] width 1 height 1
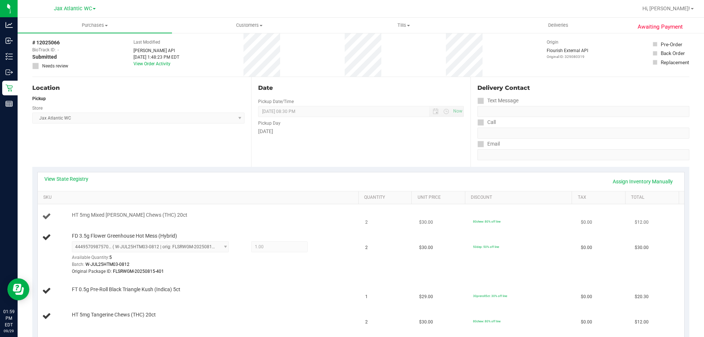
scroll to position [73, 0]
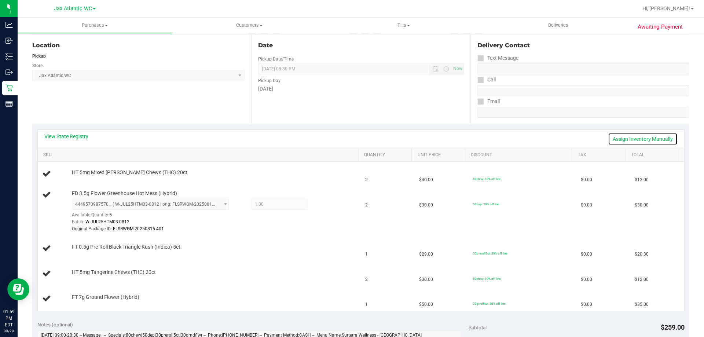
click at [641, 138] on link "Assign Inventory Manually" at bounding box center [643, 139] width 70 height 12
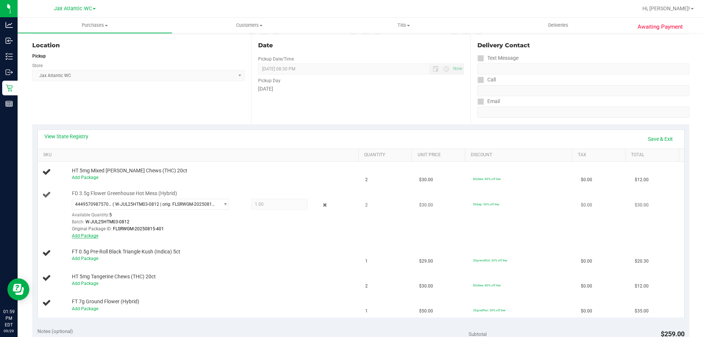
click at [92, 234] on link "Add Package" at bounding box center [85, 235] width 26 height 5
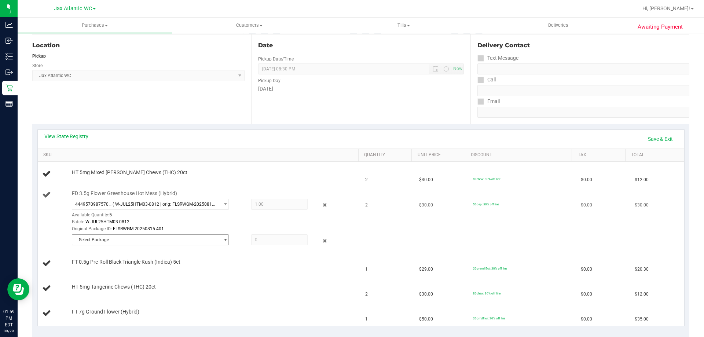
click at [180, 239] on span "Select Package" at bounding box center [145, 240] width 147 height 10
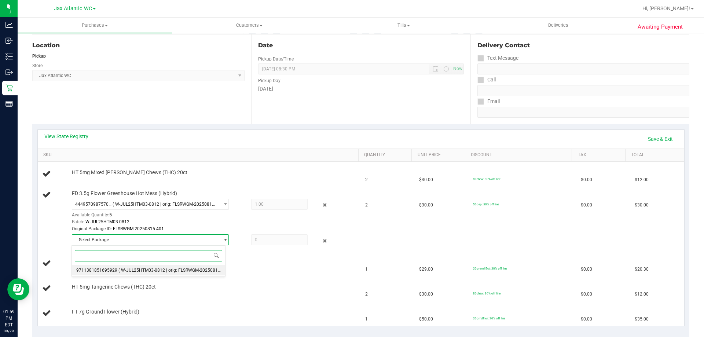
click at [143, 273] on li "9711381851695929 ( W-JUL25HTM03-0812 | orig: FLSRWGM-20250815-351 )" at bounding box center [148, 270] width 153 height 10
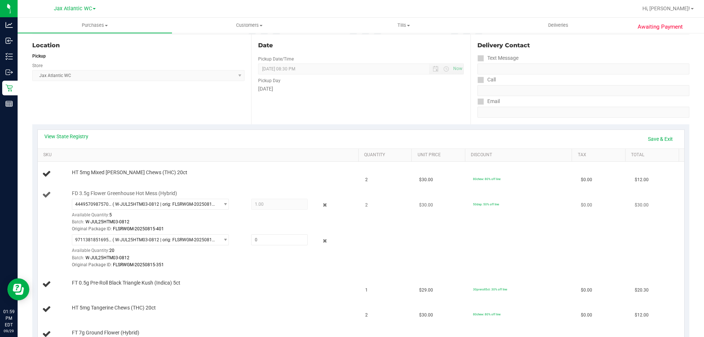
click at [274, 246] on div "9711381851695929 ( W-JUL25HTM03-0812 | orig: FLSRWGM-20250815-351 ) 97113818516…" at bounding box center [213, 251] width 283 height 34
click at [276, 244] on span at bounding box center [279, 239] width 56 height 11
type input "1"
type input "1.0000"
click at [658, 139] on link "Save & Exit" at bounding box center [660, 139] width 34 height 12
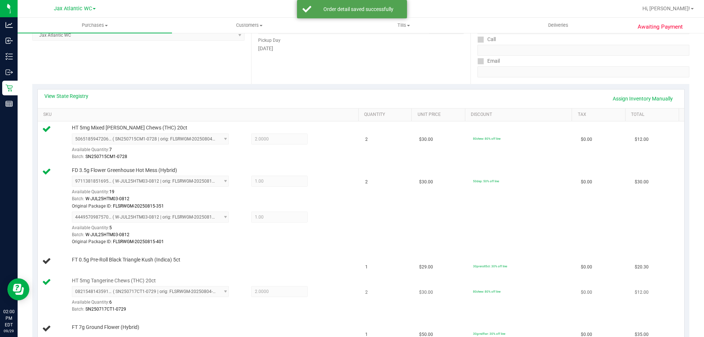
scroll to position [110, 0]
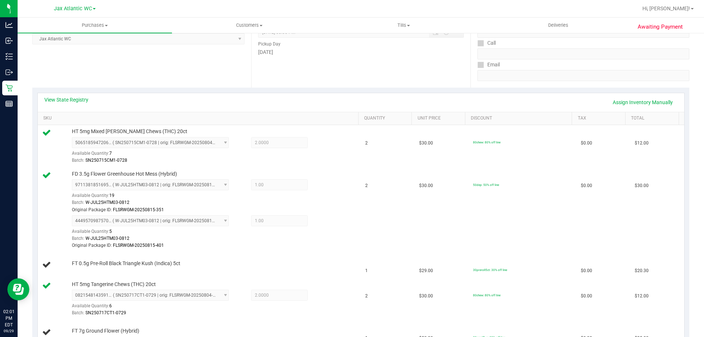
click at [315, 99] on div "View State Registry Assign Inventory Manually" at bounding box center [360, 102] width 633 height 12
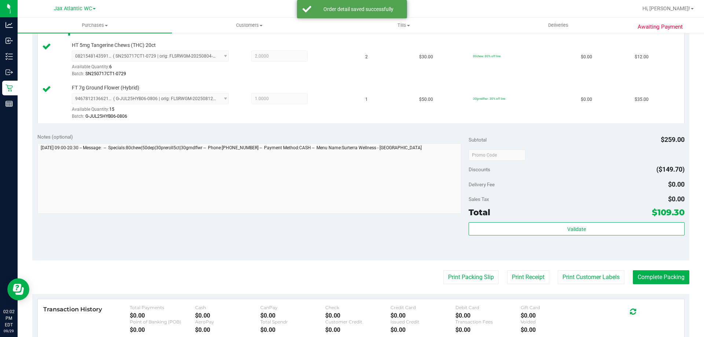
scroll to position [367, 0]
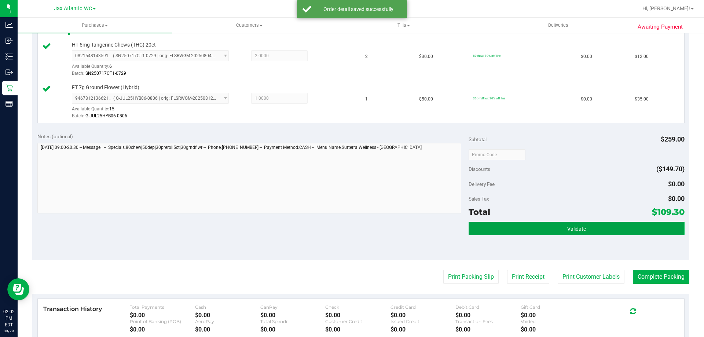
click at [571, 226] on span "Validate" at bounding box center [576, 229] width 19 height 6
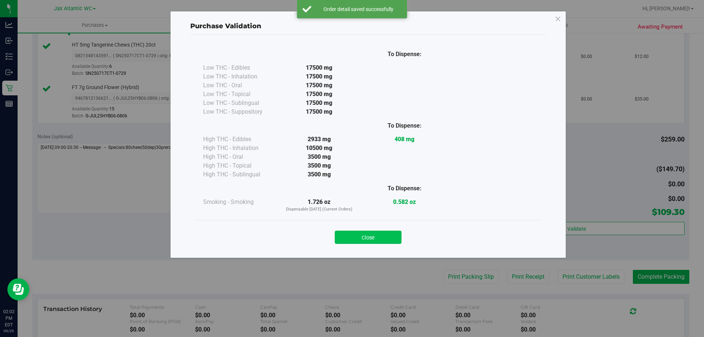
click at [383, 241] on button "Close" at bounding box center [368, 237] width 67 height 13
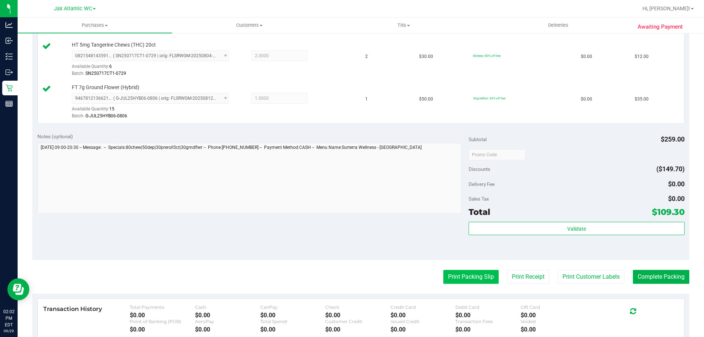
click at [474, 278] on button "Print Packing Slip" at bounding box center [470, 277] width 55 height 14
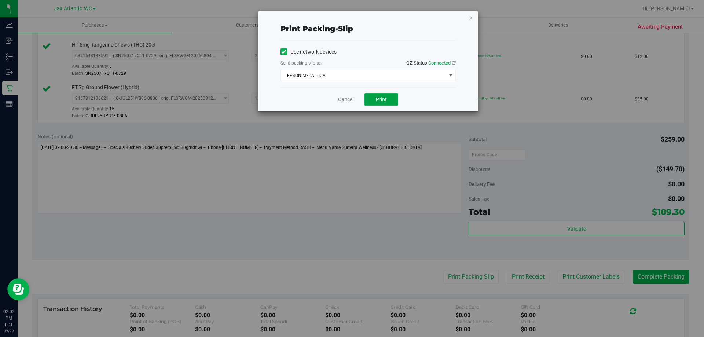
click at [382, 100] on span "Print" at bounding box center [381, 99] width 11 height 6
click at [341, 101] on link "Cancel" at bounding box center [345, 100] width 15 height 8
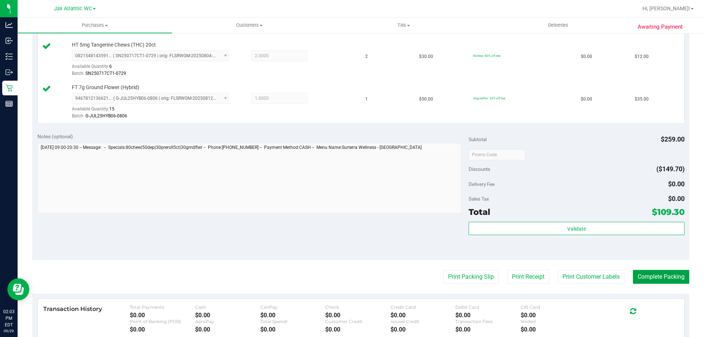
click at [650, 281] on button "Complete Packing" at bounding box center [661, 277] width 56 height 14
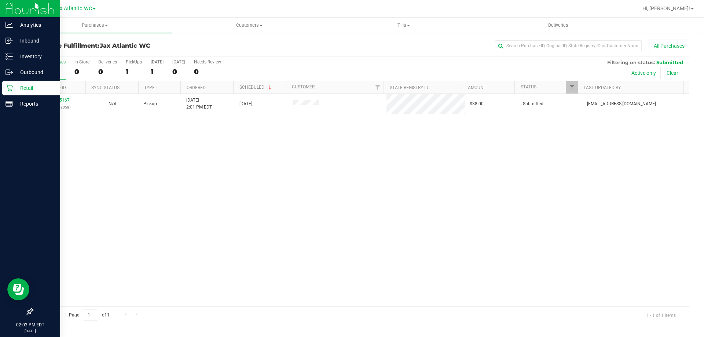
click at [9, 86] on icon at bounding box center [8, 87] width 7 height 7
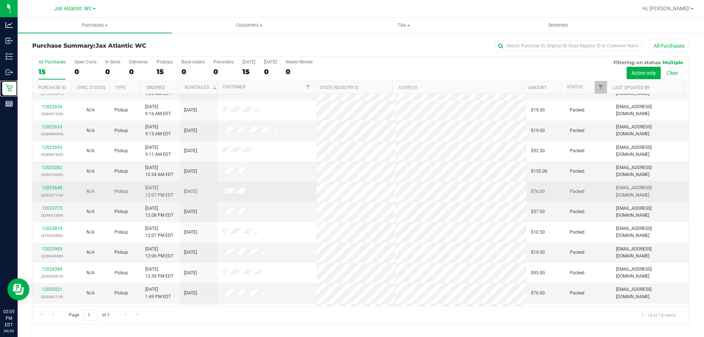
scroll to position [72, 0]
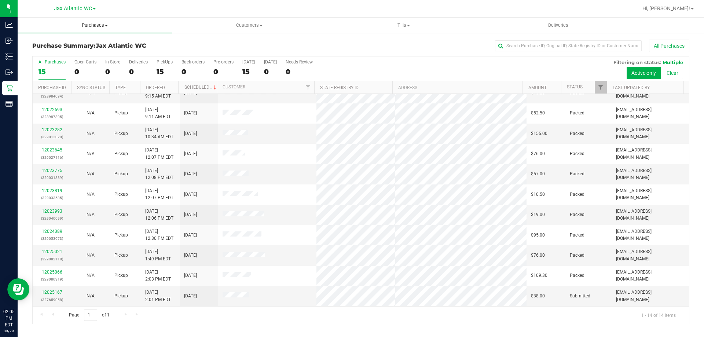
click at [94, 20] on uib-tab-heading "Purchases Summary of purchases Fulfillment All purchases" at bounding box center [95, 25] width 154 height 15
click at [70, 51] on li "Fulfillment" at bounding box center [95, 53] width 154 height 9
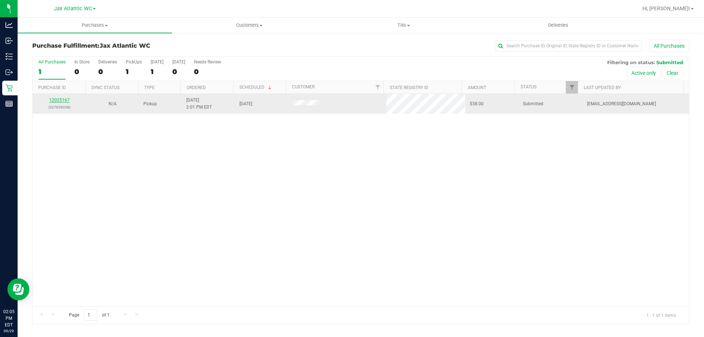
click at [55, 99] on link "12025167" at bounding box center [59, 100] width 21 height 5
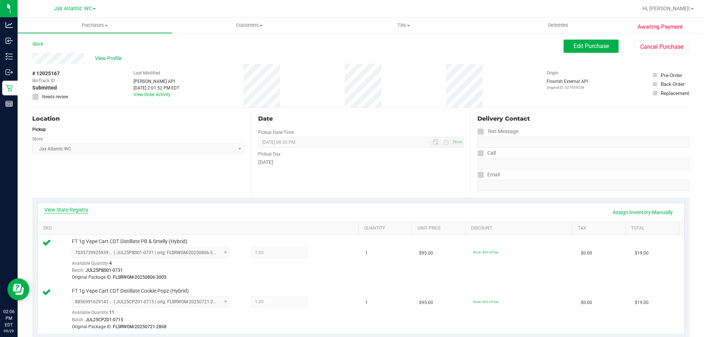
click at [73, 211] on link "View State Registry" at bounding box center [66, 209] width 44 height 7
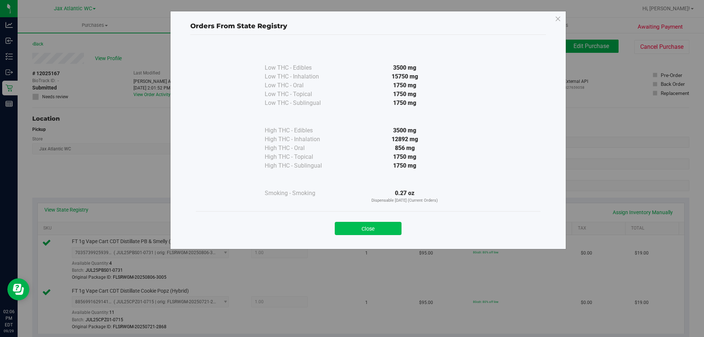
click at [381, 224] on button "Close" at bounding box center [368, 228] width 67 height 13
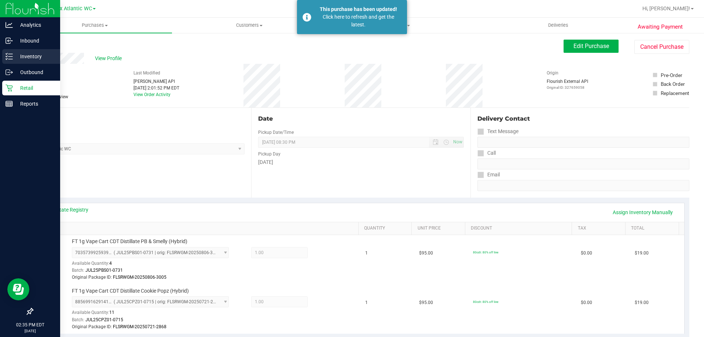
click at [8, 51] on div "Inventory" at bounding box center [31, 56] width 58 height 15
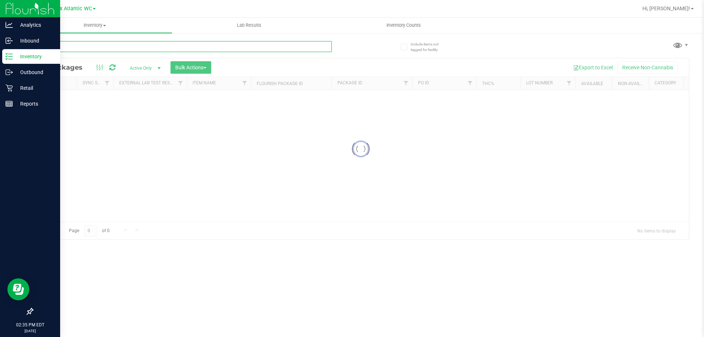
click at [104, 45] on input "text" at bounding box center [182, 46] width 300 height 11
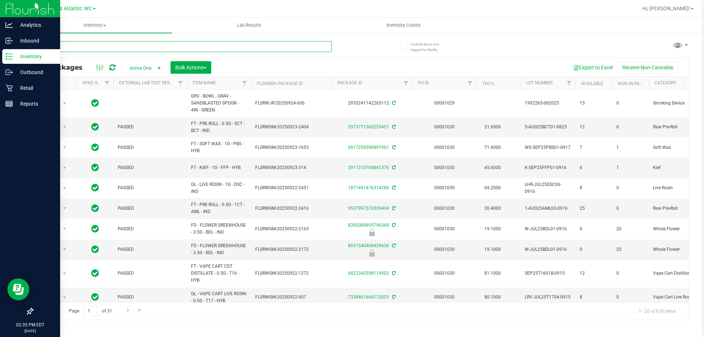
type input "d"
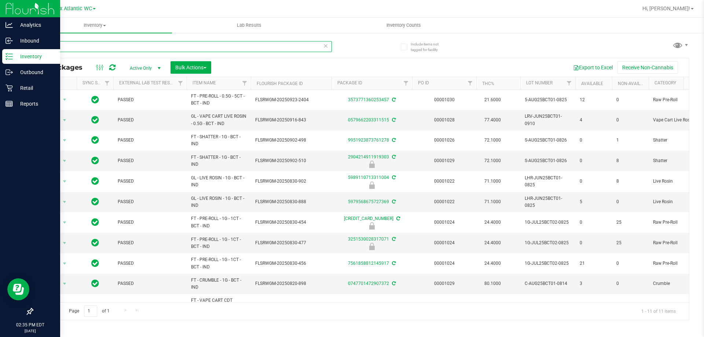
drag, startPoint x: 74, startPoint y: 41, endPoint x: 4, endPoint y: 49, distance: 70.8
click at [4, 49] on div "Analytics Inbound Inventory Outbound Retail Reports 02:35 PM EDT 09/29/2025 09/…" at bounding box center [352, 168] width 704 height 337
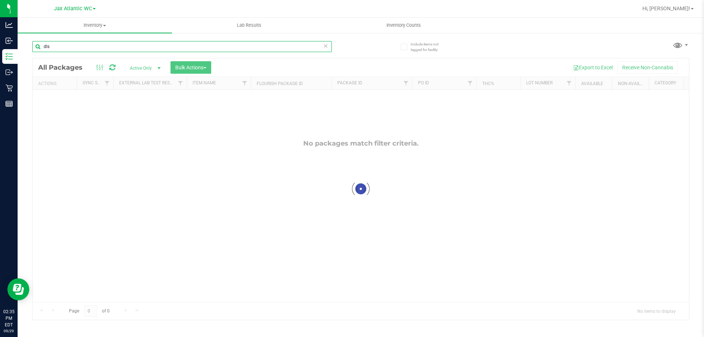
drag, startPoint x: 64, startPoint y: 48, endPoint x: 18, endPoint y: 55, distance: 46.7
click at [18, 55] on div "Include items not tagged for facility dls Loading... All Packages Active Only A…" at bounding box center [361, 144] width 686 height 224
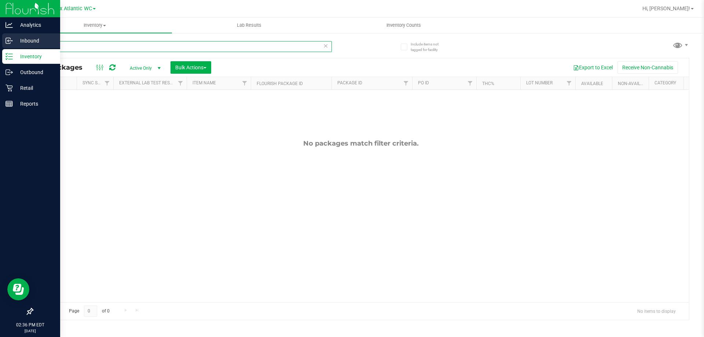
type input "mbl"
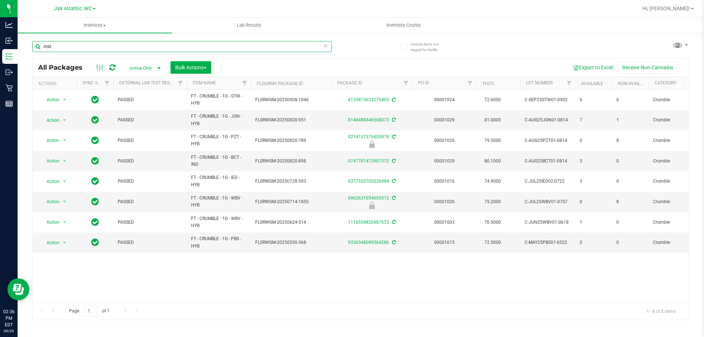
drag, startPoint x: 89, startPoint y: 50, endPoint x: 70, endPoint y: 54, distance: 19.1
click at [70, 54] on div "mbl" at bounding box center [182, 49] width 300 height 17
